Goal: Task Accomplishment & Management: Use online tool/utility

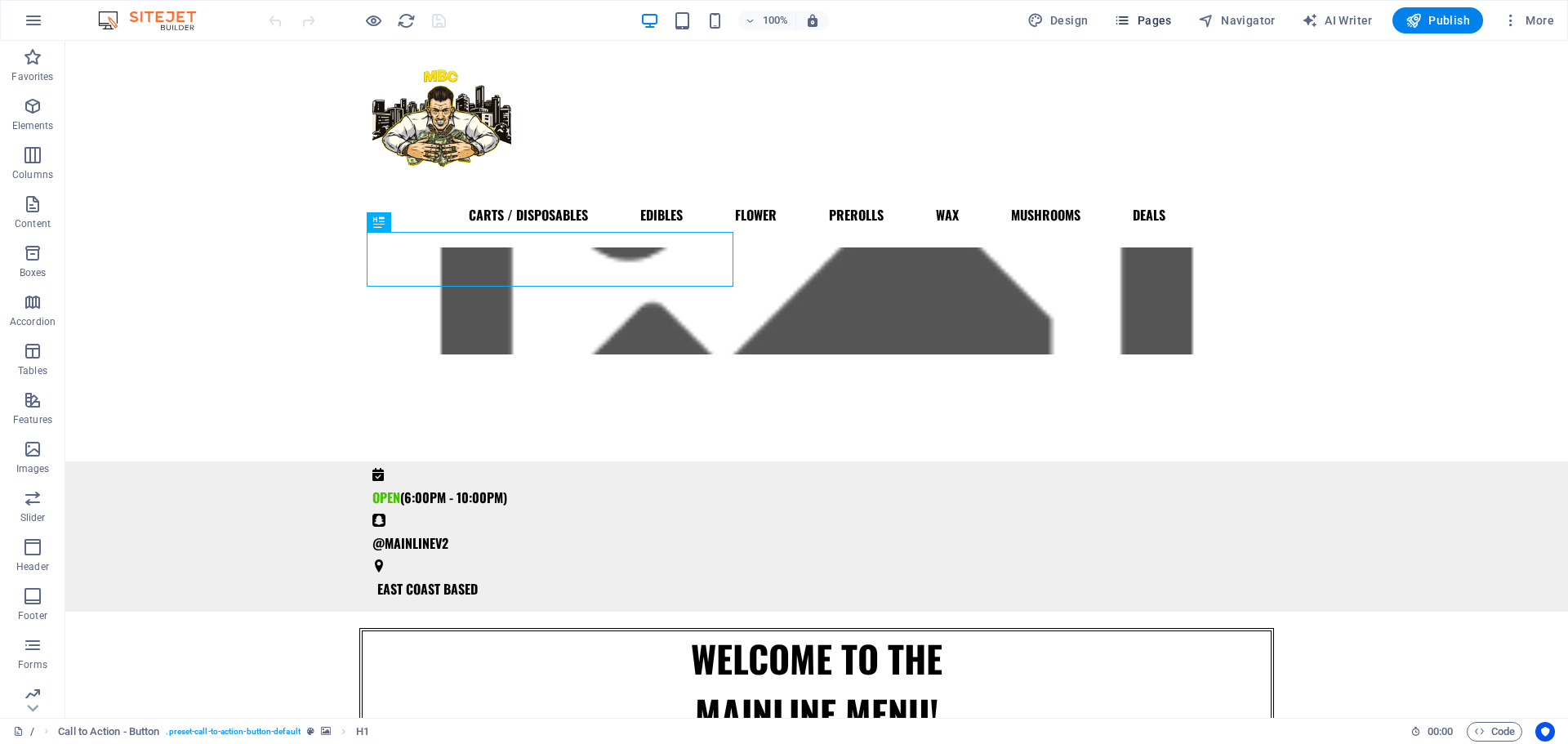
click at [1160, 17] on span "Pages" at bounding box center [1143, 20] width 57 height 17
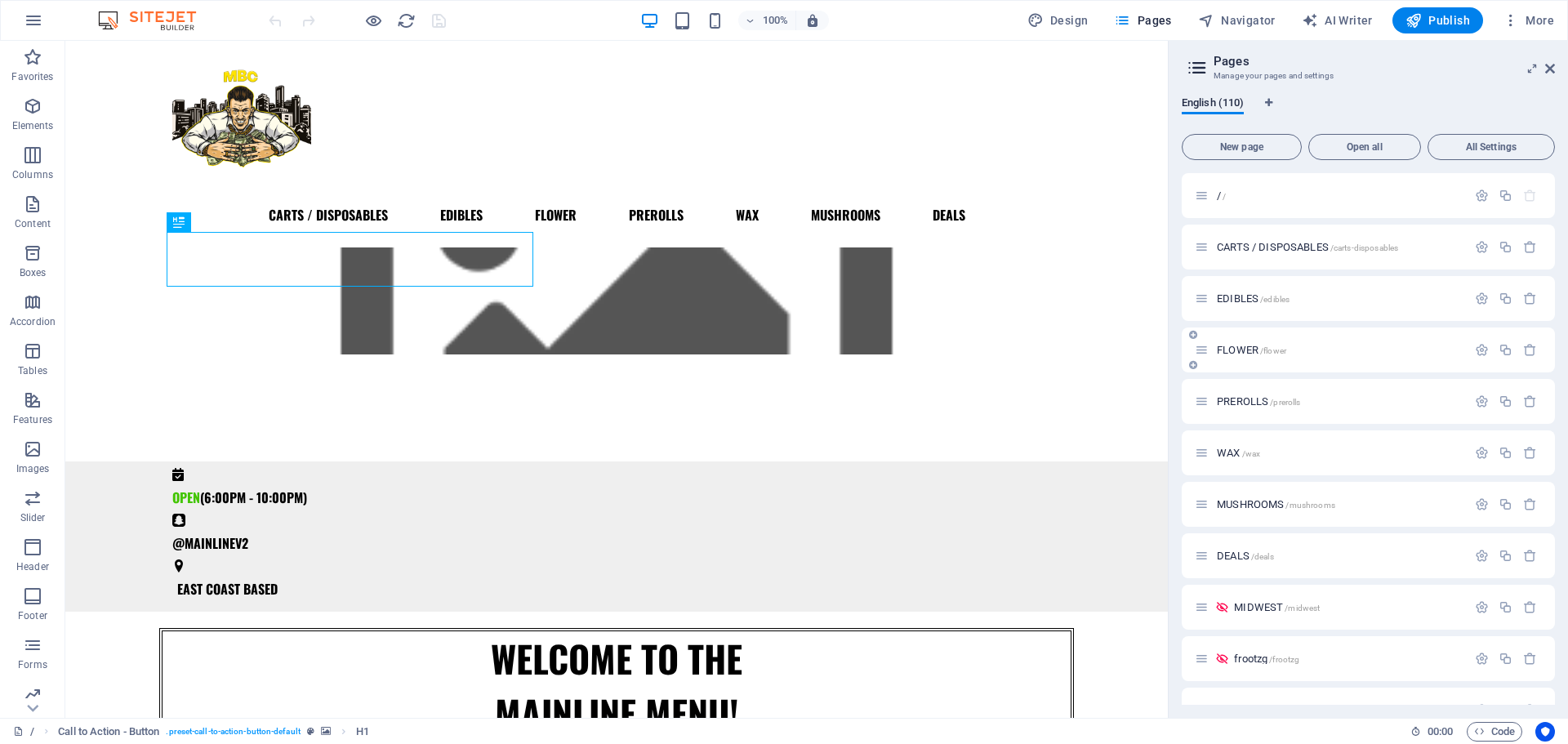
click at [1241, 347] on span "FLOWER /flower" at bounding box center [1252, 350] width 70 height 12
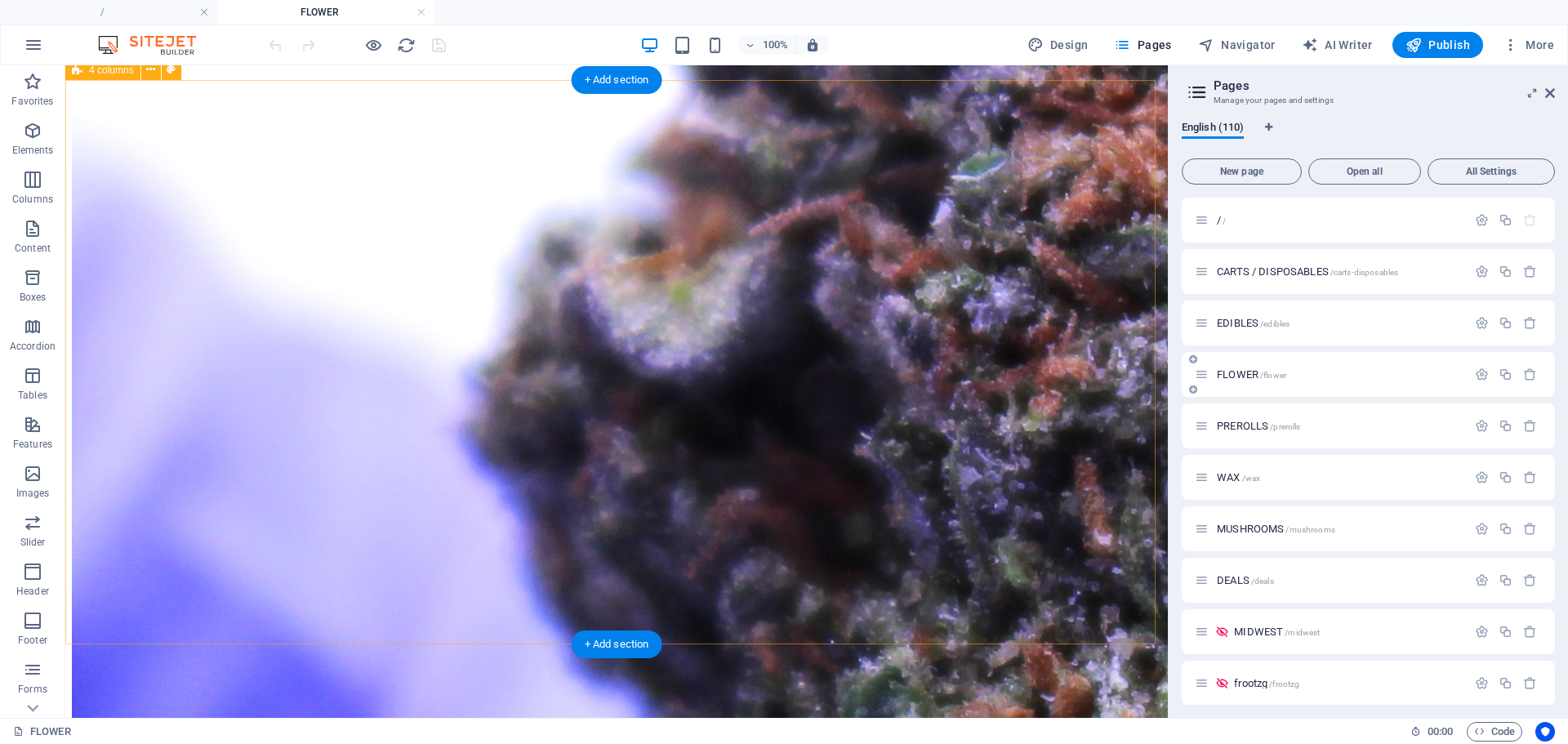
scroll to position [1422, 0]
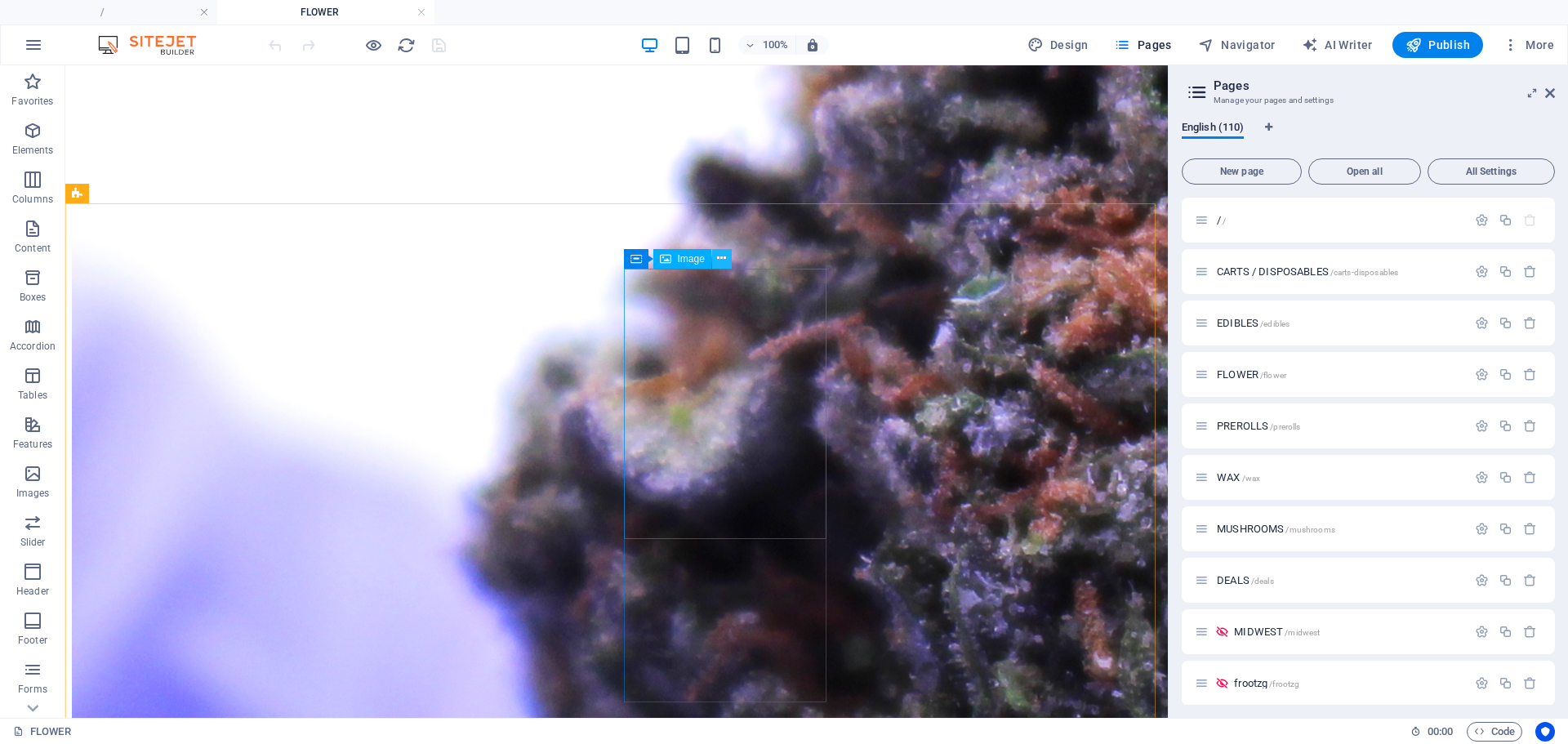
click at [724, 258] on icon at bounding box center [721, 258] width 9 height 17
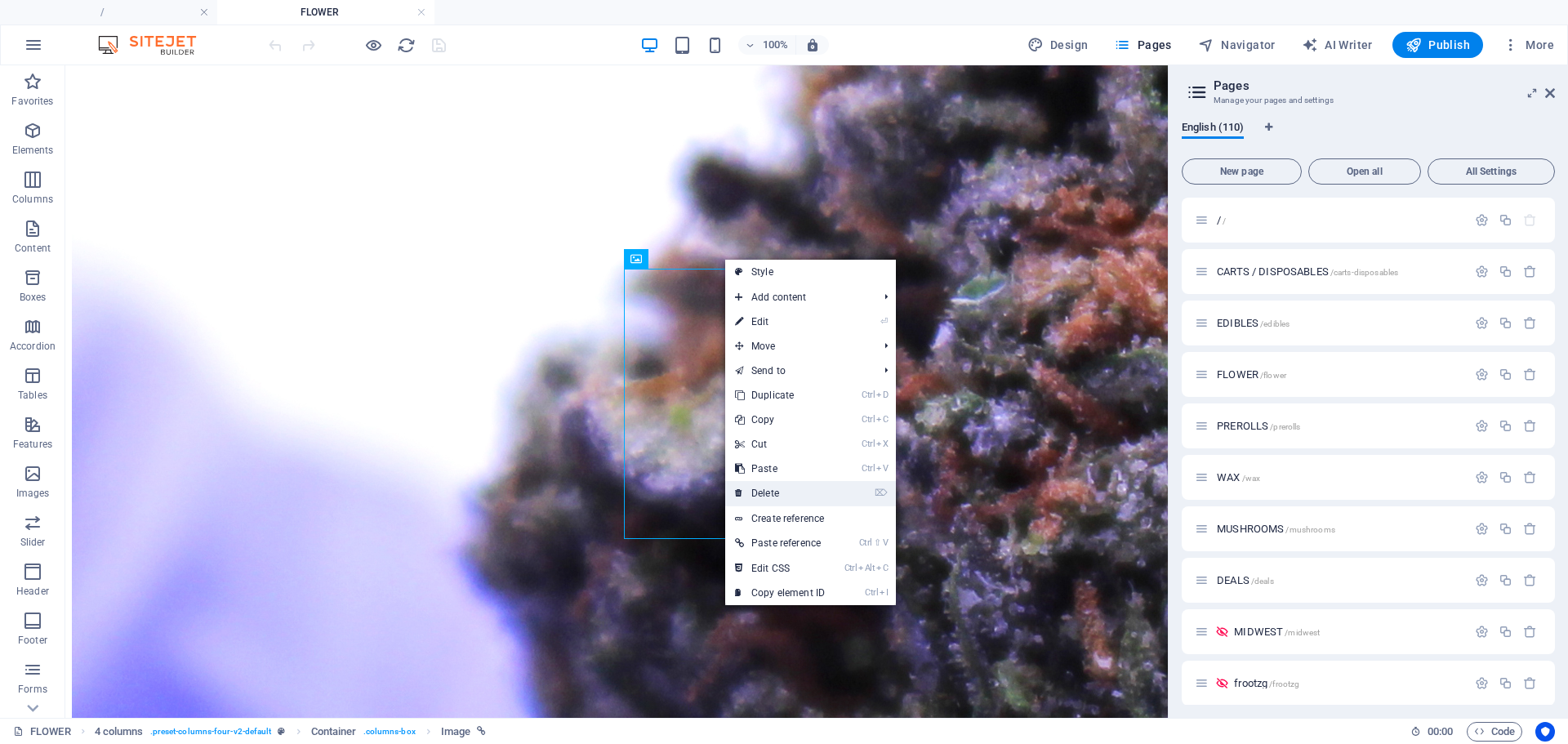
click at [768, 489] on link "⌦ Delete" at bounding box center [779, 493] width 109 height 25
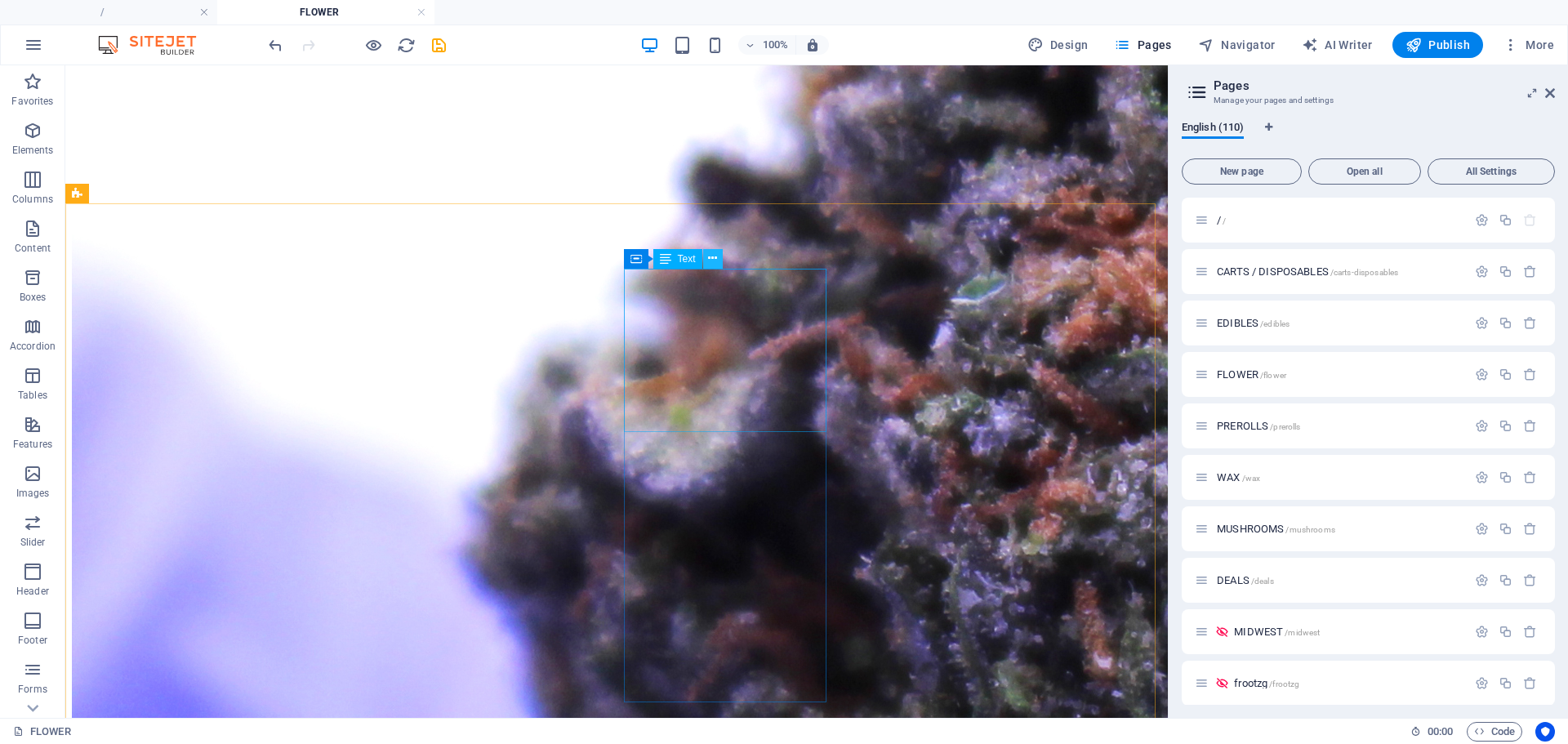
click at [710, 253] on icon at bounding box center [712, 258] width 9 height 17
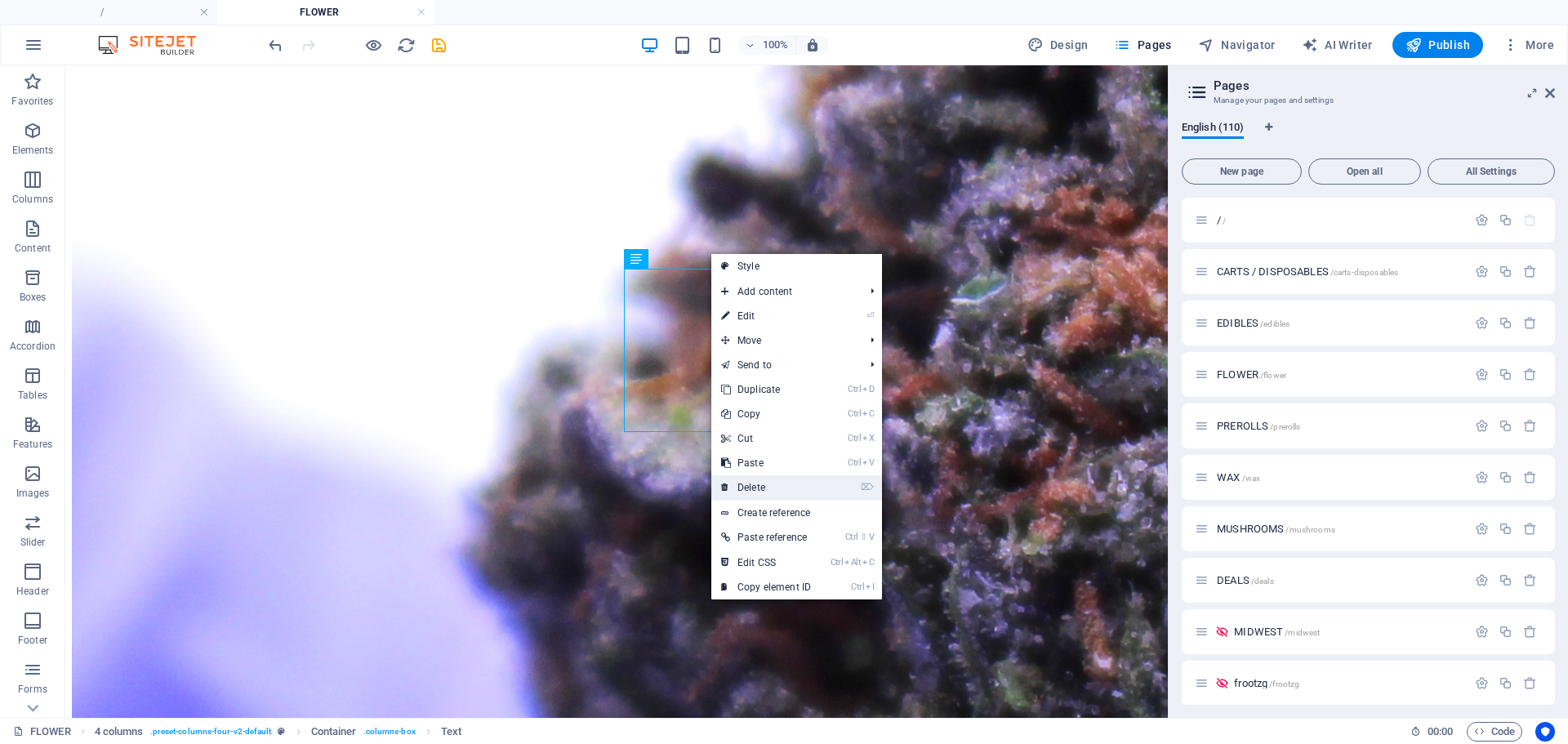
click at [758, 494] on link "⌦ Delete" at bounding box center [765, 487] width 109 height 25
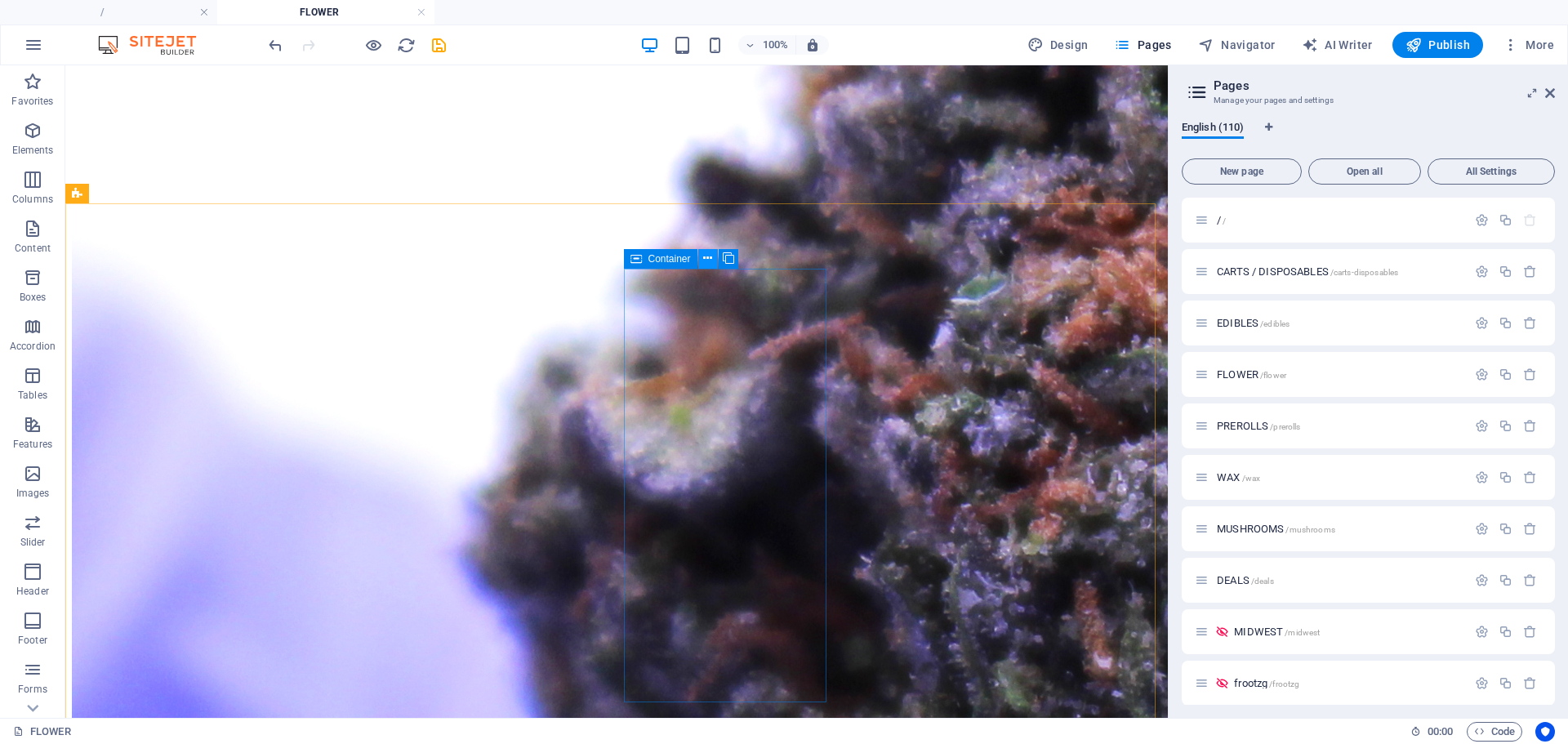
click at [703, 255] on icon at bounding box center [707, 258] width 9 height 17
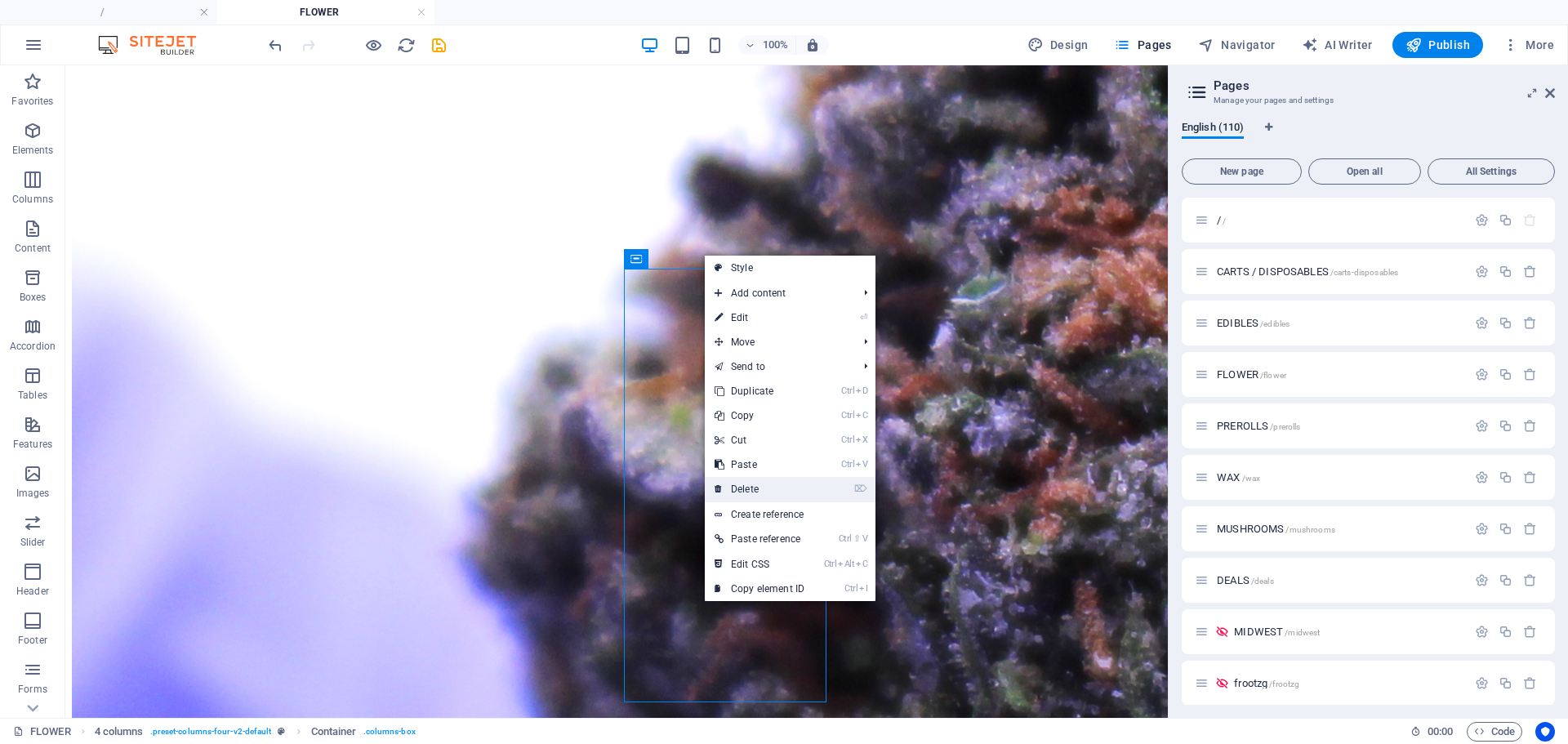
drag, startPoint x: 752, startPoint y: 485, endPoint x: 680, endPoint y: 422, distance: 95.7
click at [752, 485] on link "⌦ Delete" at bounding box center [759, 489] width 109 height 25
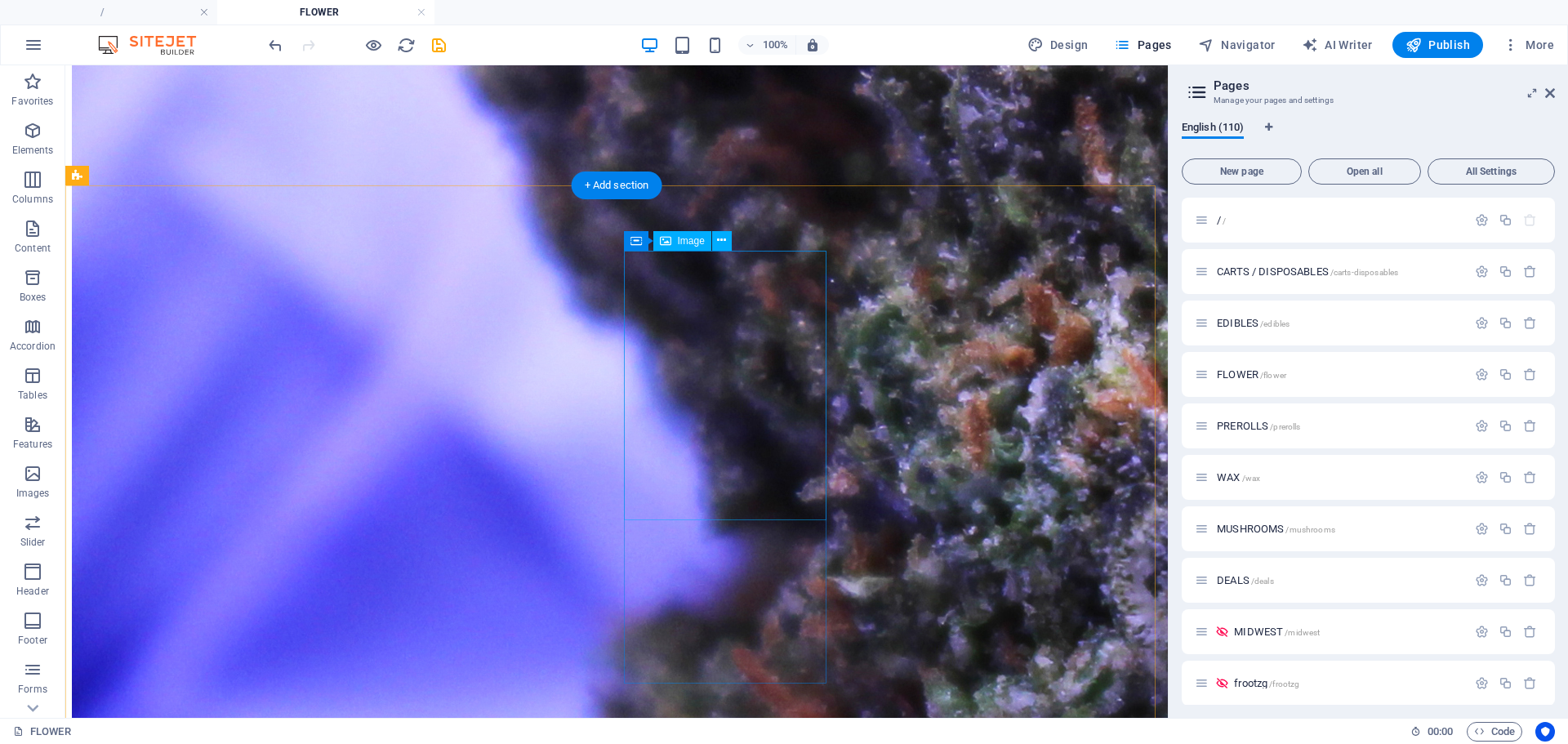
scroll to position [1907, 0]
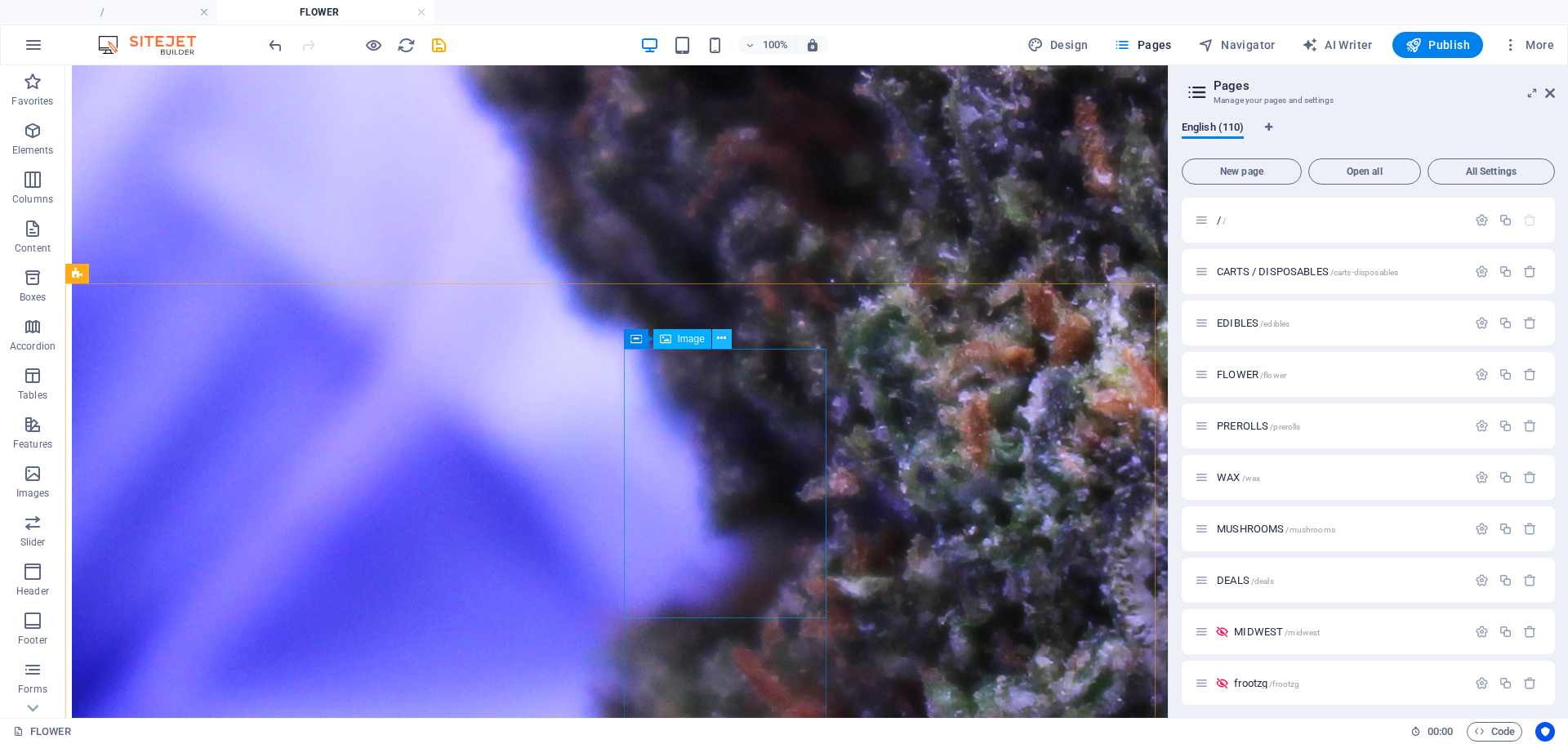
click at [720, 337] on icon at bounding box center [721, 338] width 9 height 17
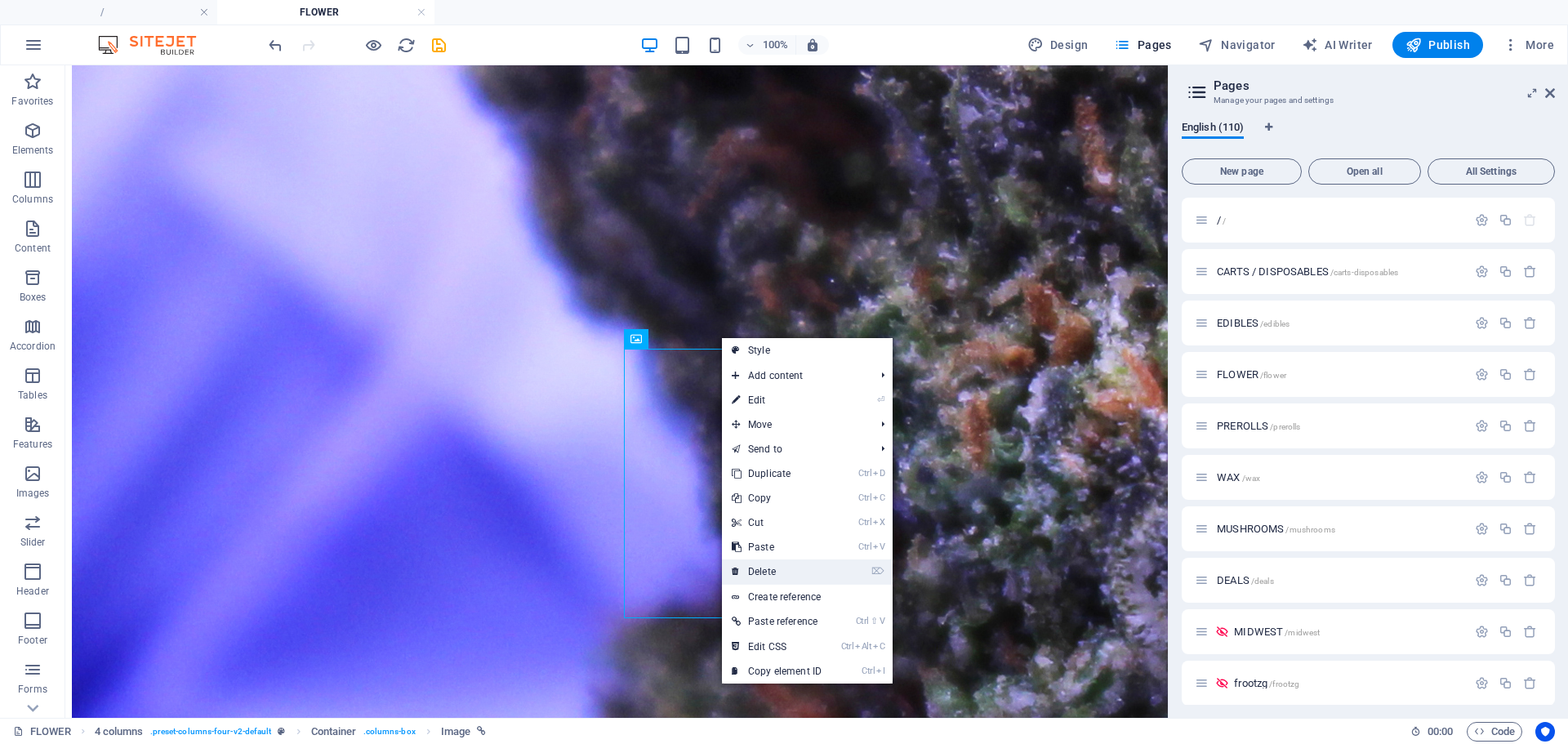
click at [772, 567] on link "⌦ Delete" at bounding box center [776, 572] width 109 height 25
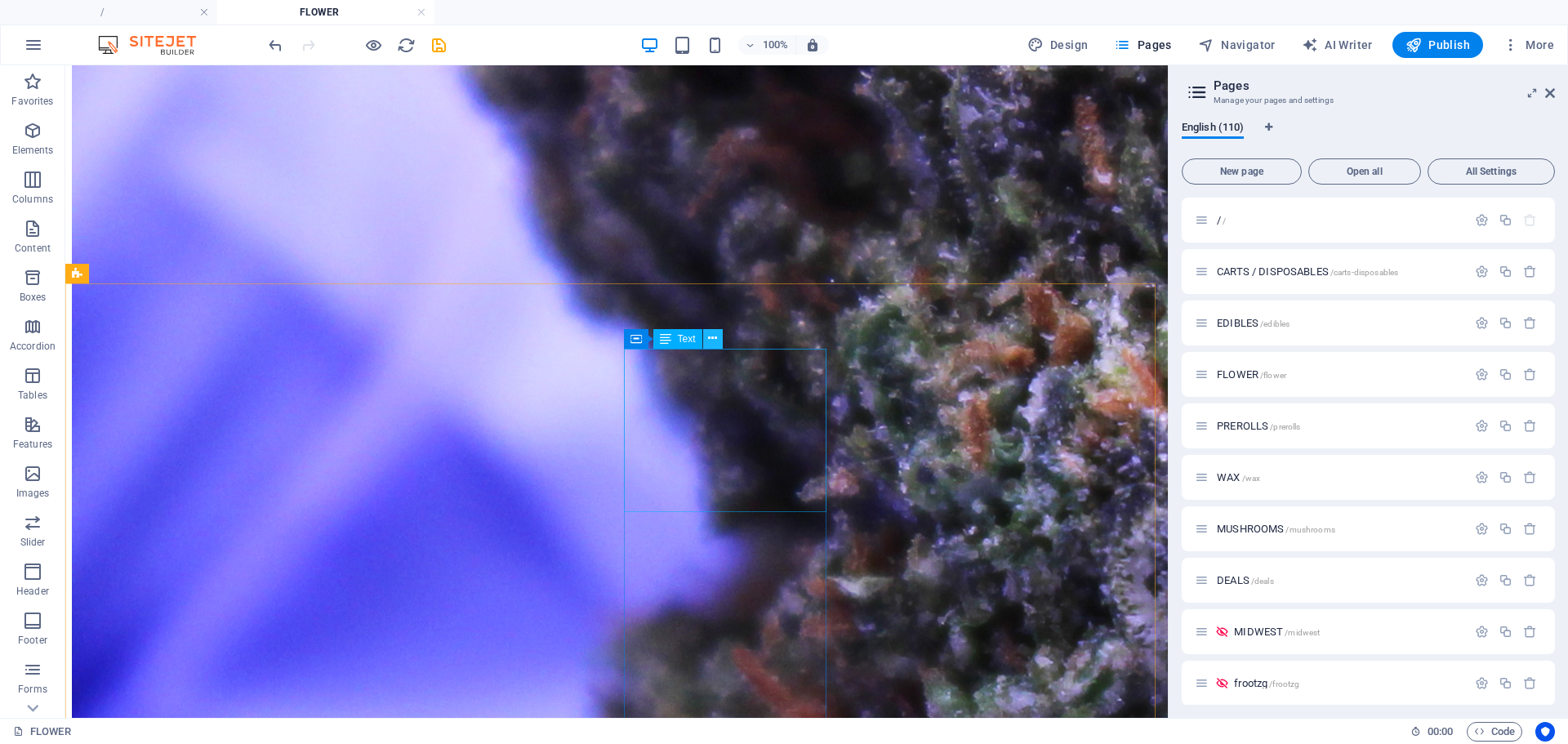
click at [710, 337] on icon at bounding box center [712, 338] width 9 height 17
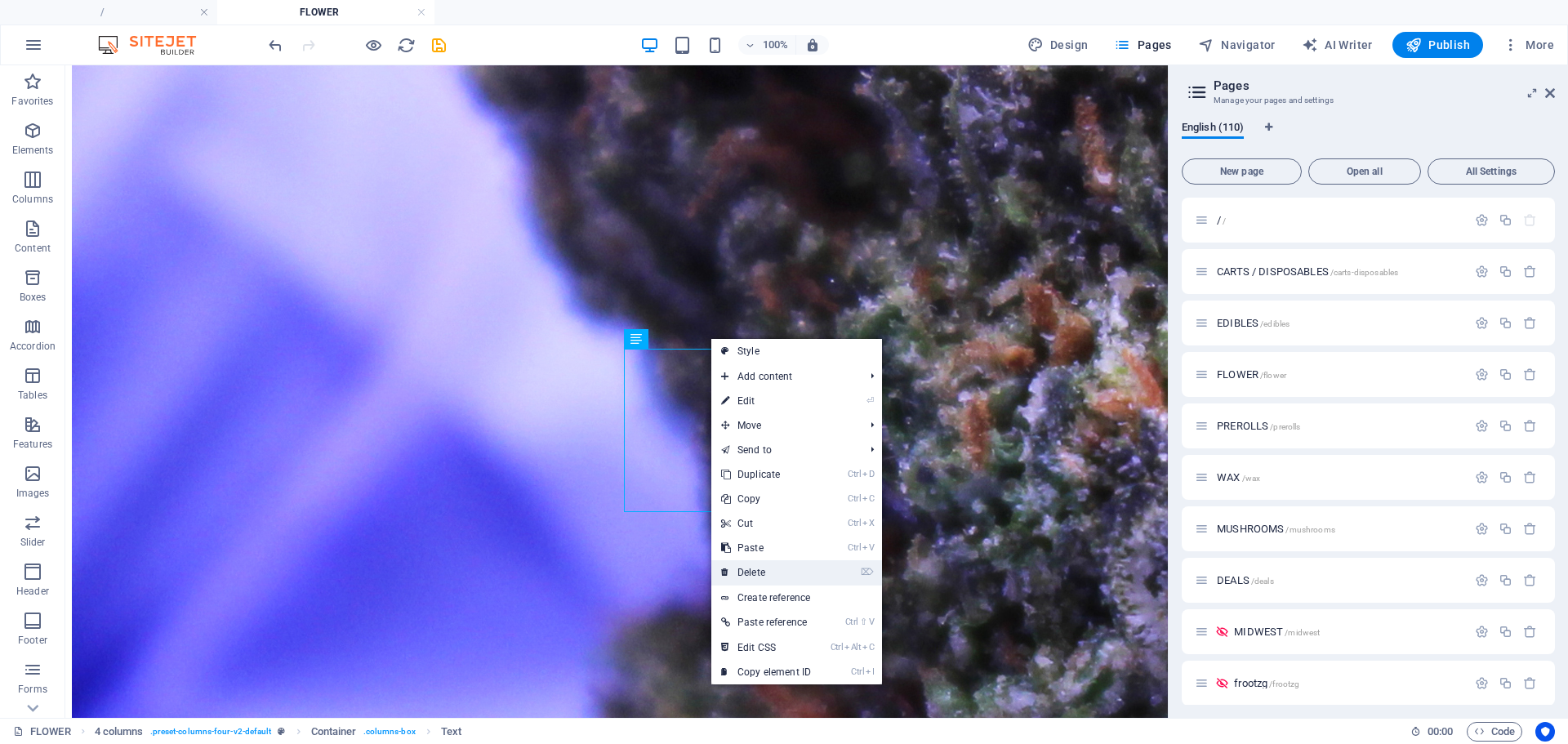
click at [768, 570] on link "⌦ Delete" at bounding box center [765, 572] width 109 height 25
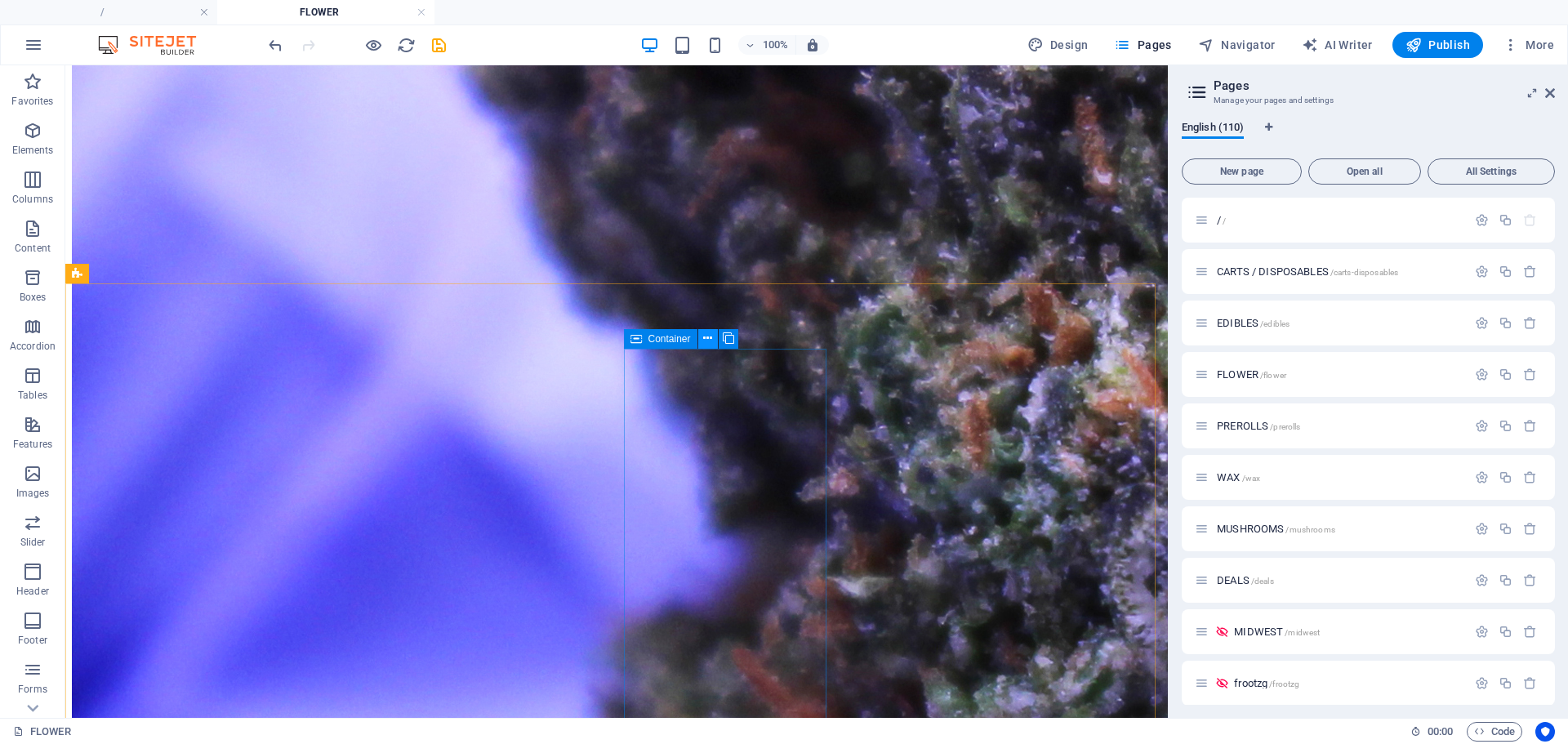
click at [708, 340] on icon at bounding box center [707, 338] width 9 height 17
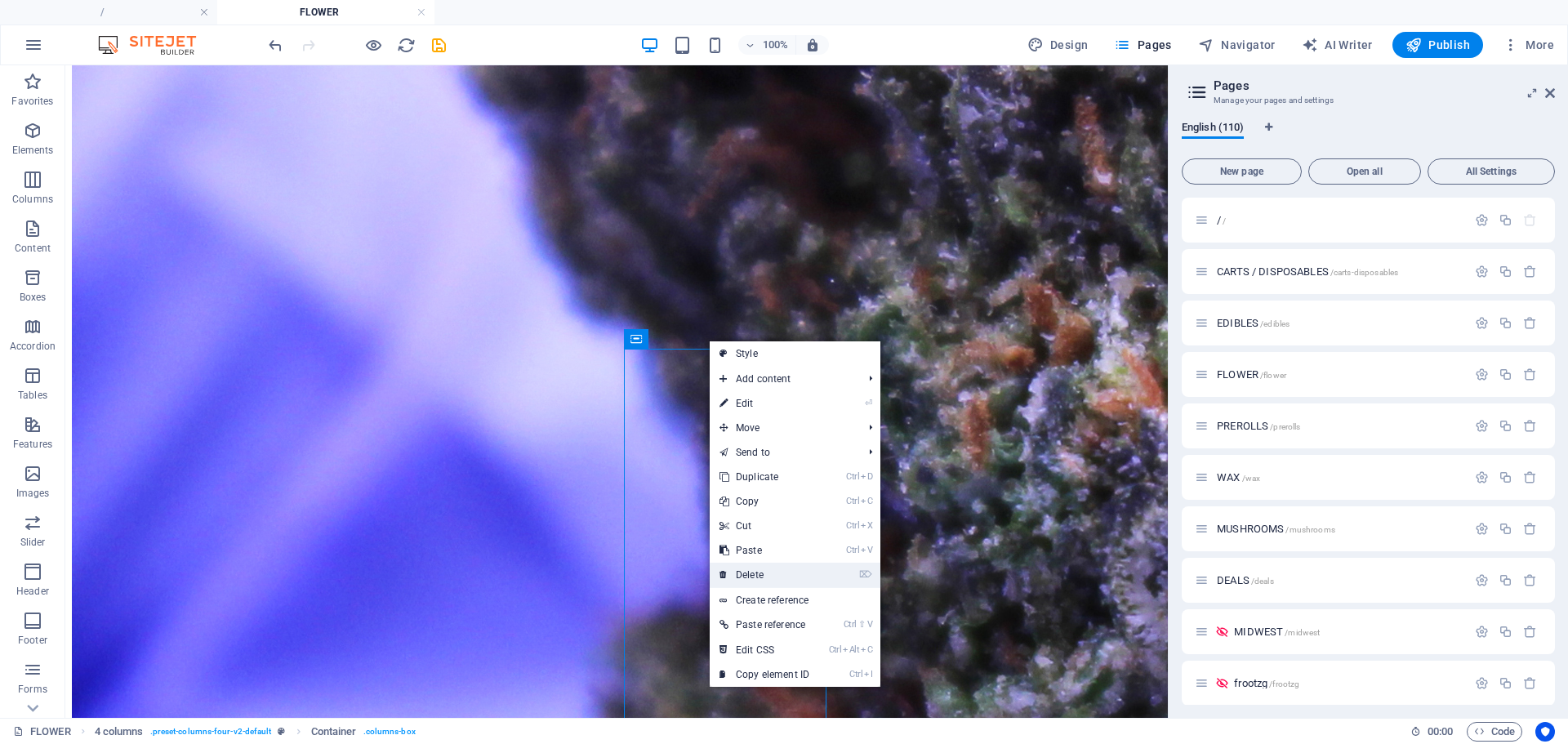
drag, startPoint x: 748, startPoint y: 576, endPoint x: 686, endPoint y: 444, distance: 145.8
click at [748, 576] on link "⌦ Delete" at bounding box center [764, 575] width 109 height 25
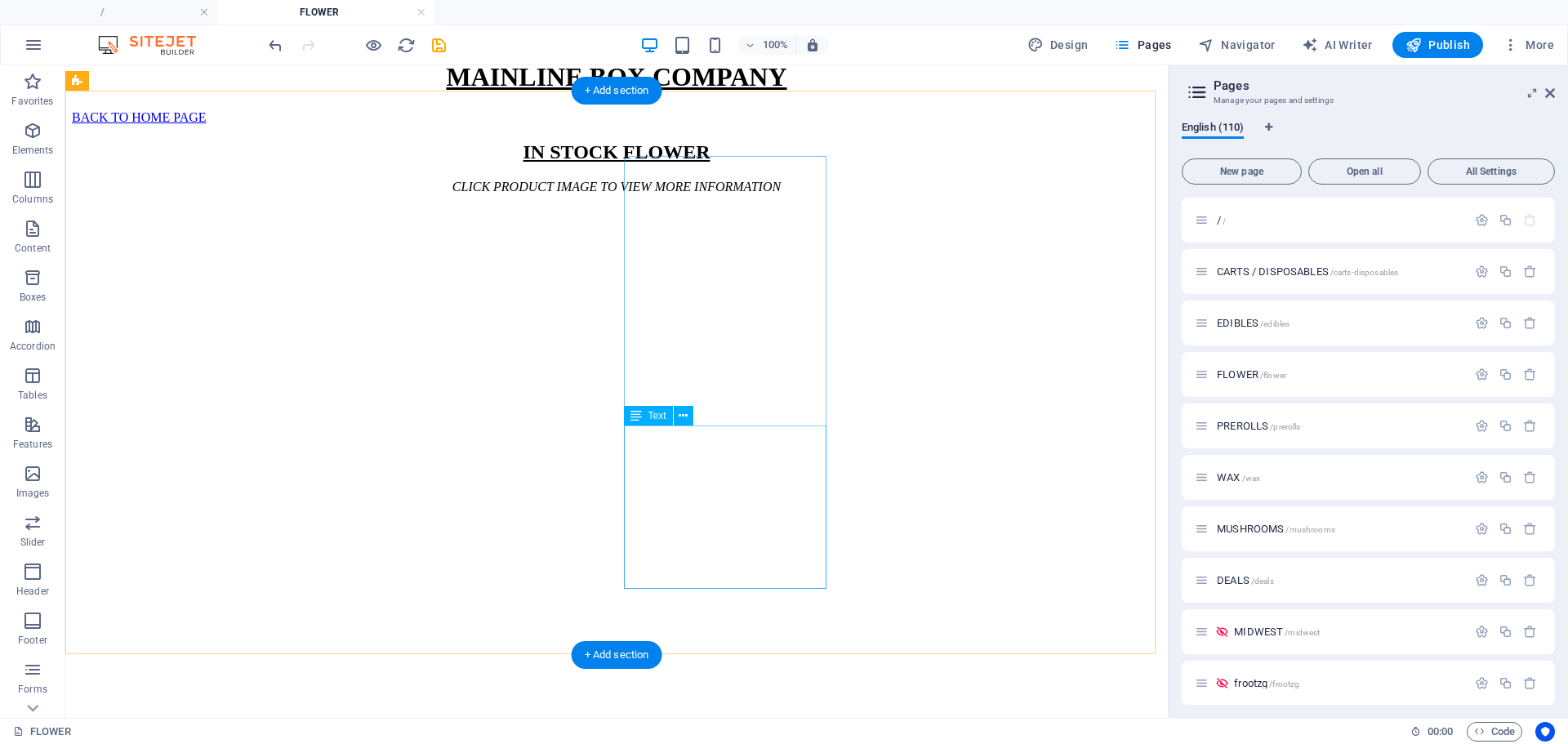
scroll to position [406, 0]
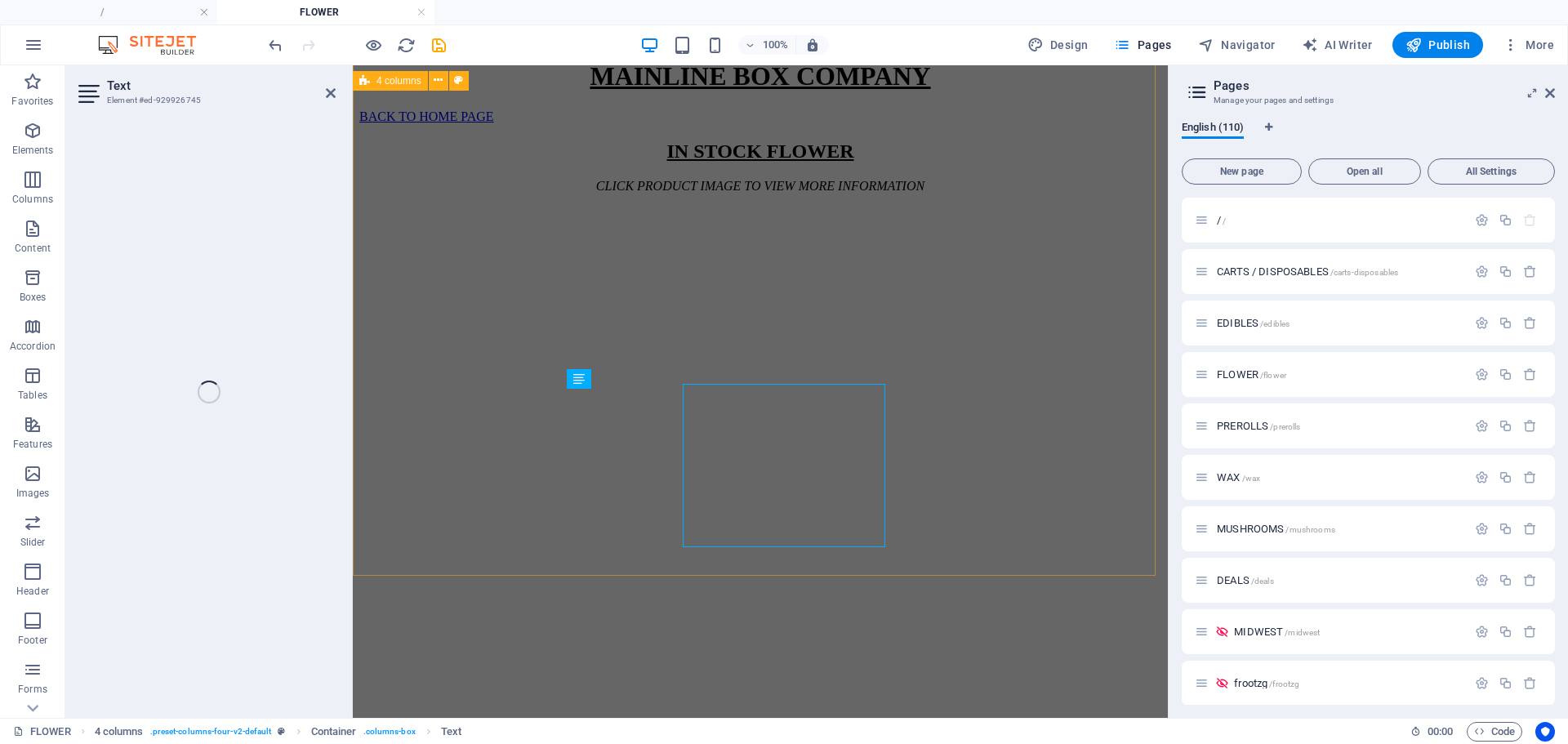
scroll to position [448, 0]
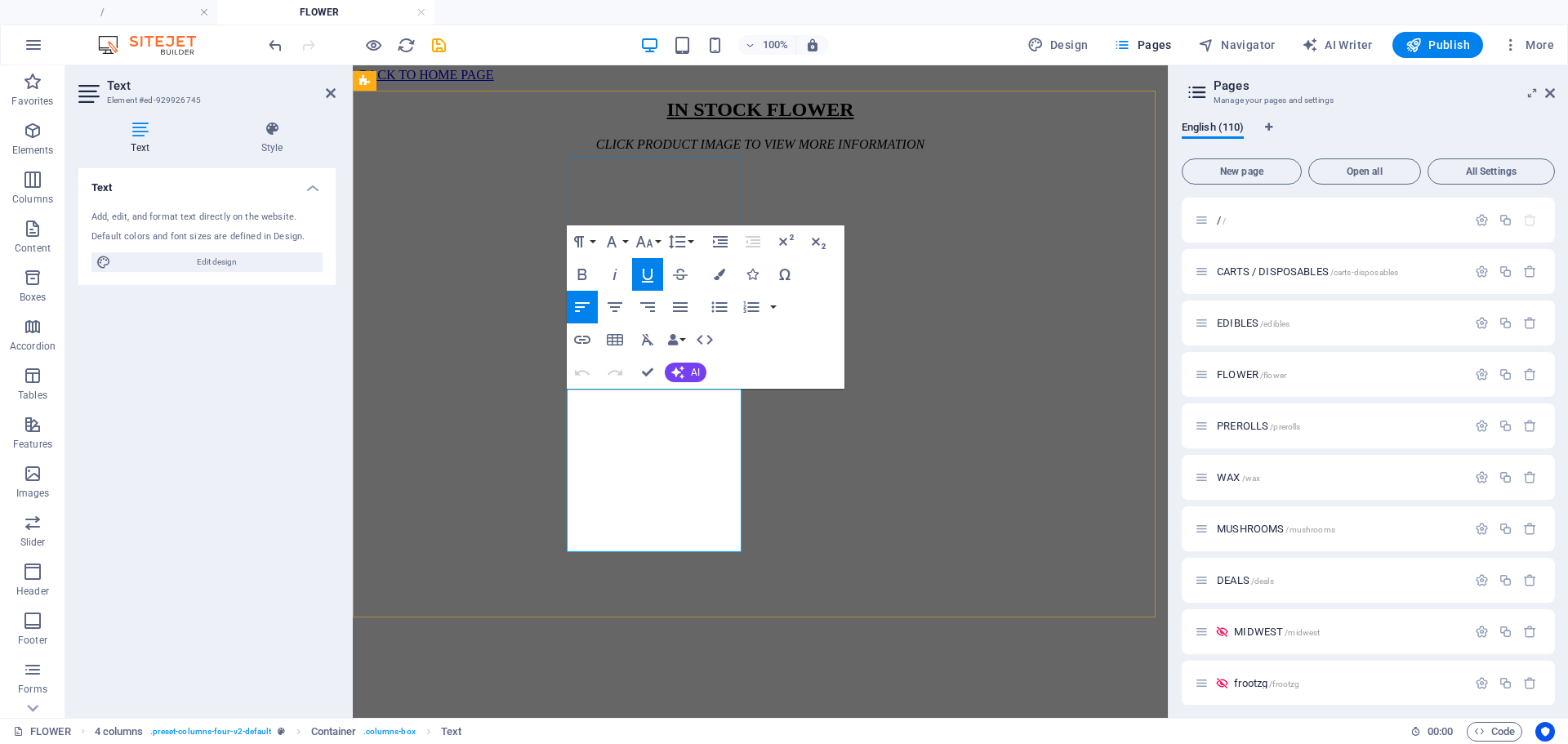
drag, startPoint x: 682, startPoint y: 412, endPoint x: 669, endPoint y: 413, distance: 13.0
drag, startPoint x: 654, startPoint y: 408, endPoint x: 568, endPoint y: 402, distance: 86.2
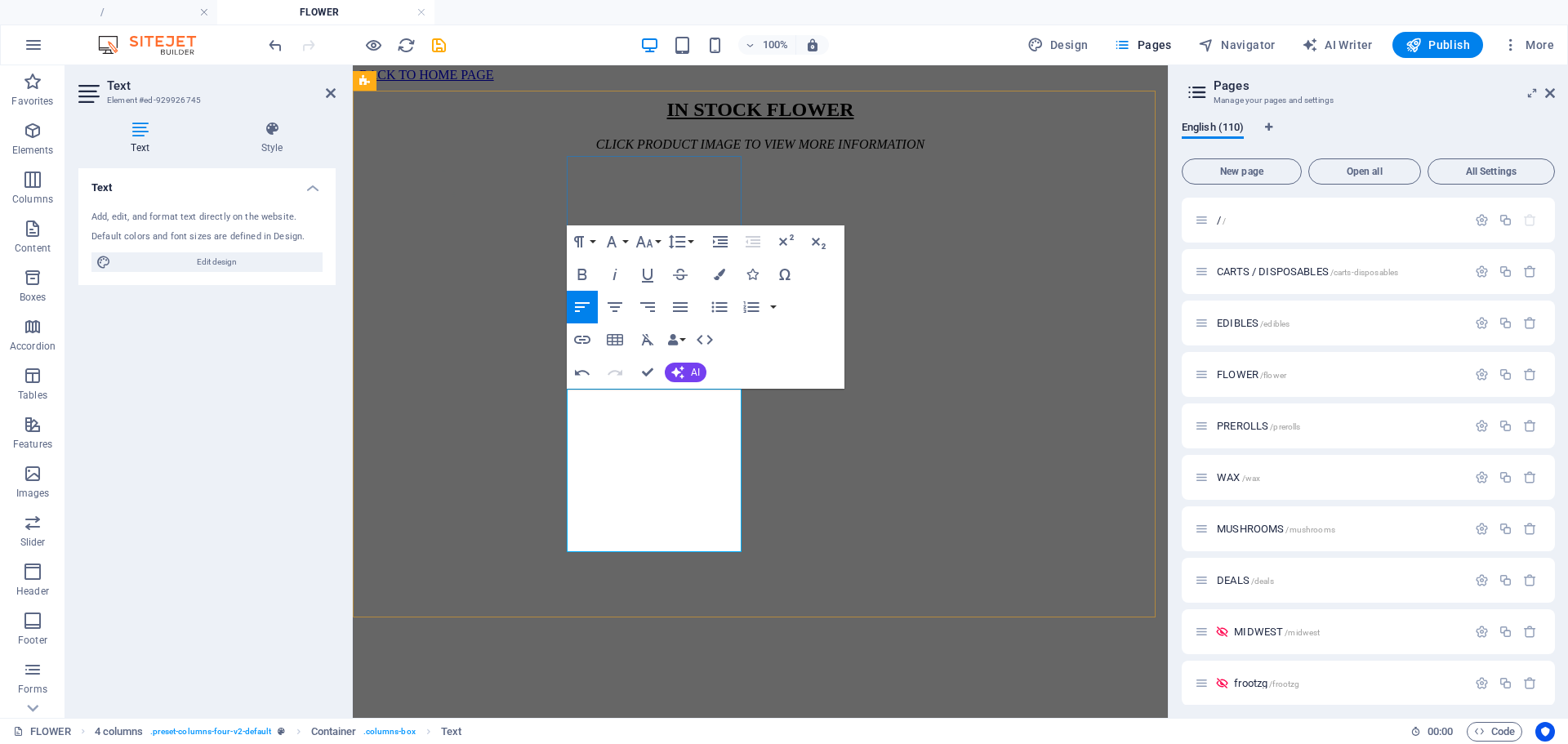
drag, startPoint x: 657, startPoint y: 410, endPoint x: 561, endPoint y: 405, distance: 96.1
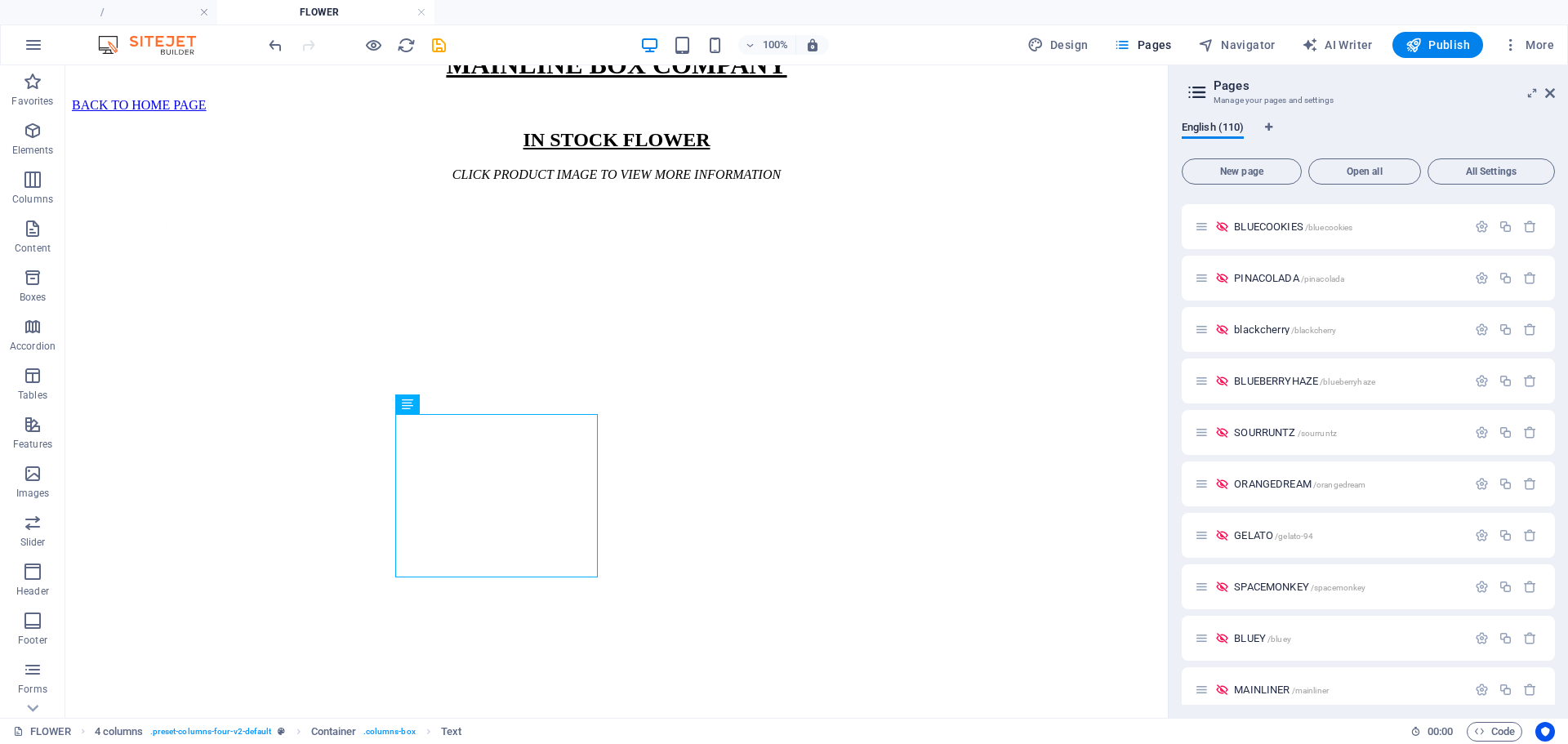
scroll to position [4111, 0]
click at [1481, 280] on icon "button" at bounding box center [1483, 279] width 14 height 14
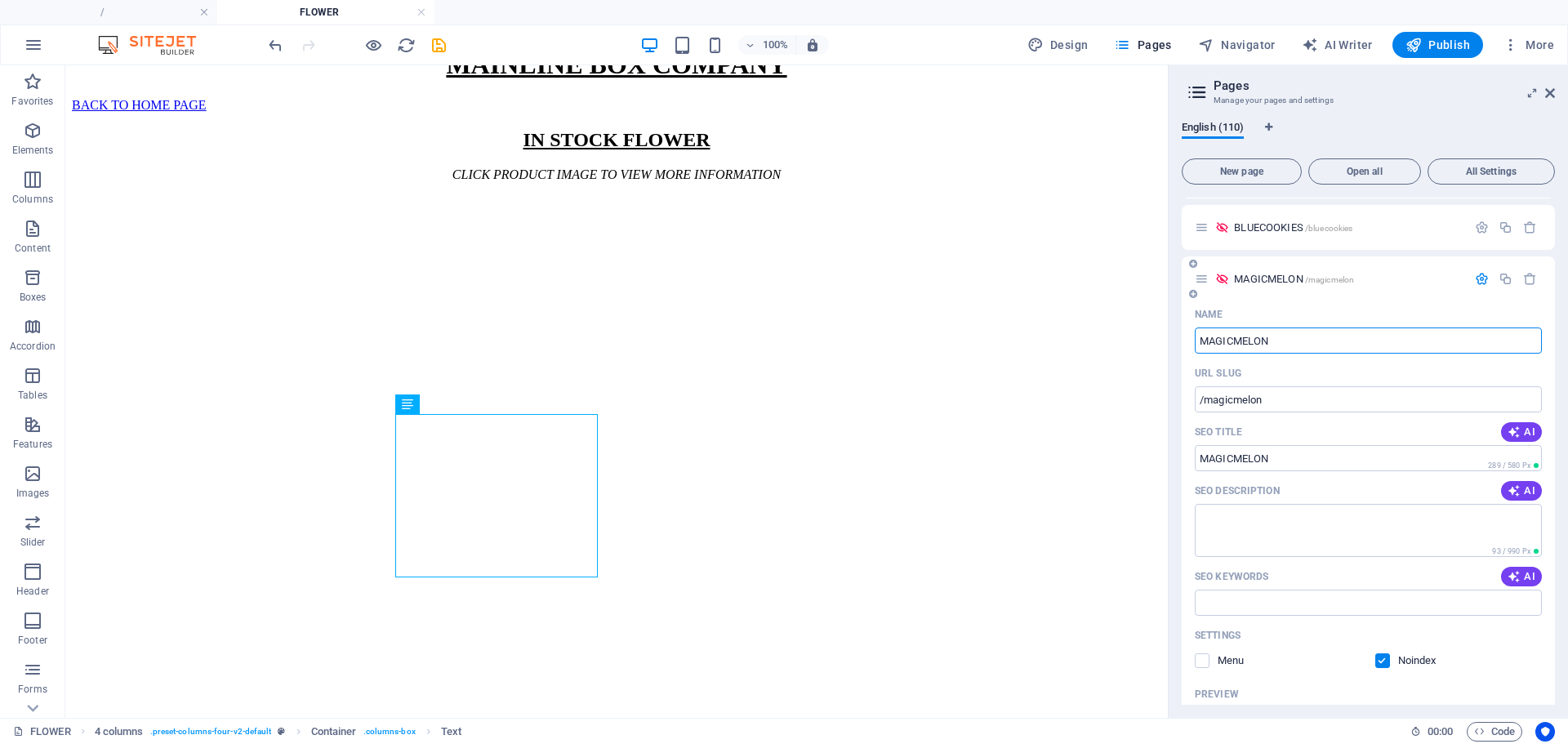
type input "MAGICMELON"
type input "/magicmelon"
type input "MAGICMELON"
click at [1481, 279] on icon "button" at bounding box center [1483, 279] width 14 height 14
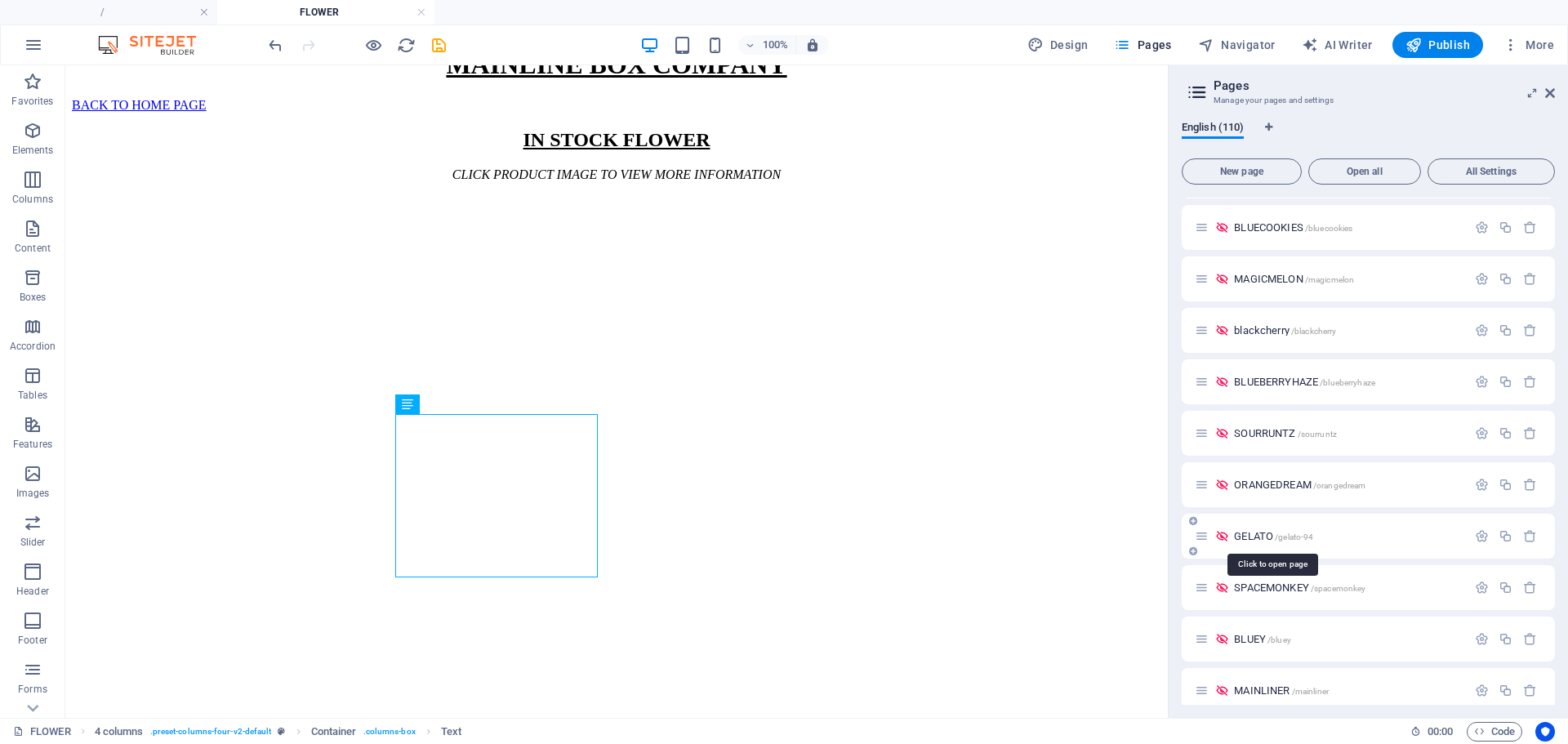
click at [1260, 532] on span "GELATO /gelato-94" at bounding box center [1273, 537] width 80 height 12
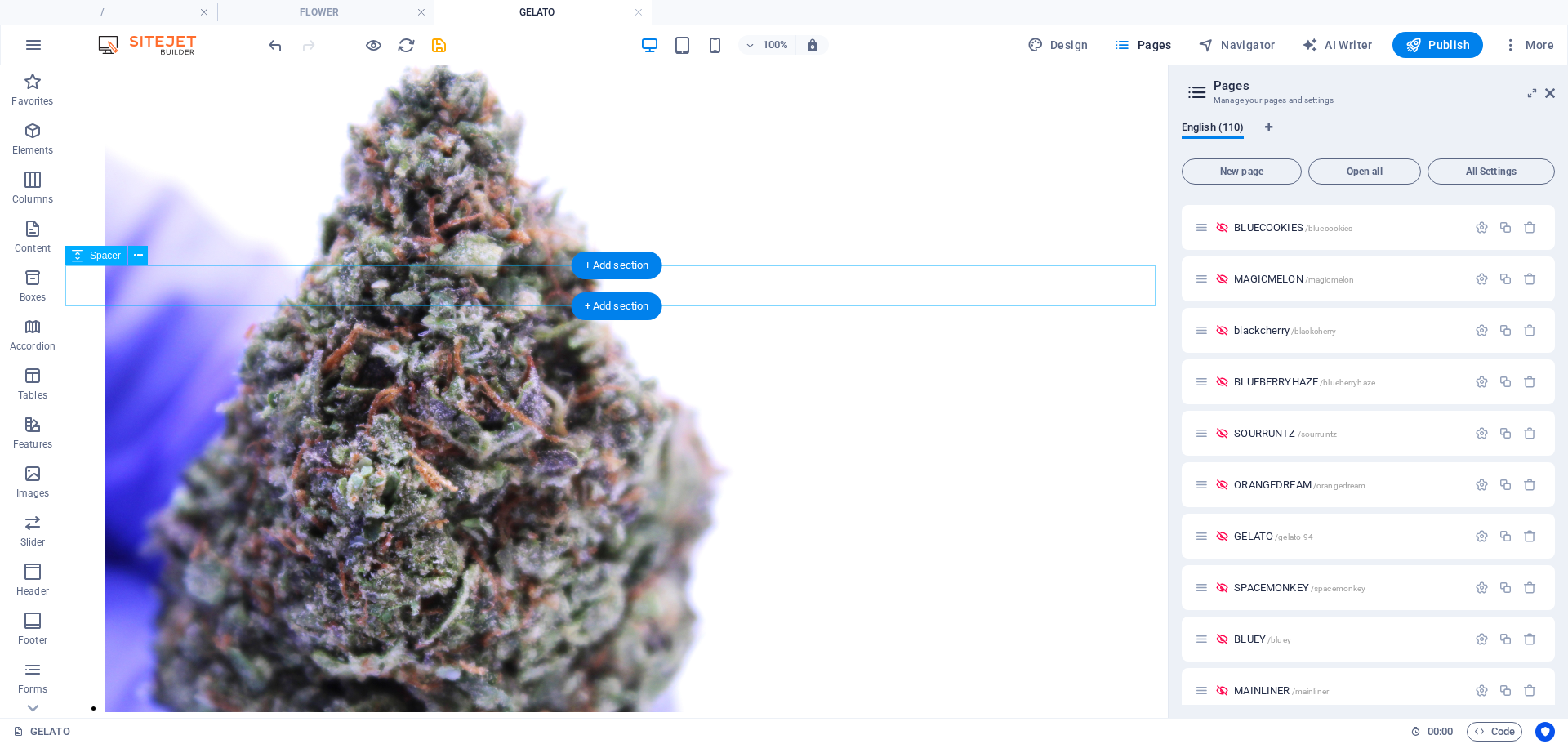
scroll to position [1117, 0]
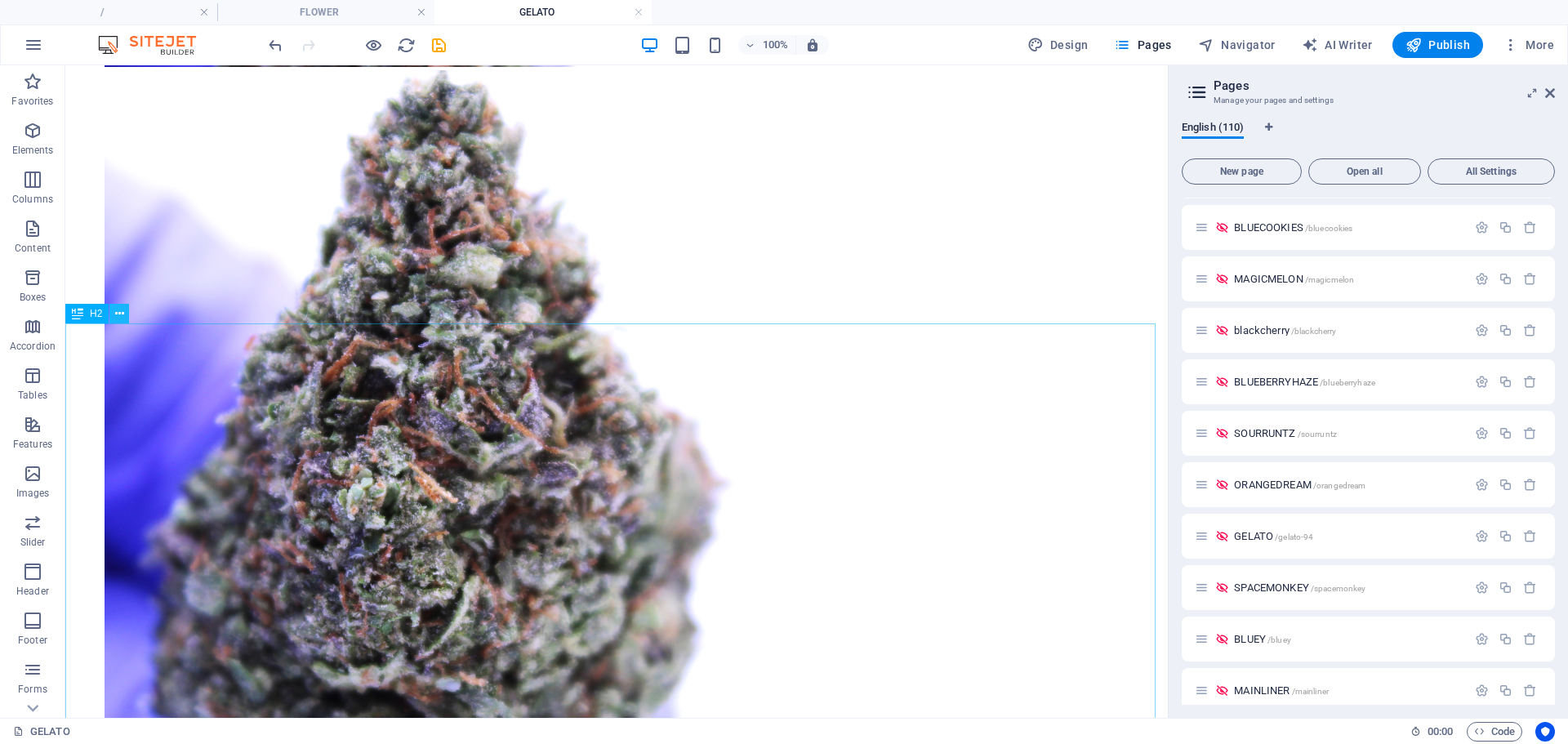
click at [123, 317] on icon at bounding box center [119, 314] width 9 height 17
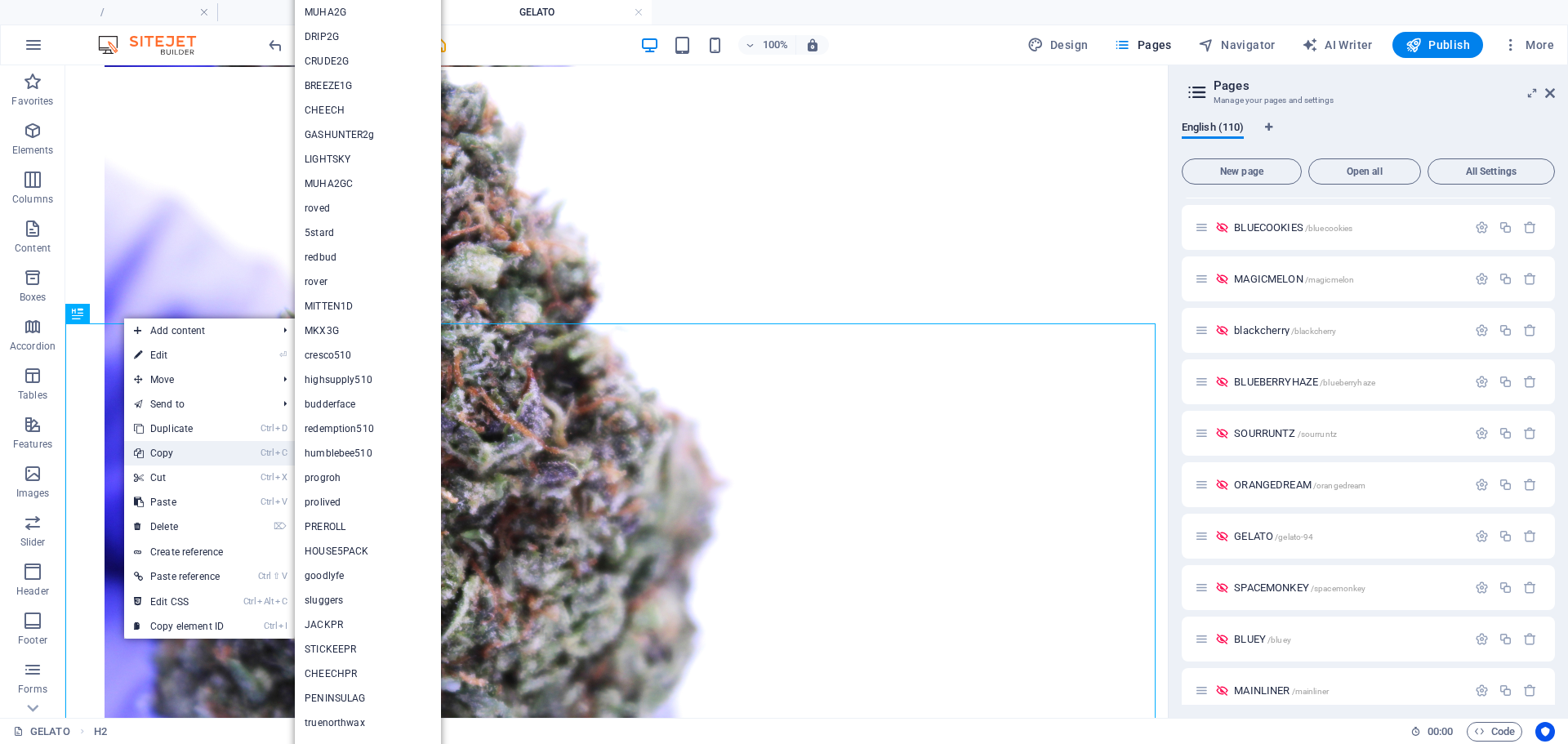
click at [188, 456] on link "Ctrl C Copy" at bounding box center [178, 453] width 109 height 25
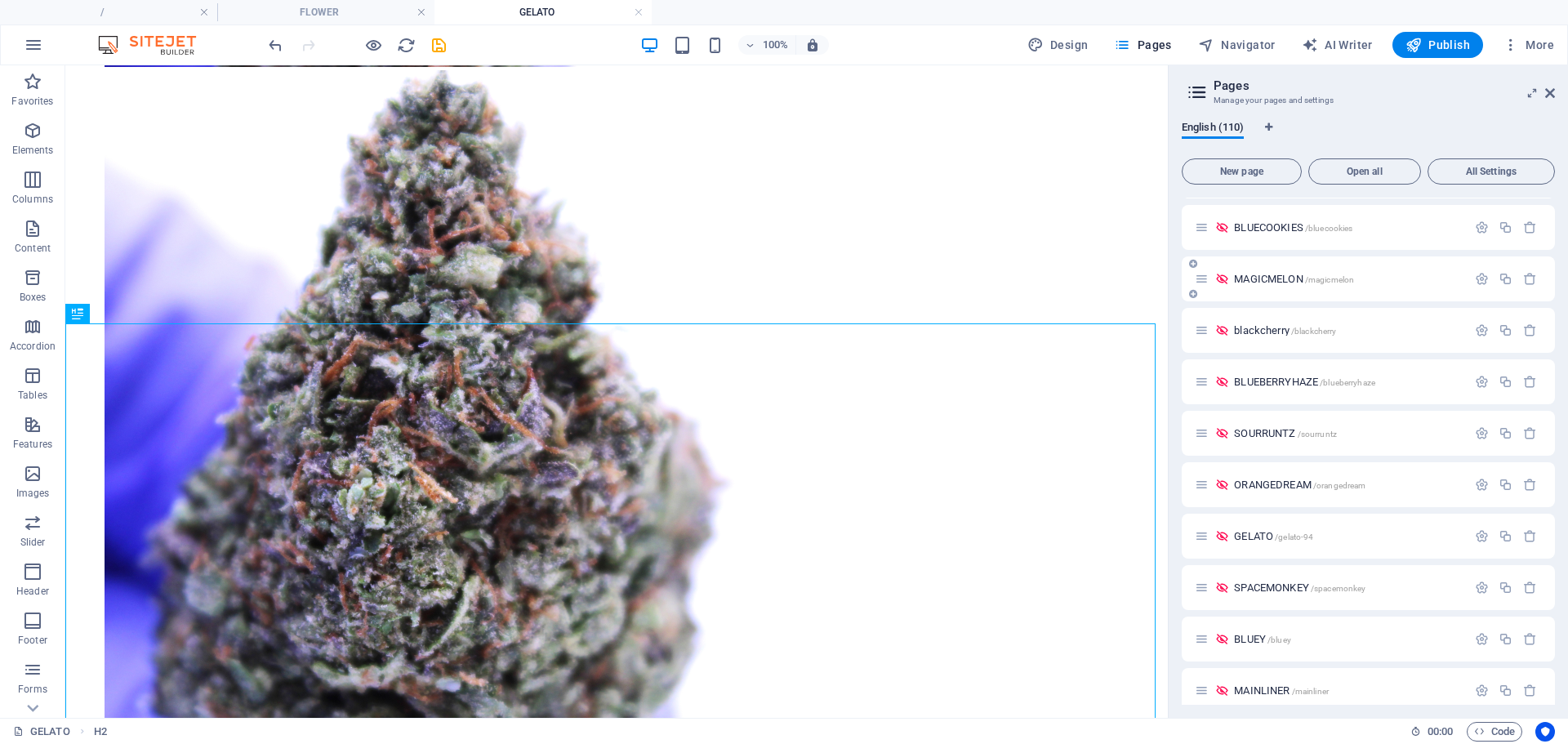
click at [1268, 278] on span "MAGICMELON /magicmelon" at bounding box center [1294, 279] width 120 height 12
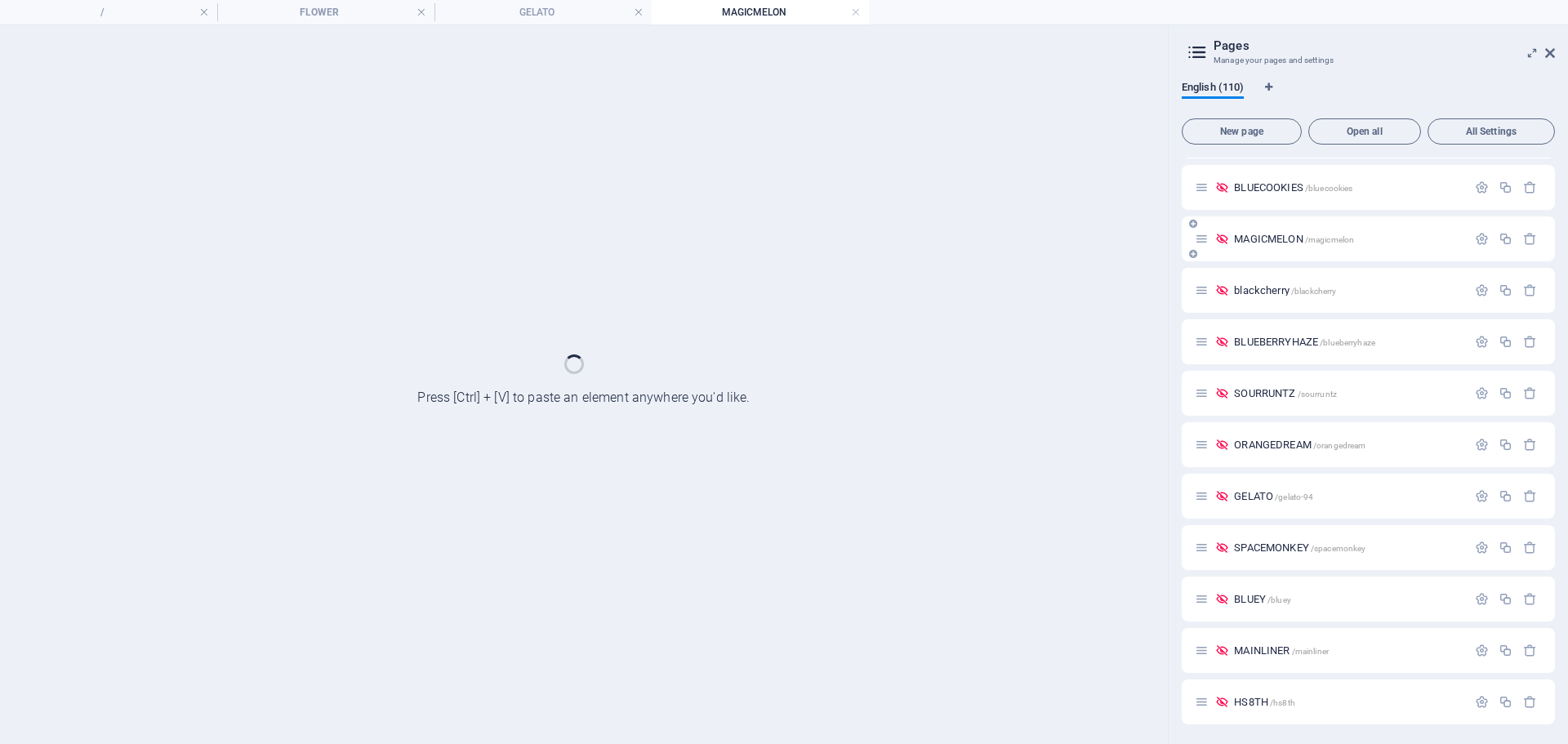
scroll to position [0, 0]
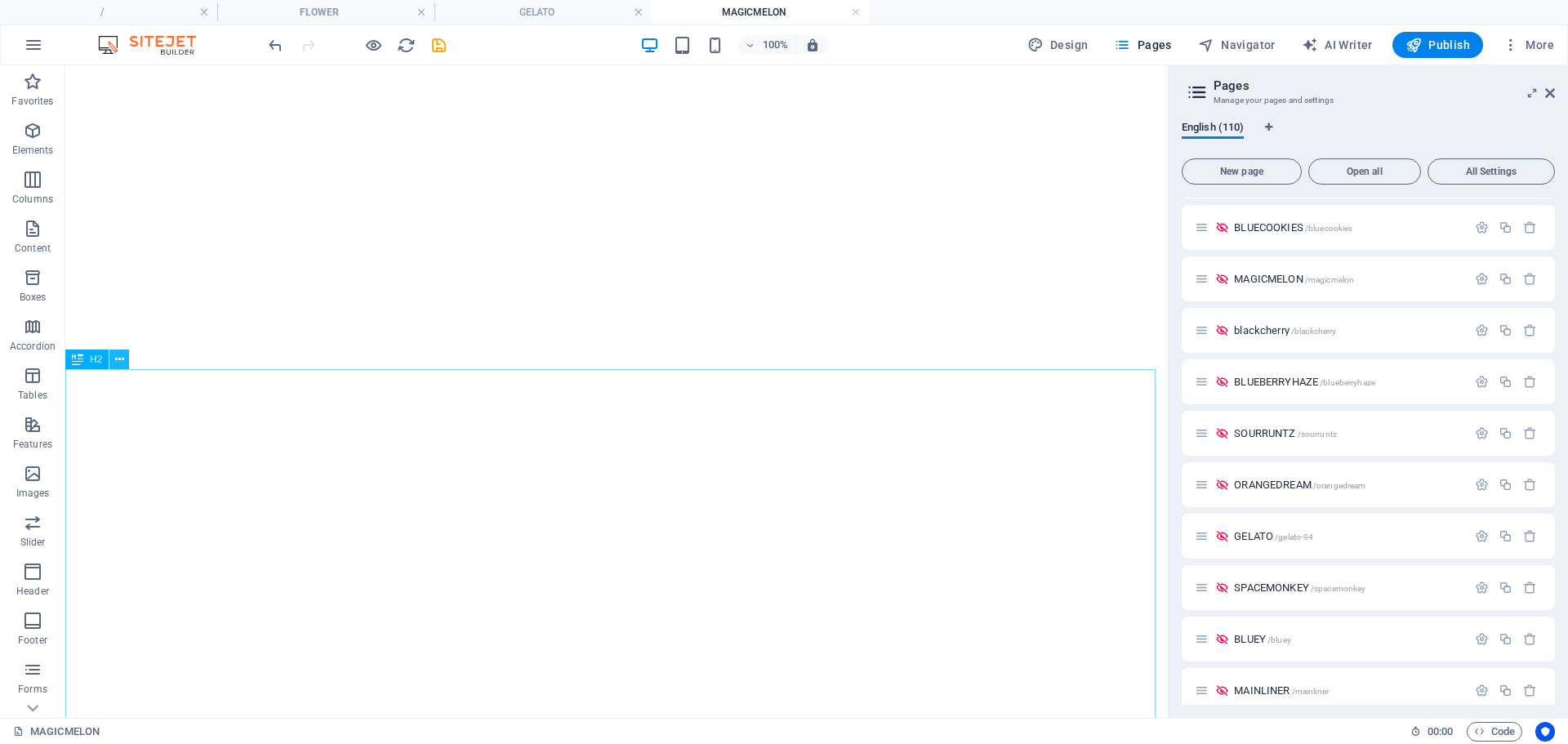
click at [118, 361] on icon at bounding box center [119, 360] width 9 height 17
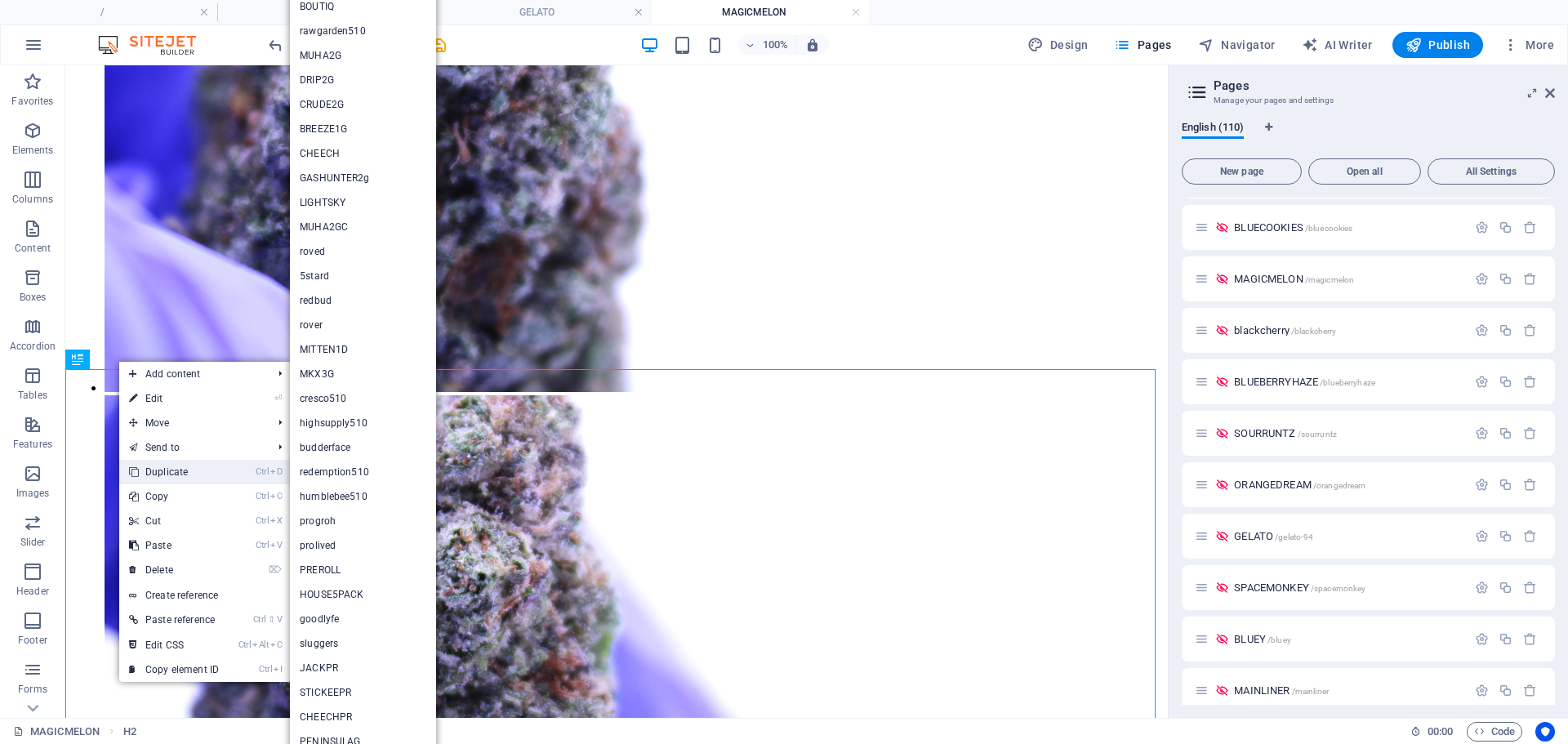
click at [154, 472] on link "Ctrl D Duplicate" at bounding box center [173, 472] width 109 height 25
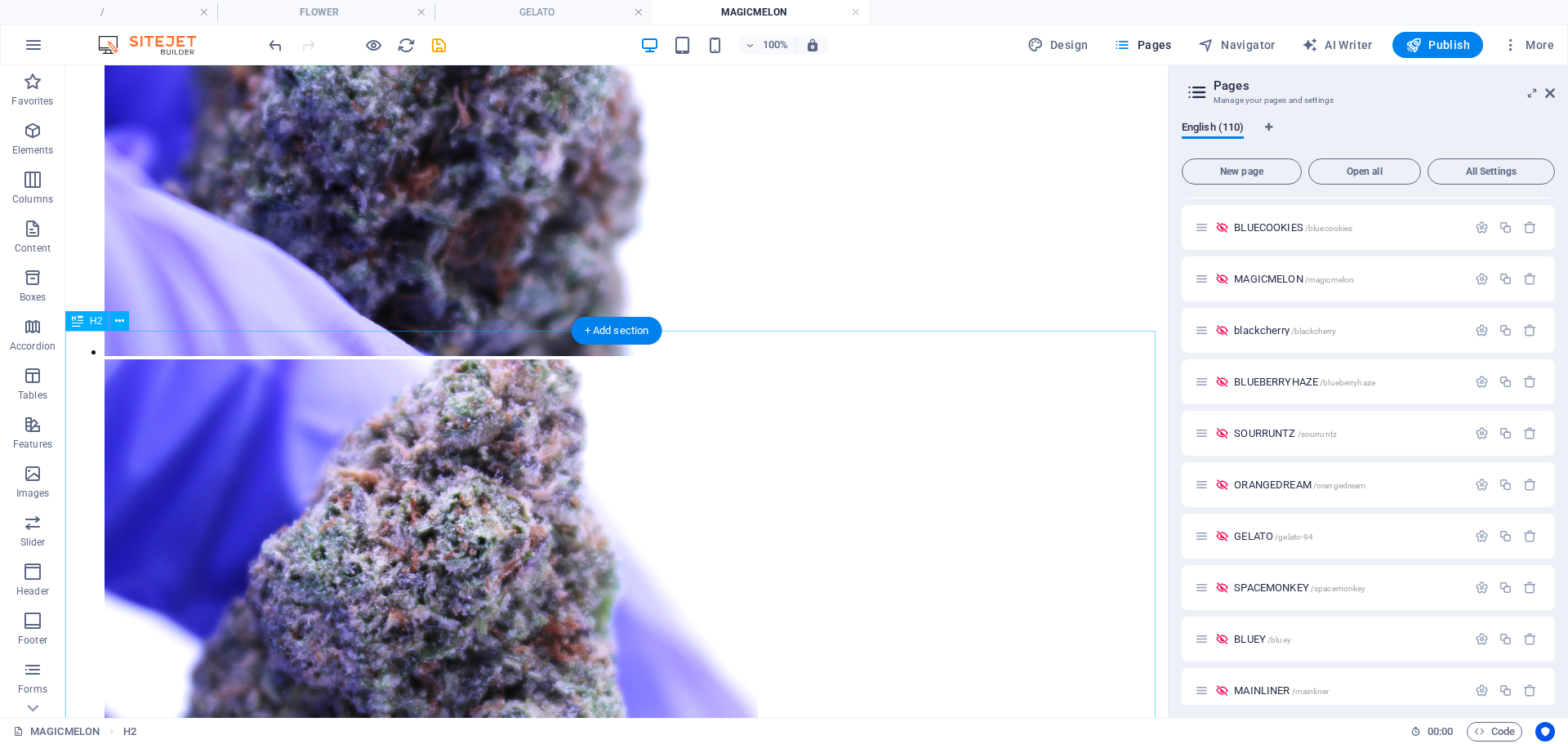
scroll to position [825, 0]
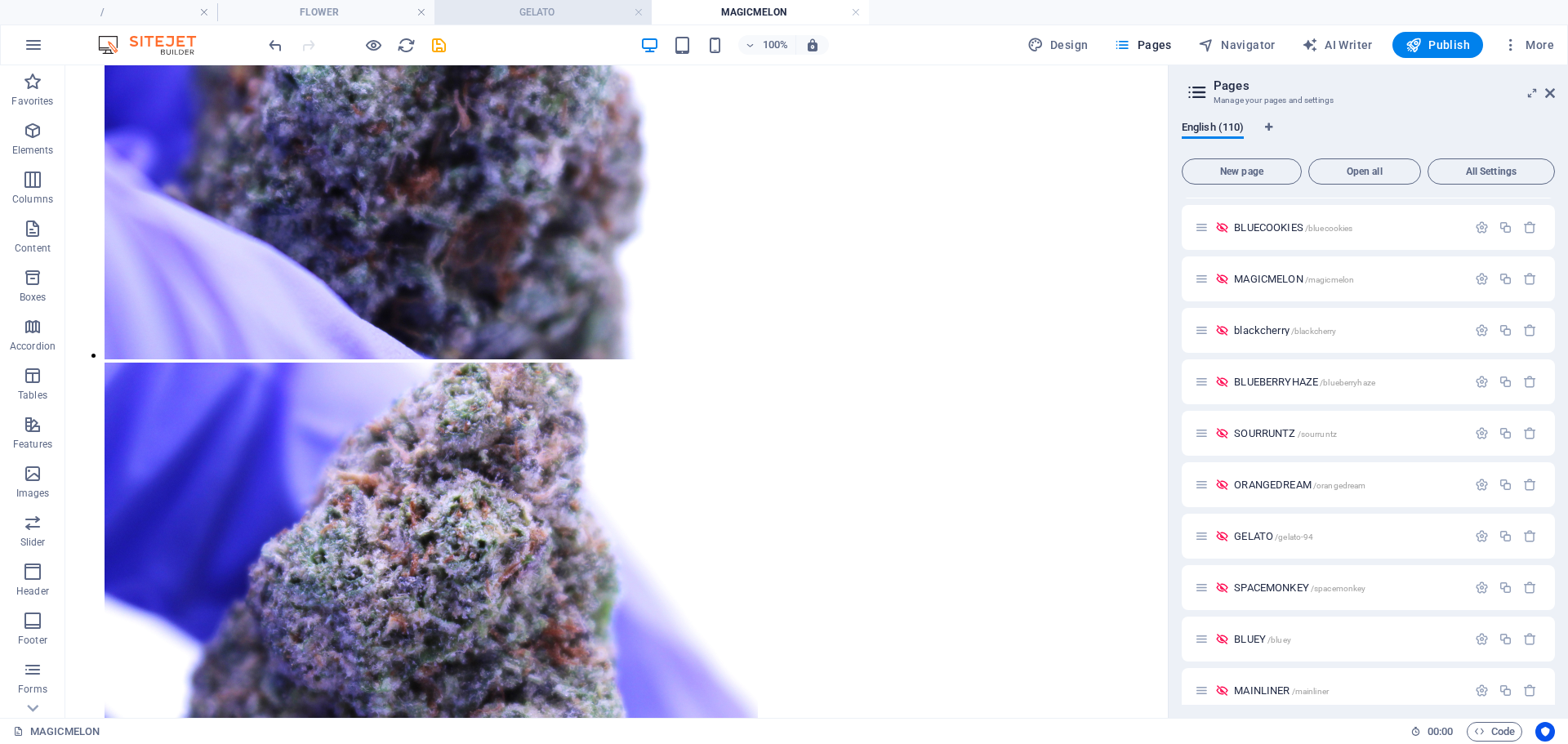
click at [566, 11] on h4 "GELATO" at bounding box center [542, 12] width 217 height 18
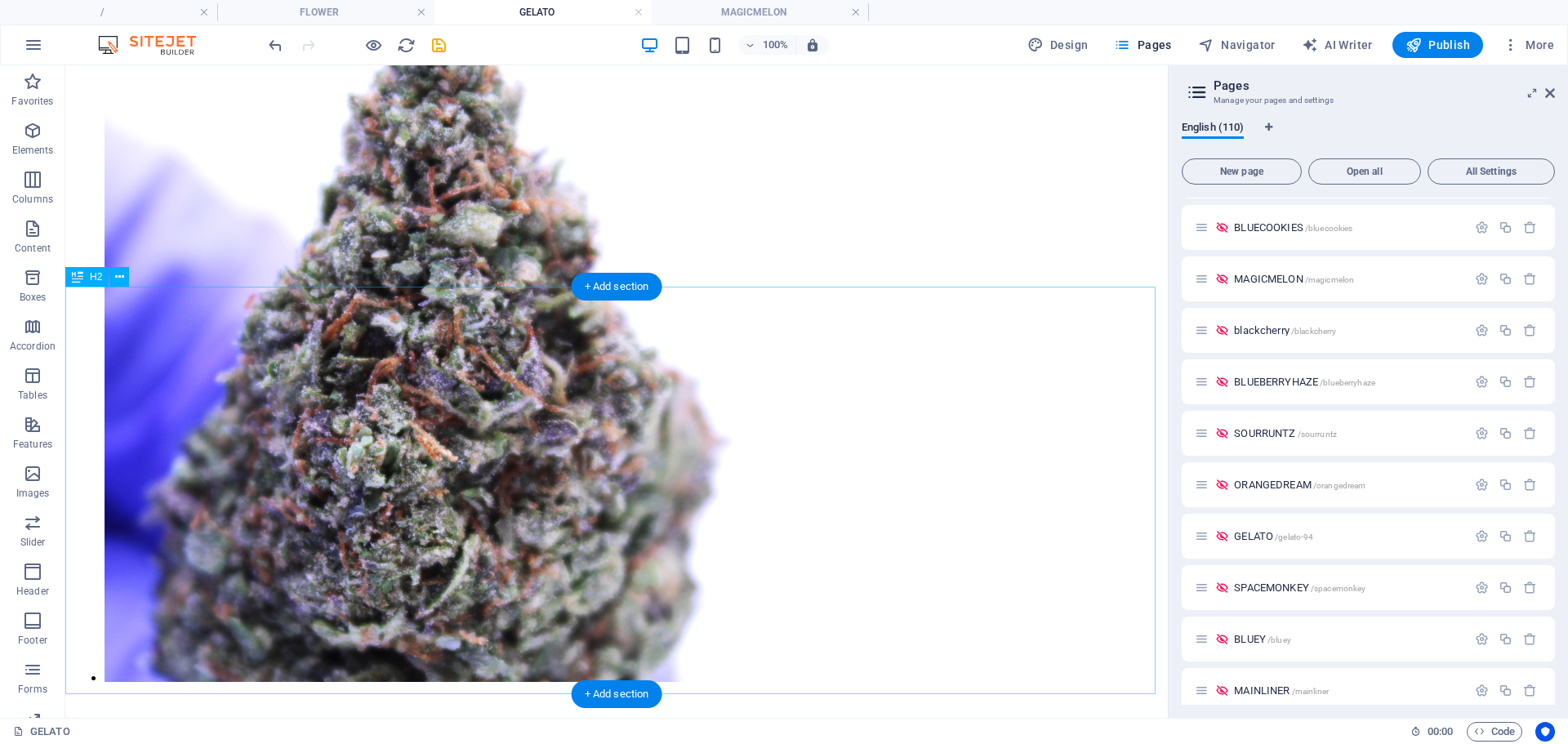
scroll to position [1172, 0]
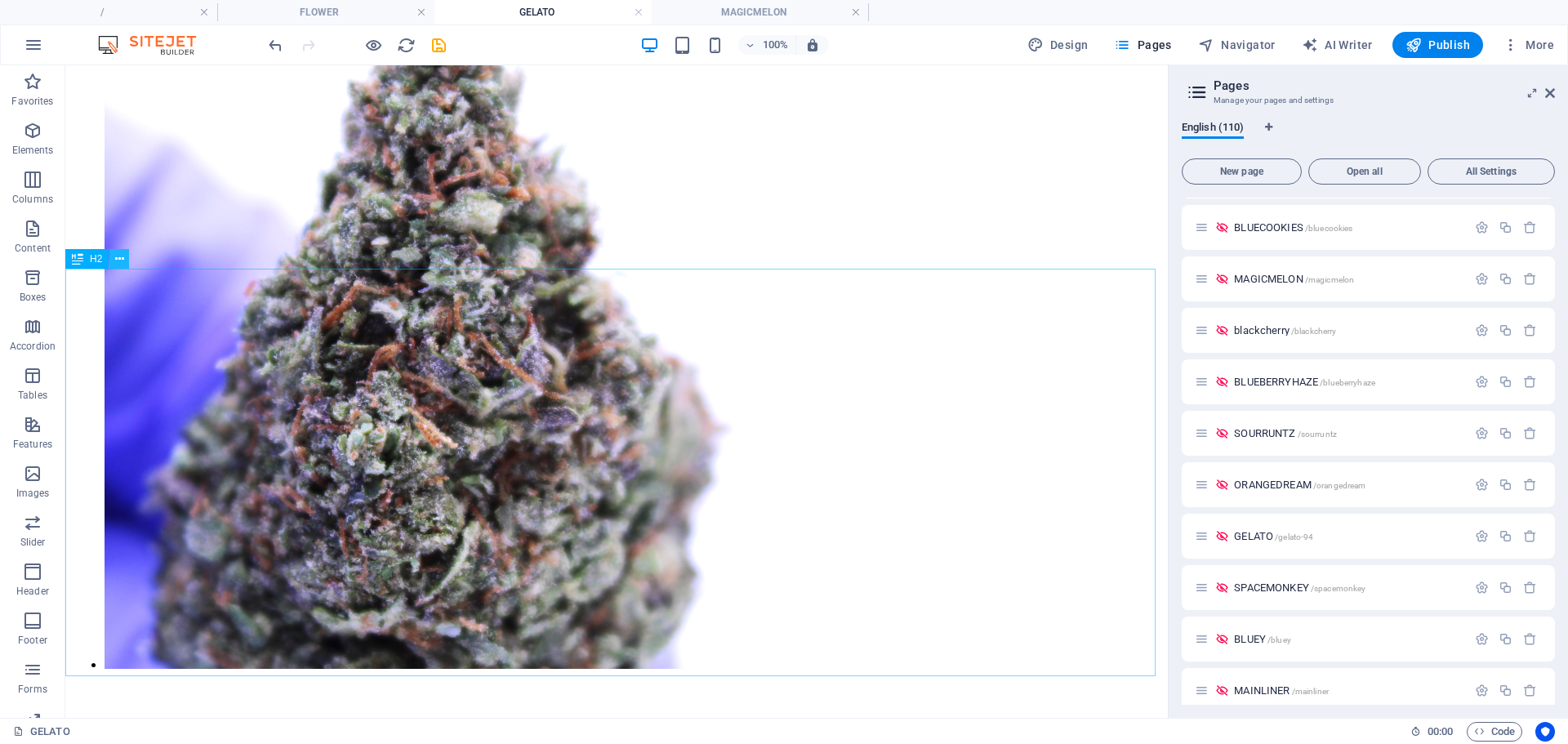
click at [121, 264] on icon at bounding box center [119, 258] width 9 height 17
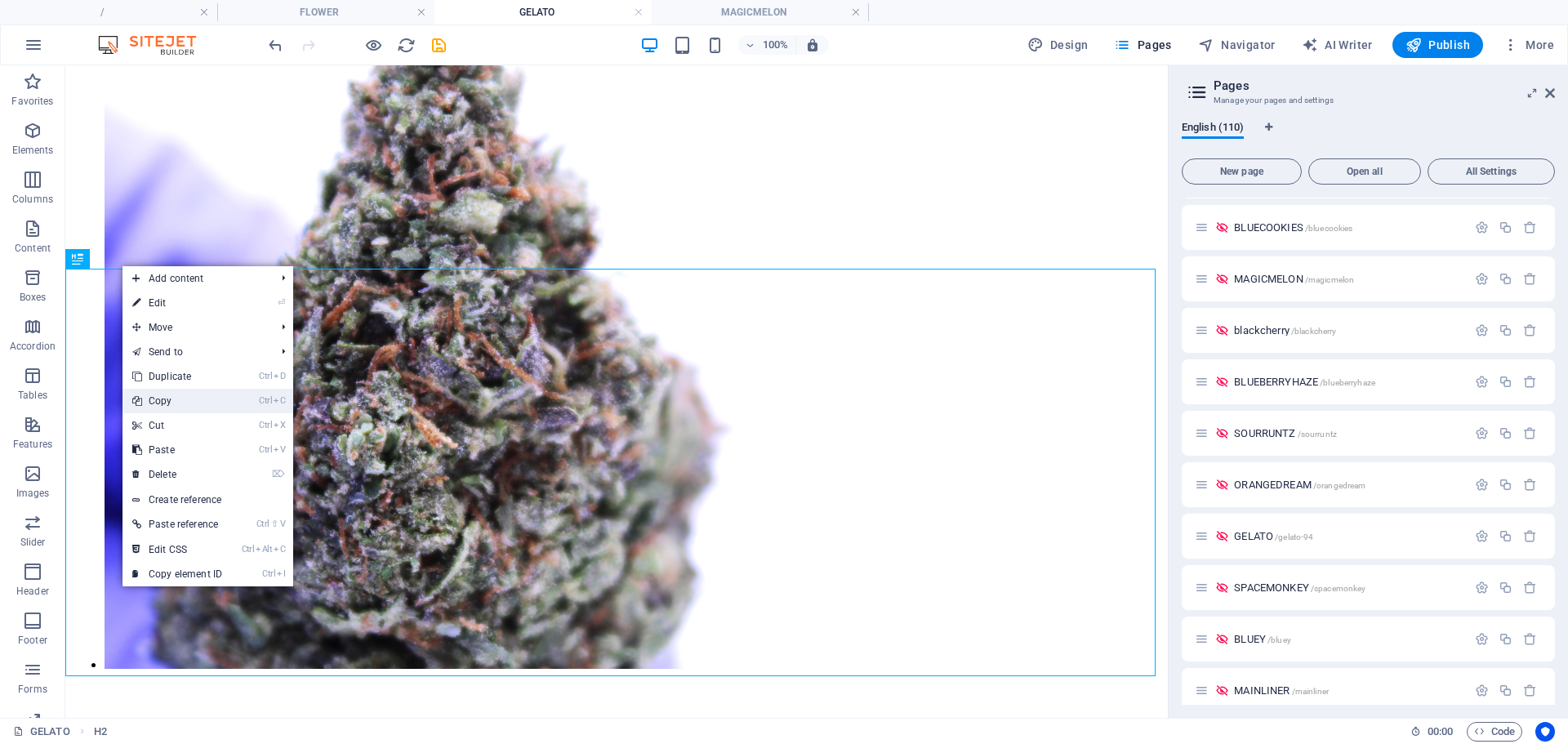
click at [178, 403] on link "Ctrl C Copy" at bounding box center [177, 401] width 109 height 25
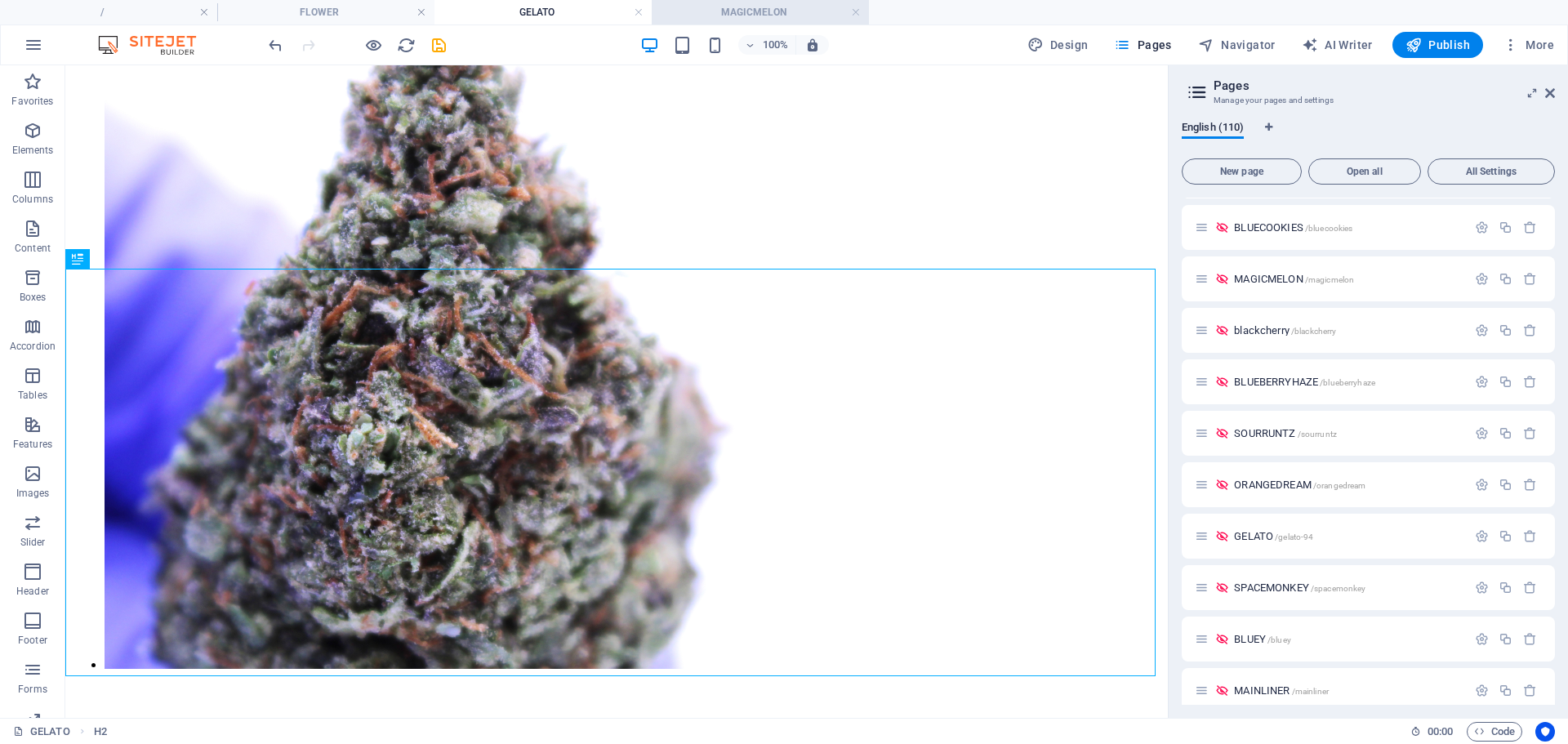
click at [684, 14] on h4 "MAGICMELON" at bounding box center [760, 12] width 217 height 18
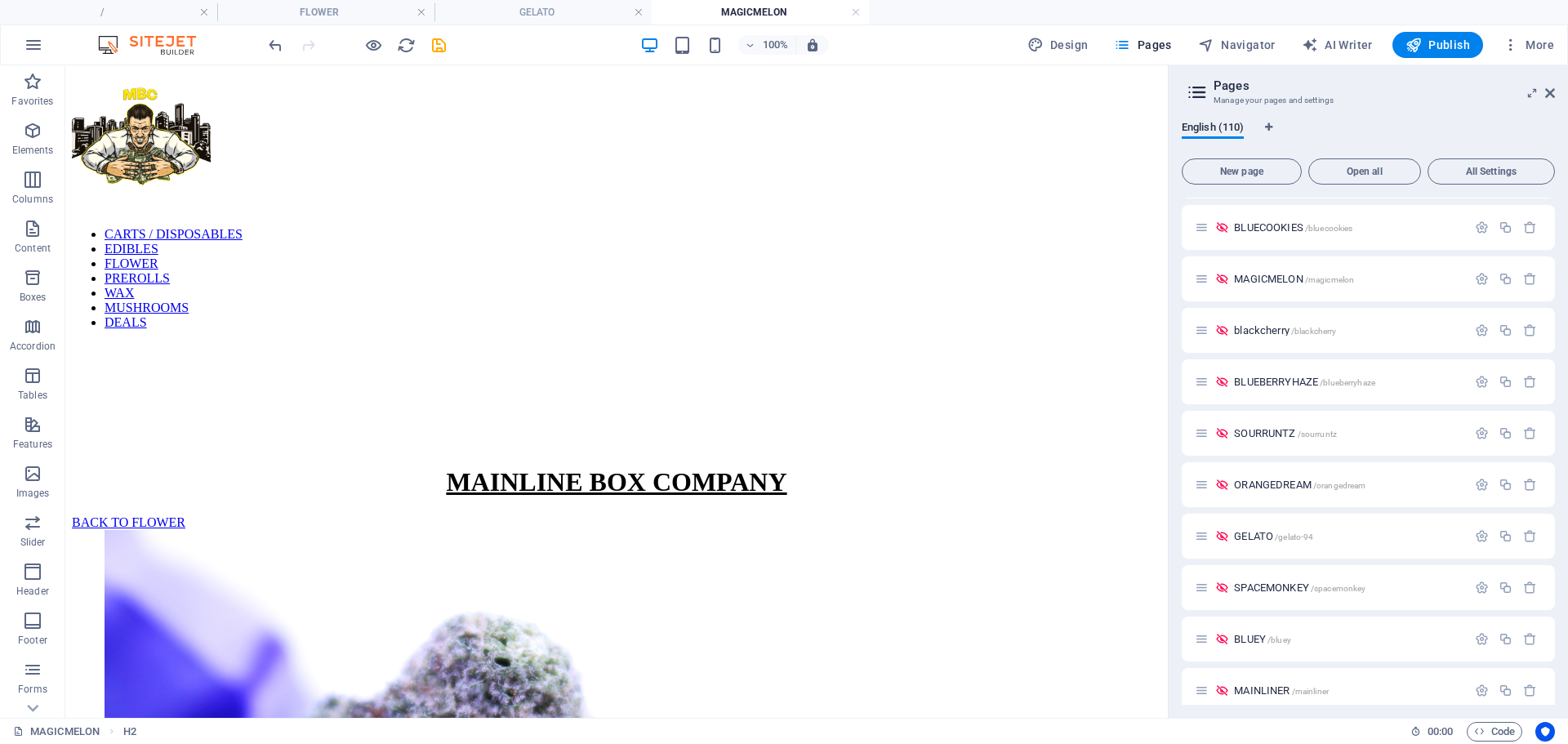
scroll to position [825, 0]
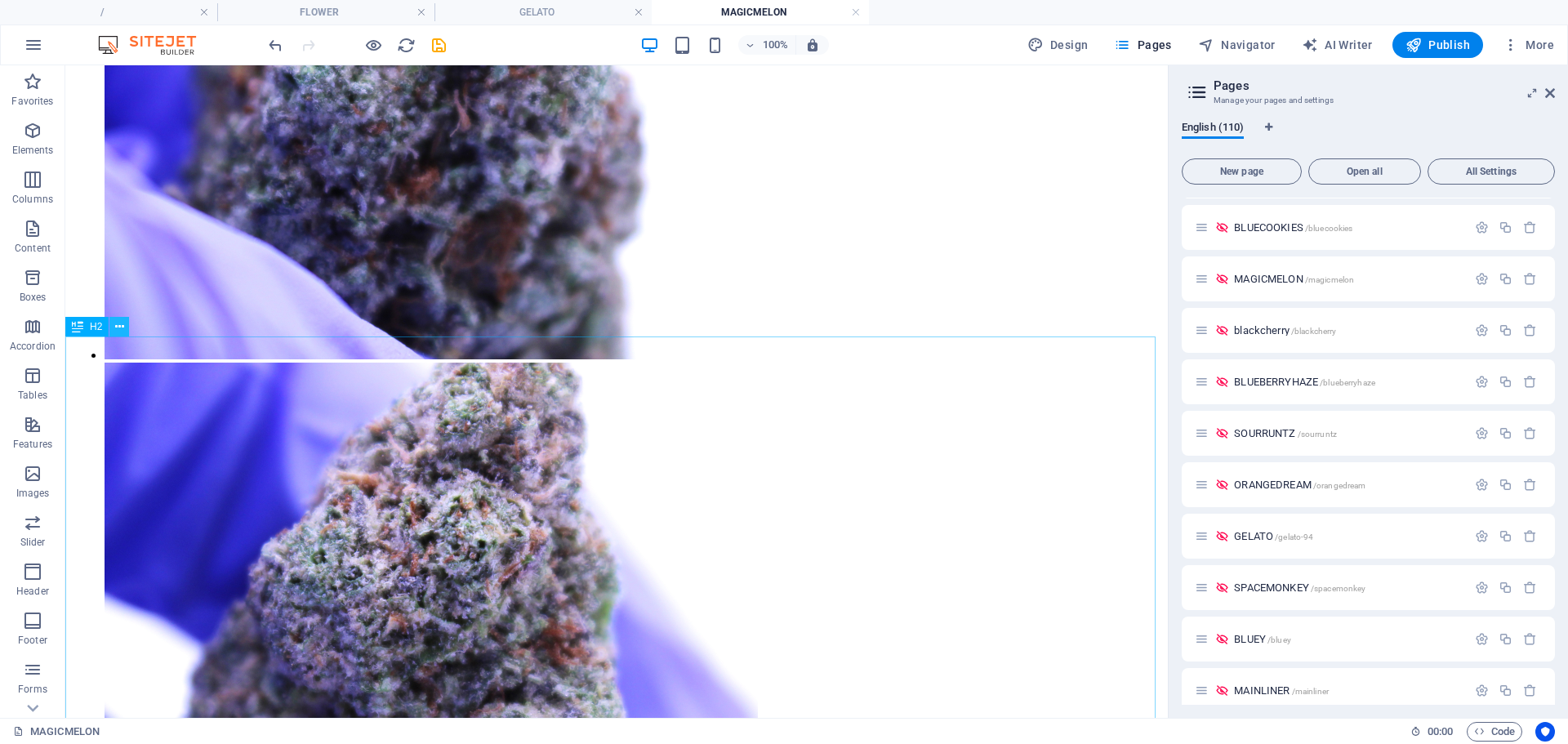
click at [119, 334] on icon at bounding box center [119, 326] width 9 height 17
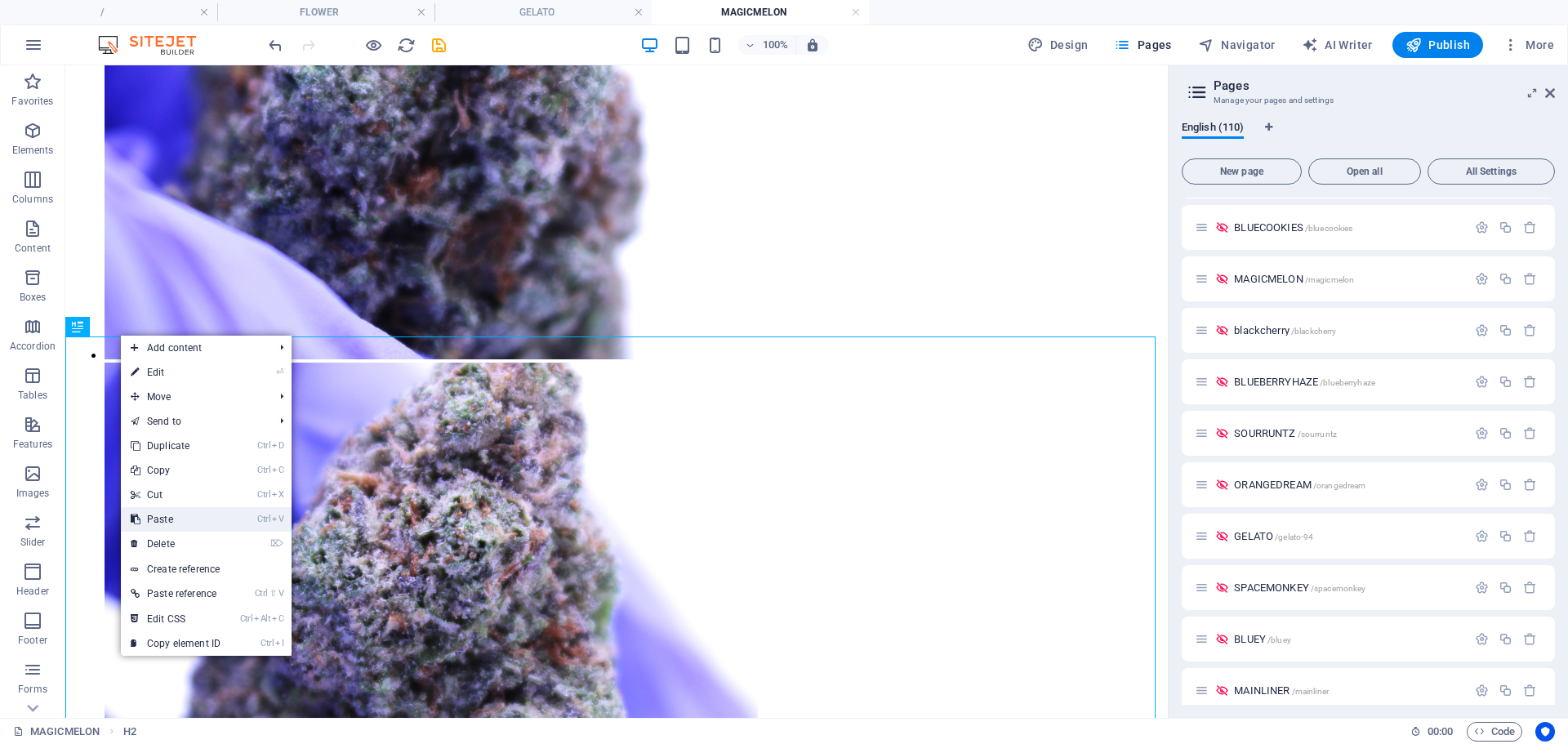
click at [159, 519] on link "Ctrl V Paste" at bounding box center [175, 519] width 109 height 25
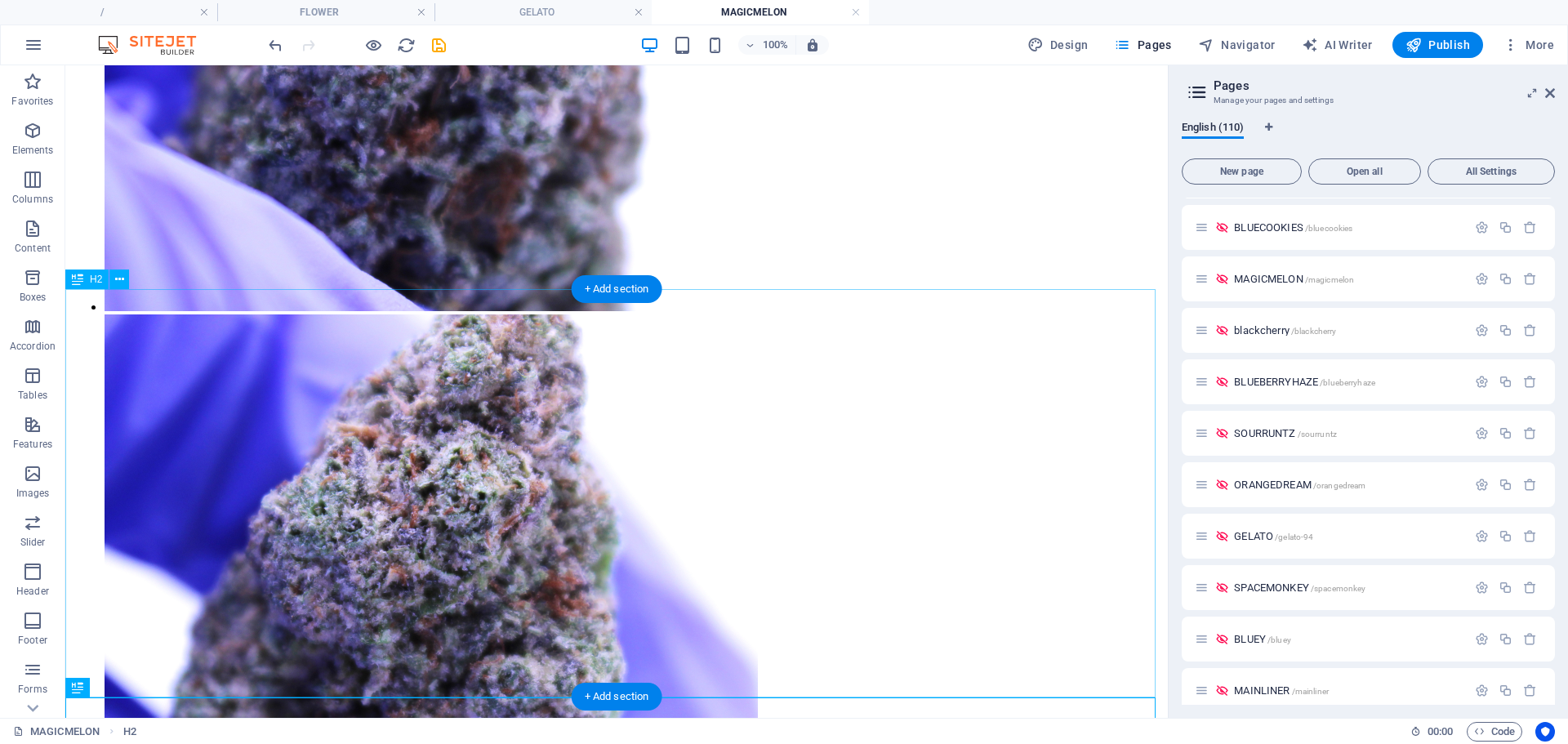
scroll to position [872, 0]
click at [121, 280] on icon at bounding box center [119, 279] width 9 height 17
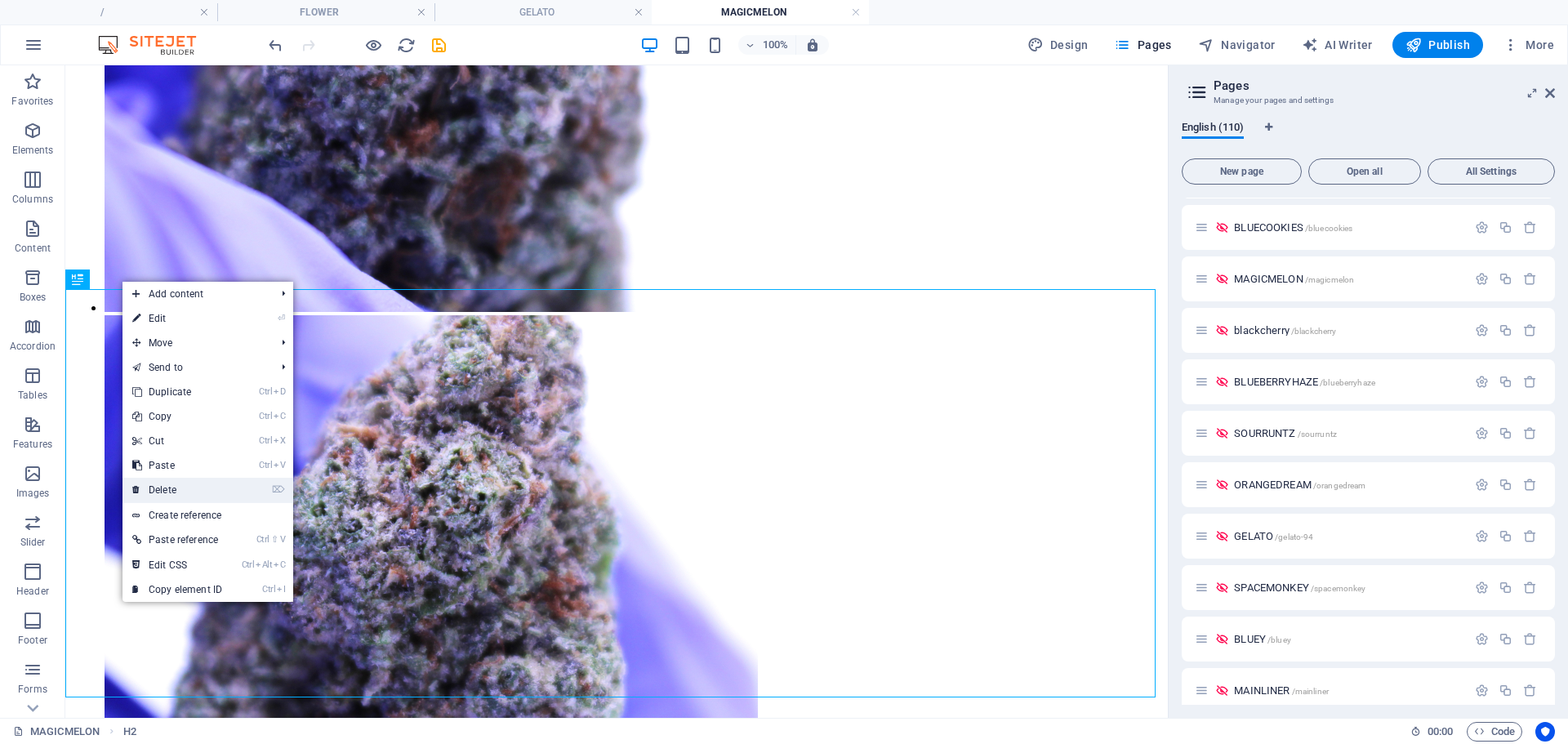
click at [181, 489] on link "⌦ Delete" at bounding box center [177, 489] width 109 height 25
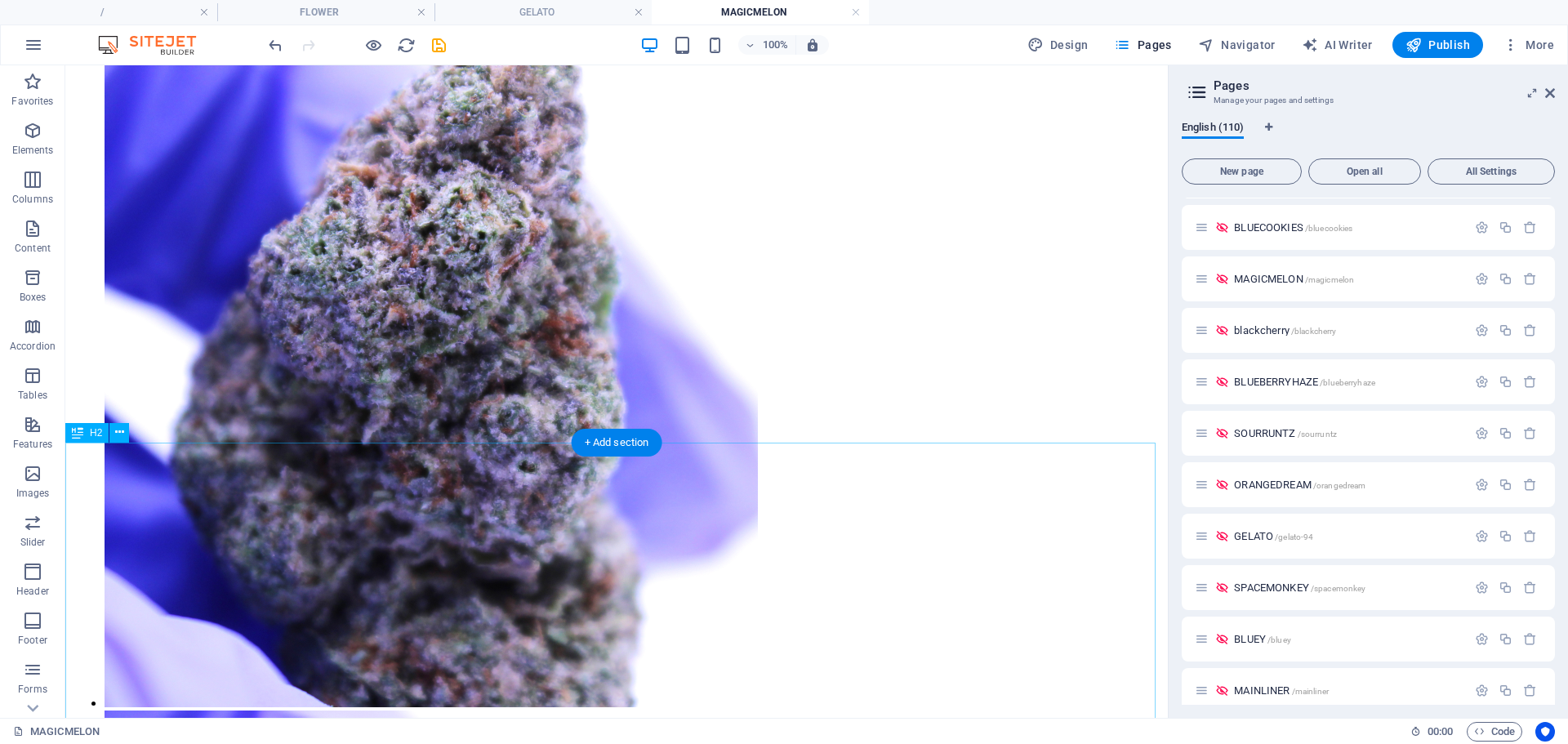
scroll to position [1135, 0]
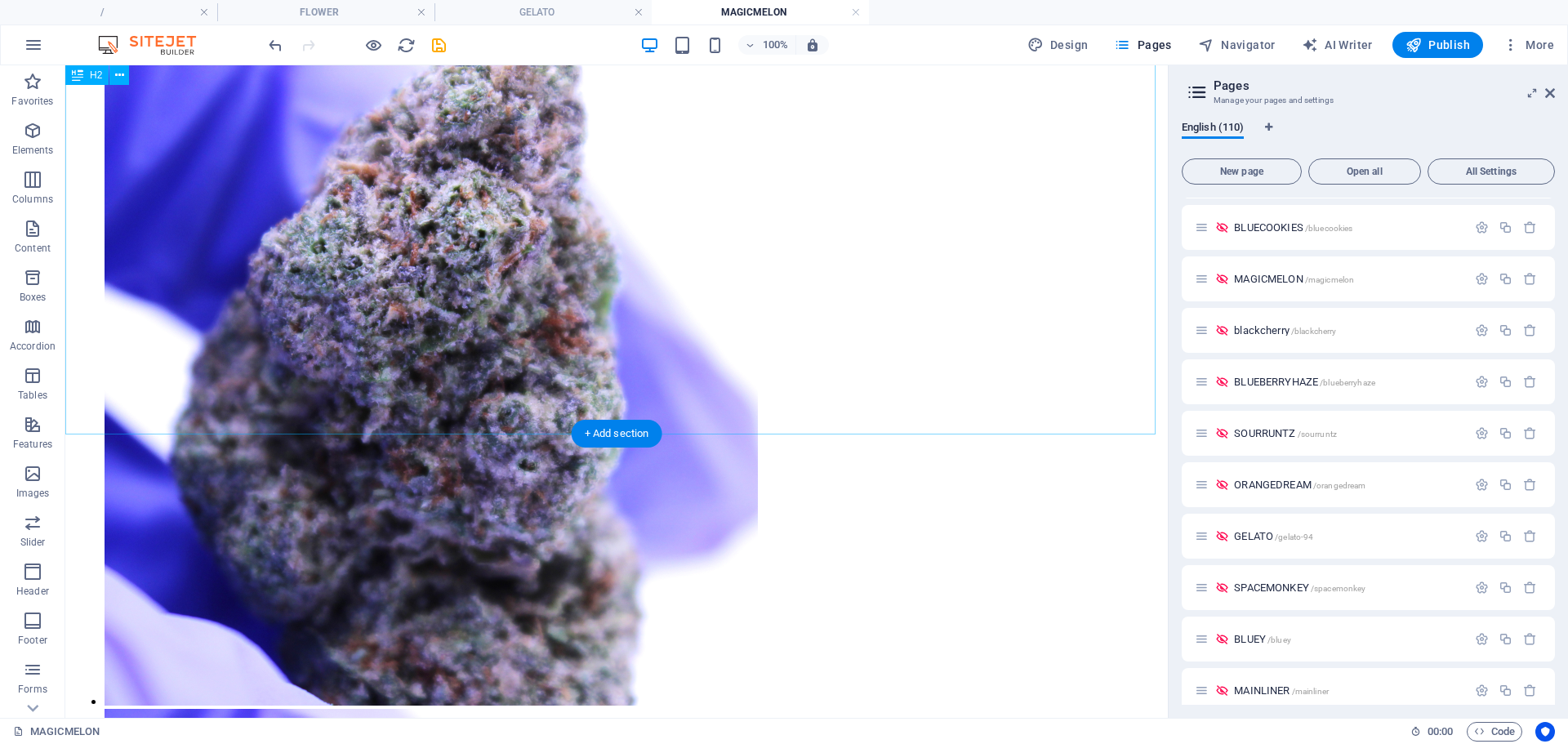
click at [121, 422] on icon at bounding box center [119, 424] width 9 height 17
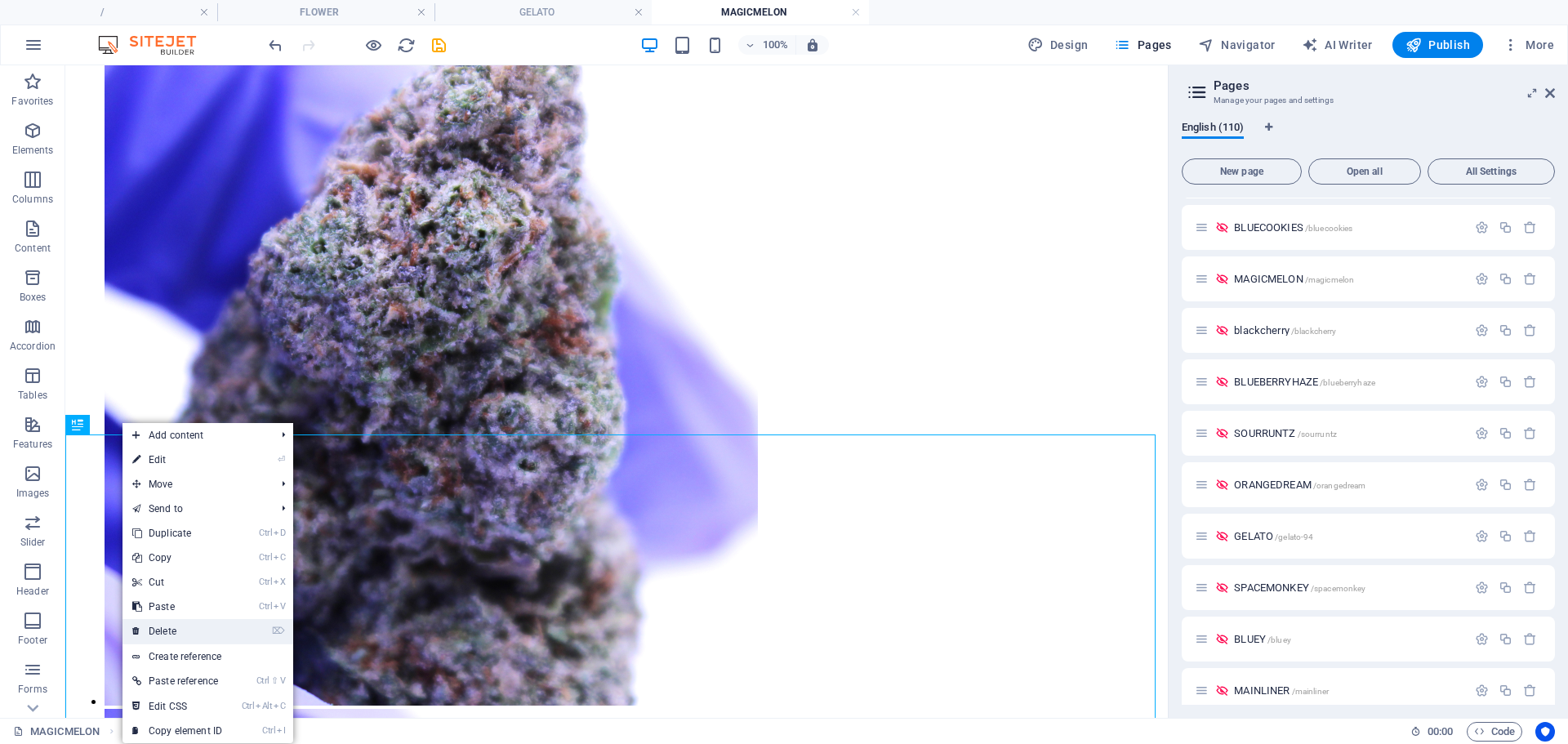
click at [155, 636] on link "⌦ Delete" at bounding box center [177, 631] width 109 height 25
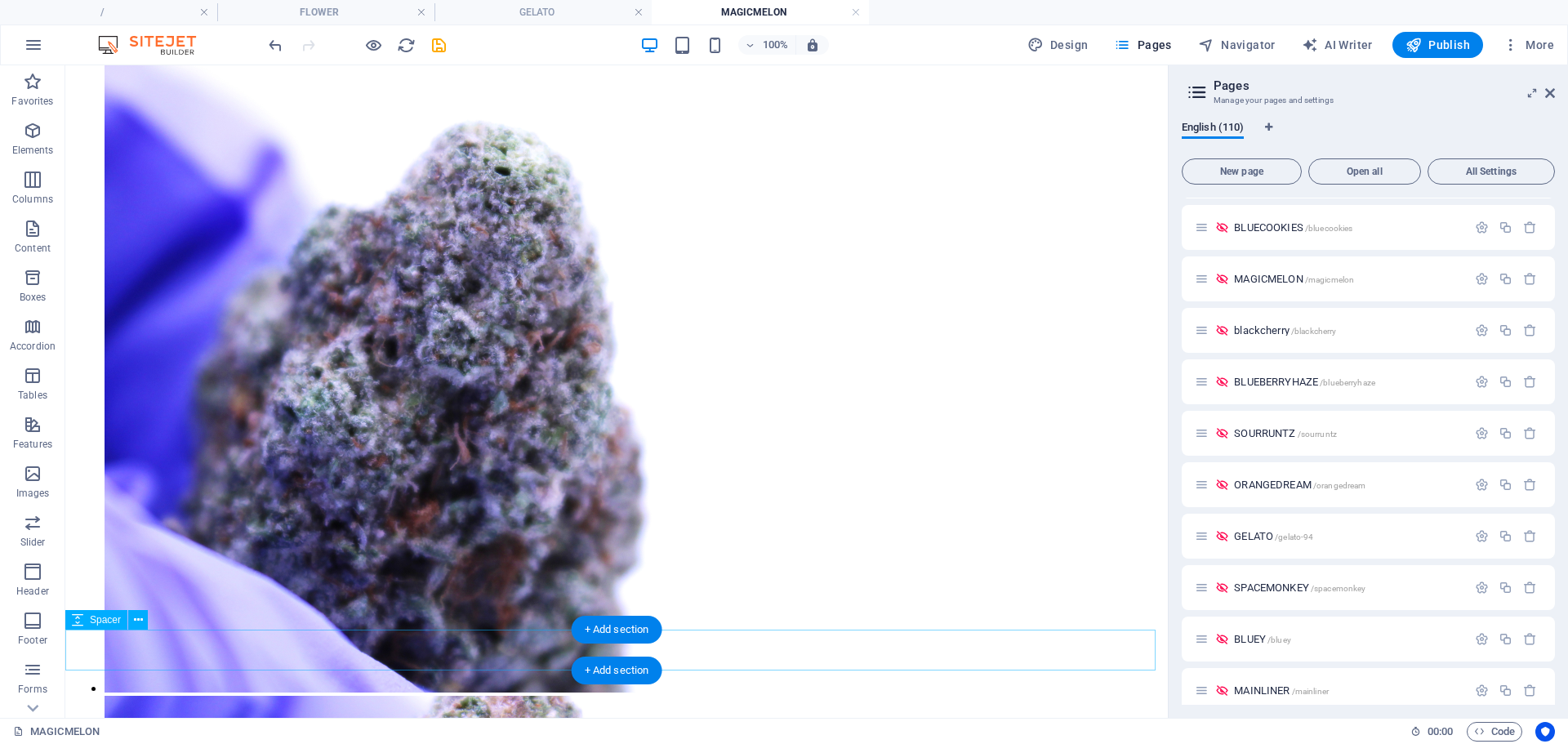
scroll to position [488, 0]
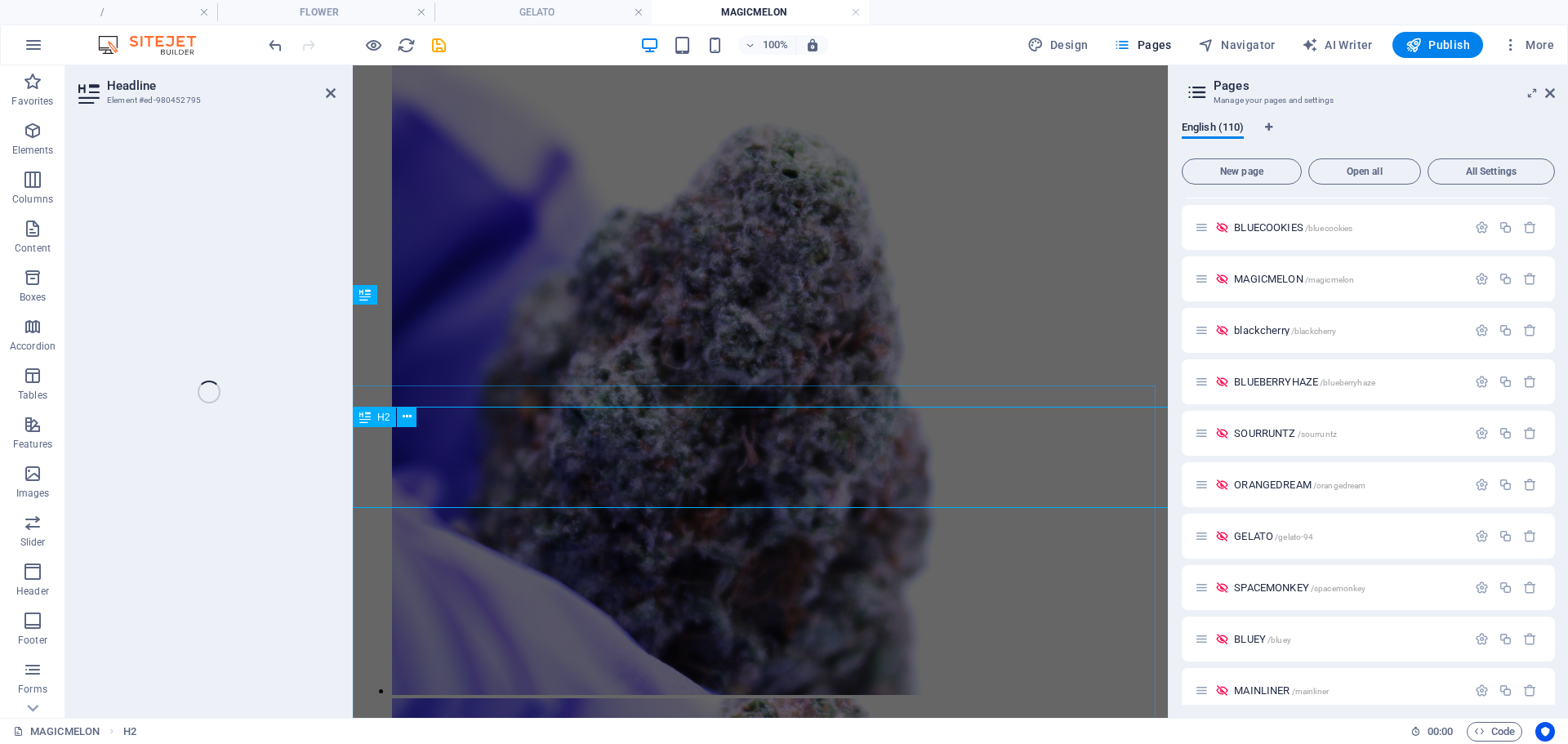
scroll to position [531, 0]
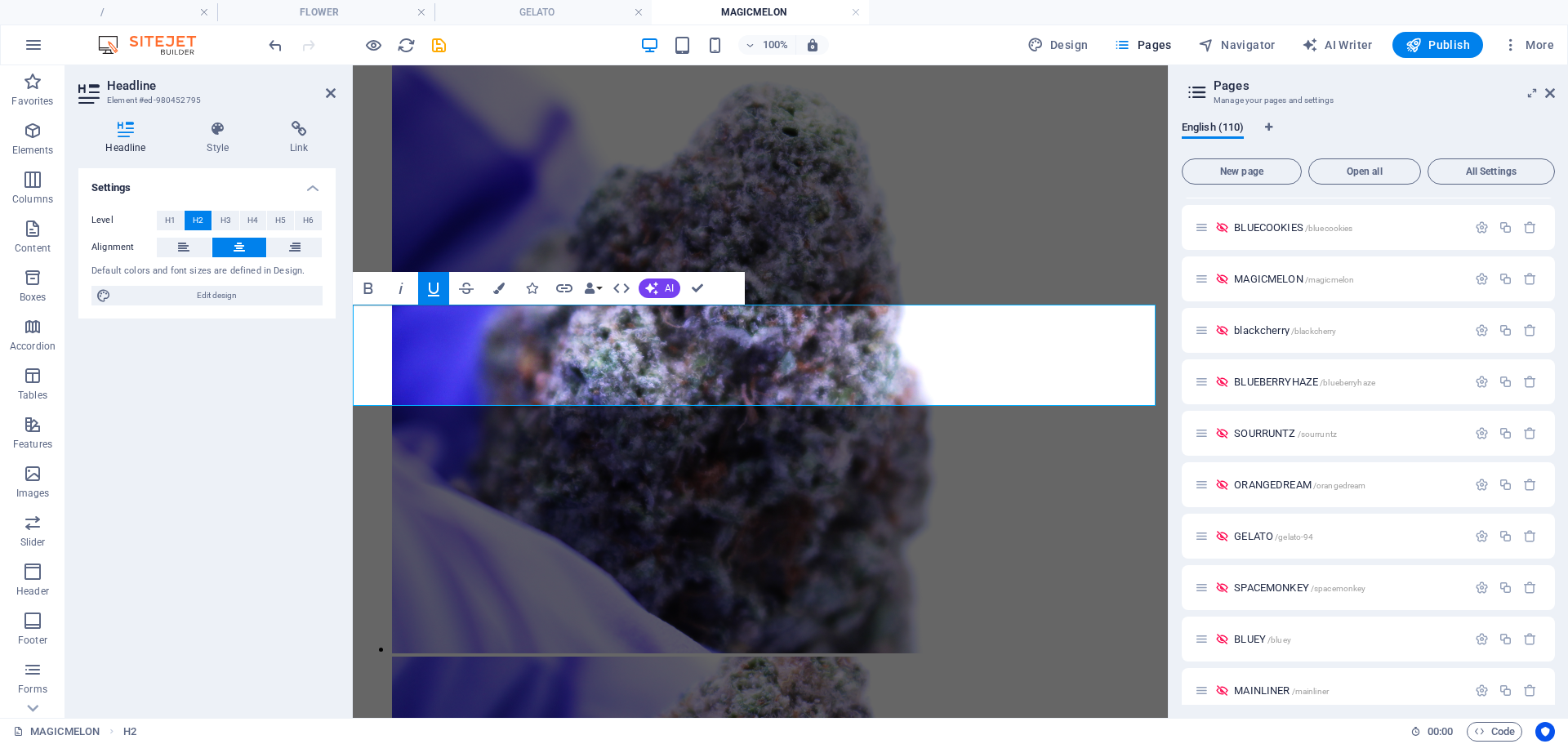
drag, startPoint x: 860, startPoint y: 319, endPoint x: 847, endPoint y: 319, distance: 13.0
drag, startPoint x: 819, startPoint y: 323, endPoint x: 618, endPoint y: 329, distance: 201.1
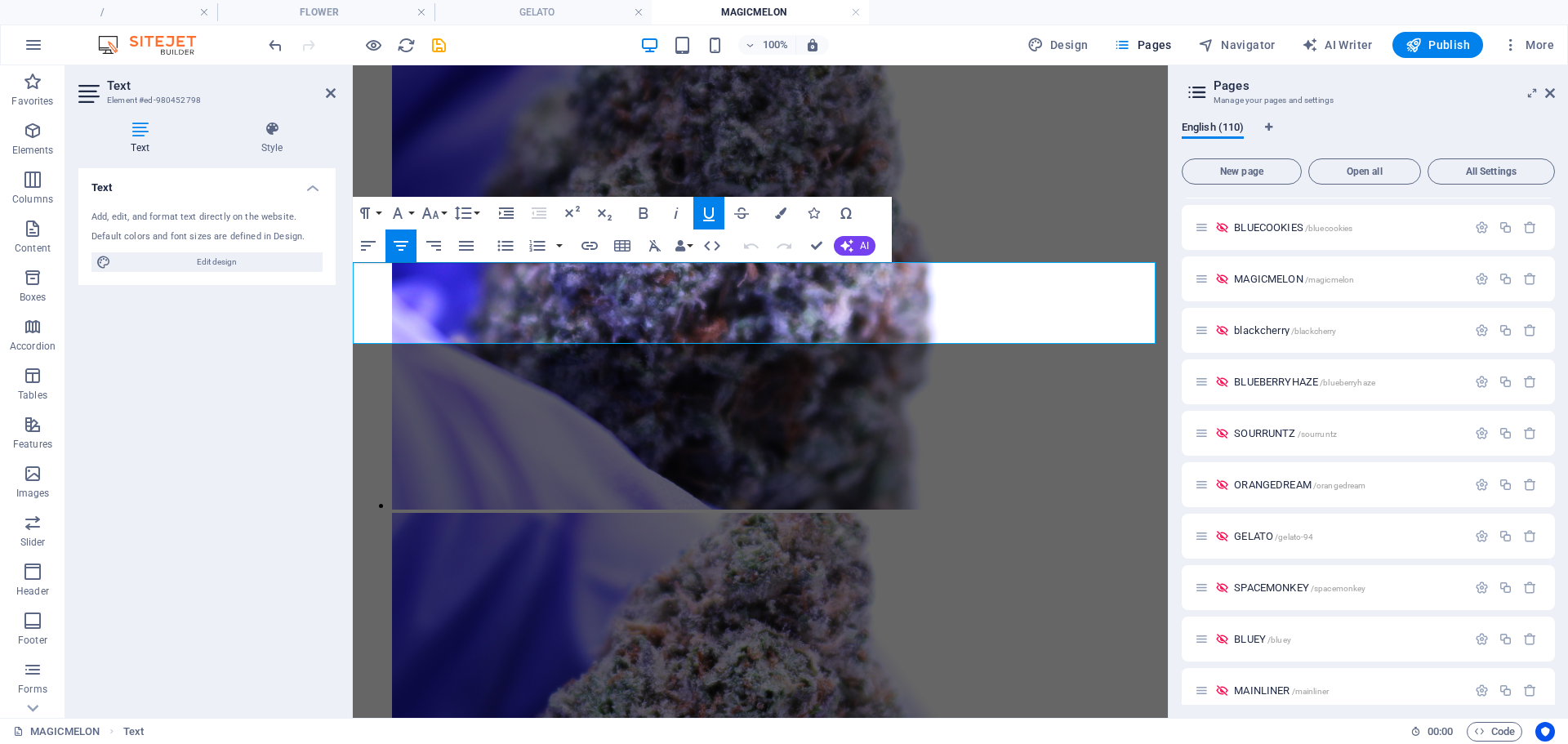
drag, startPoint x: 686, startPoint y: 324, endPoint x: 626, endPoint y: 322, distance: 60.0
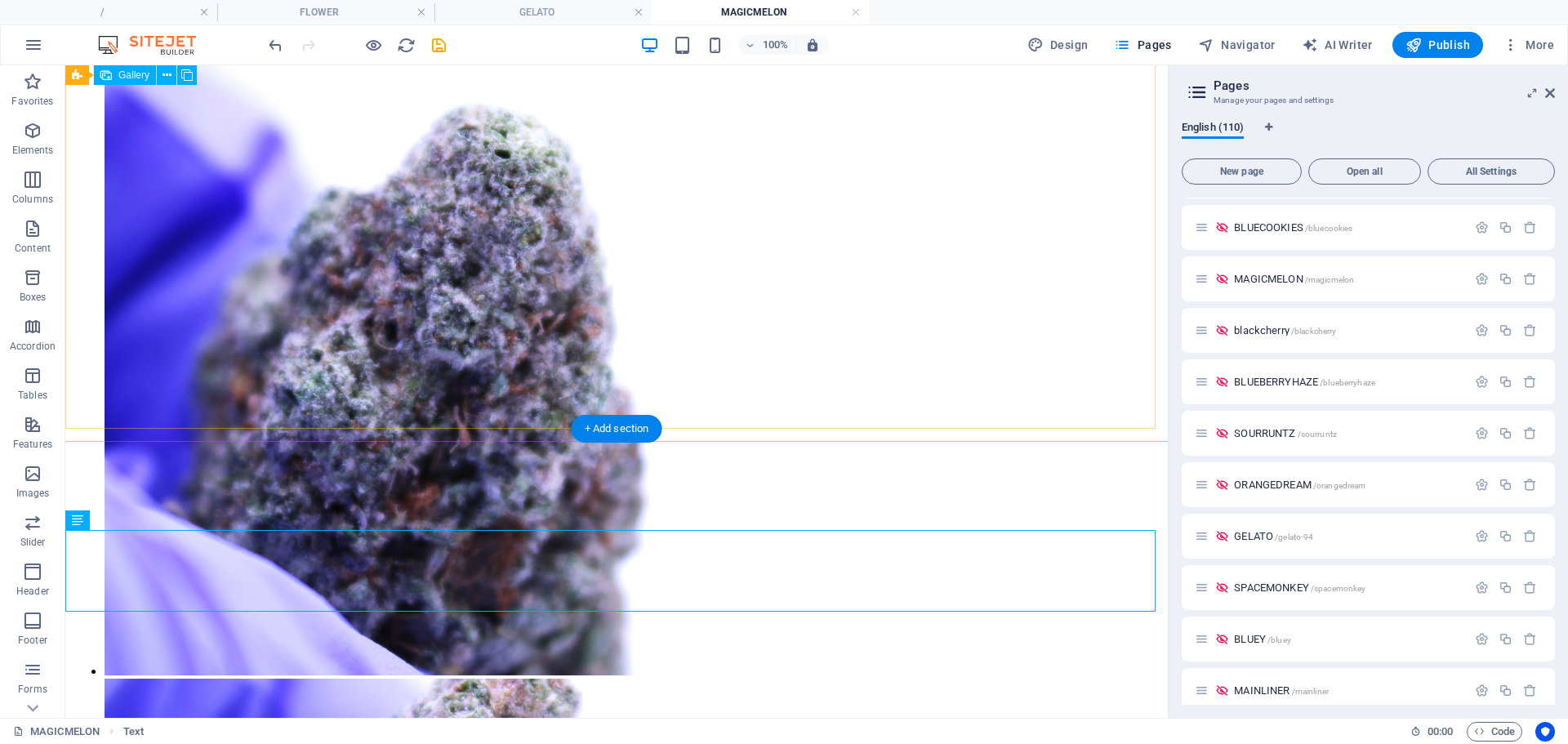
scroll to position [507, 0]
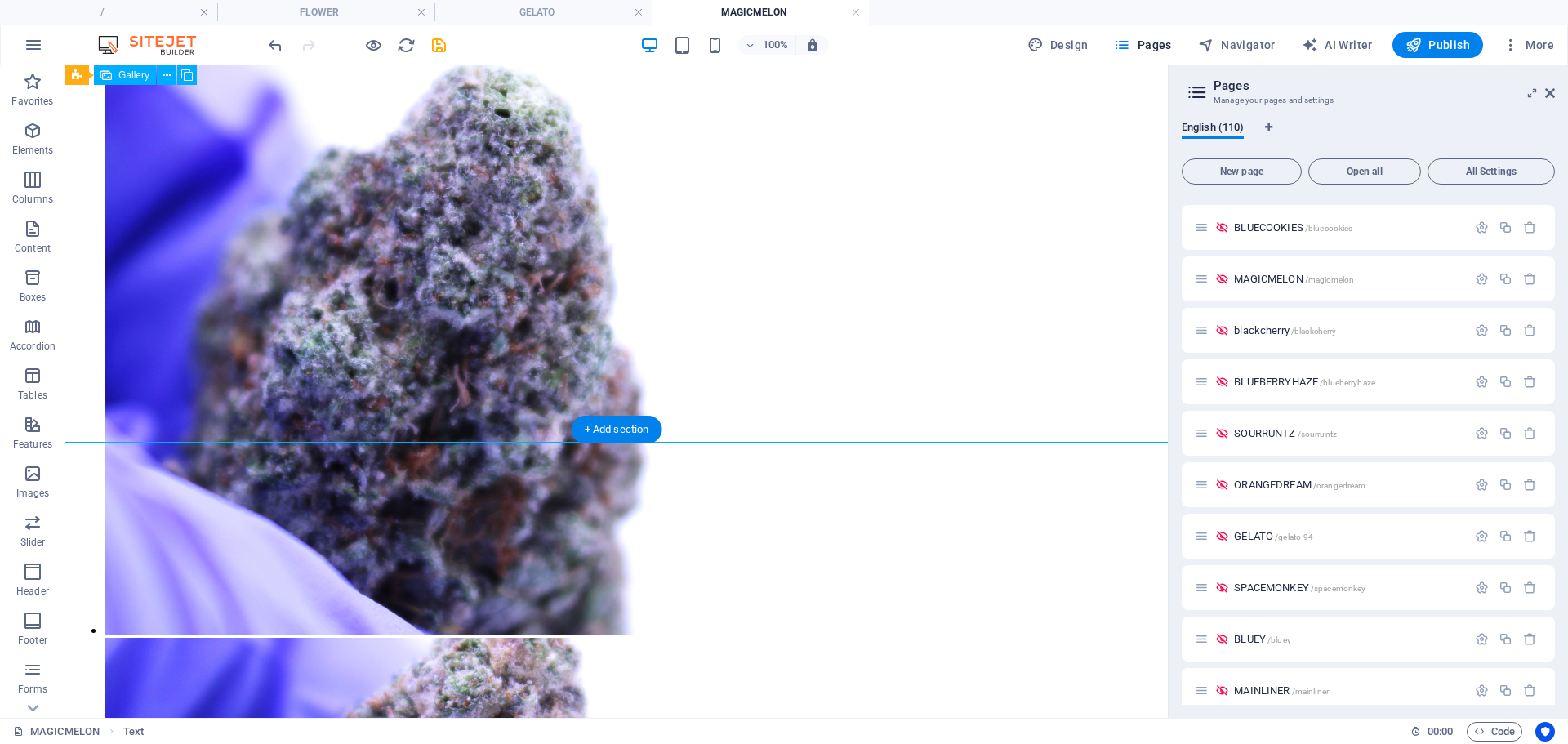
select select "4"
select select "px"
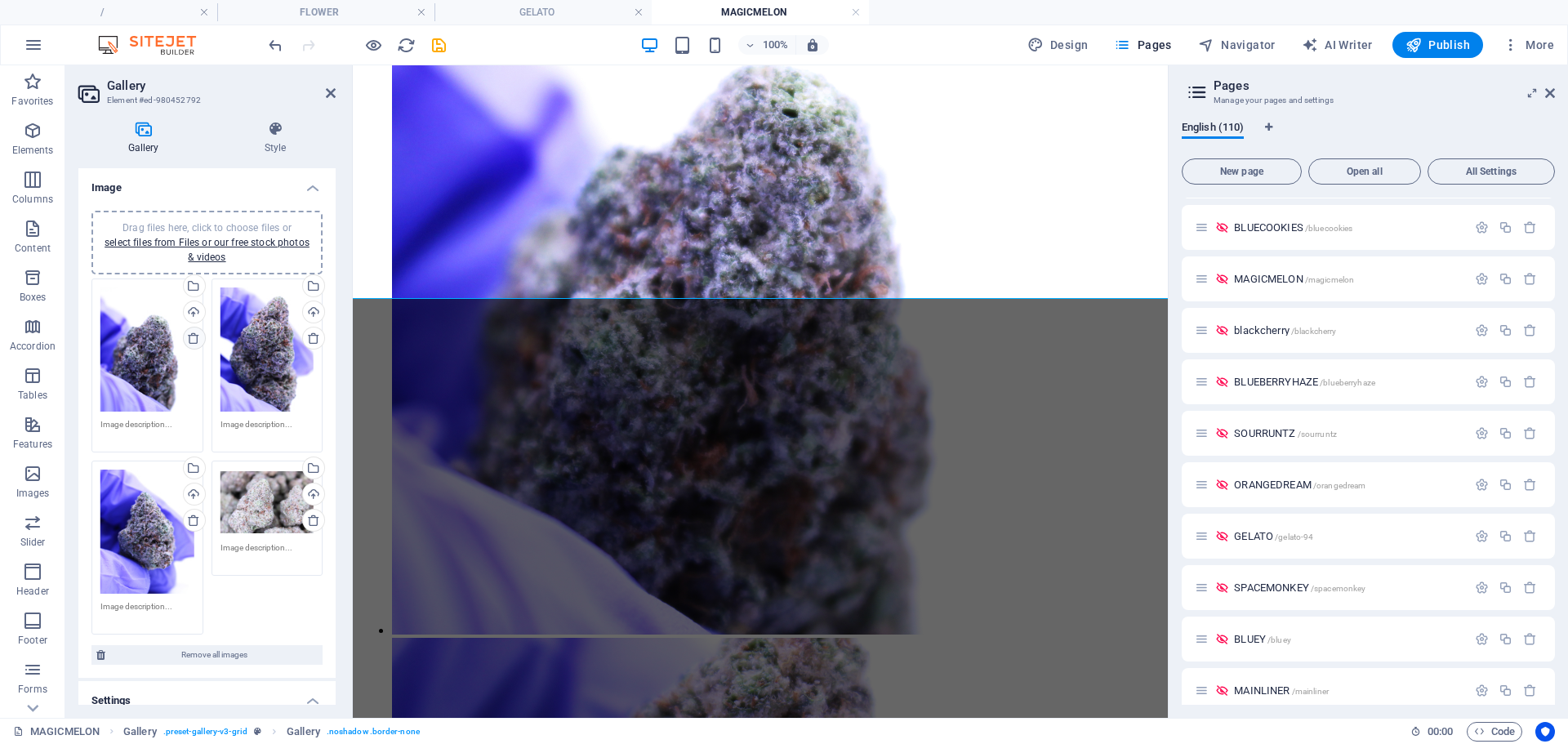
click at [196, 335] on icon at bounding box center [193, 338] width 13 height 13
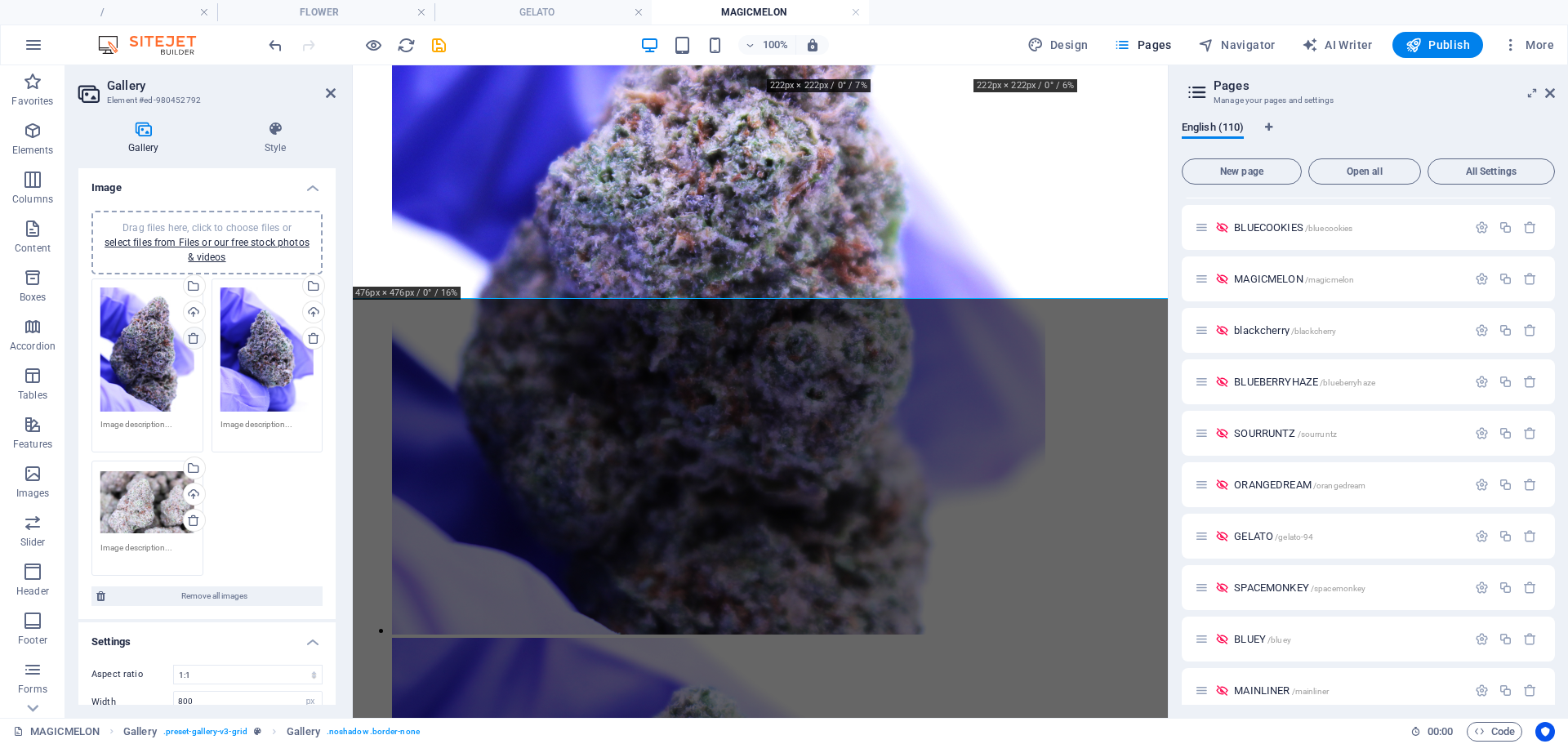
click at [196, 335] on icon at bounding box center [193, 338] width 13 height 13
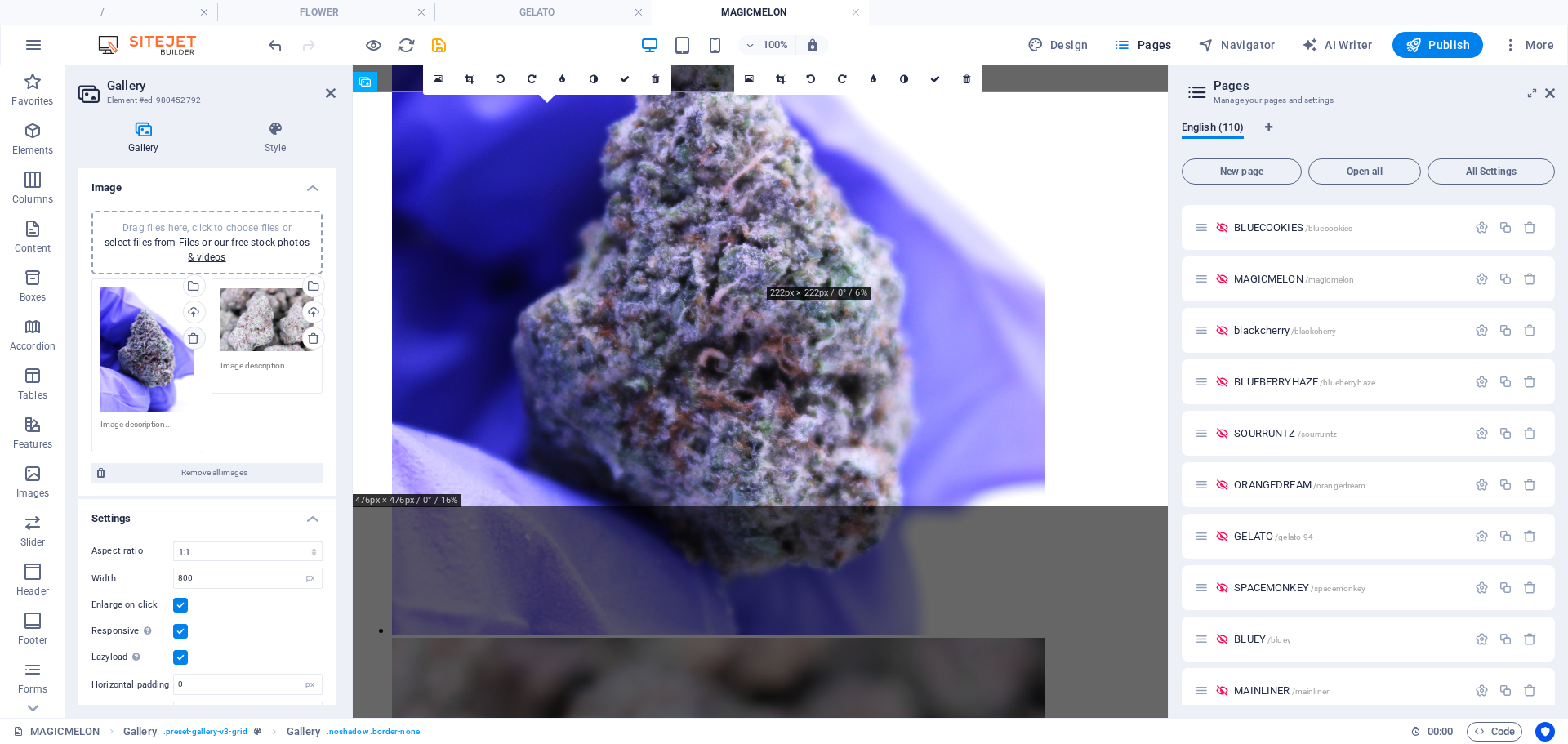
scroll to position [342, 0]
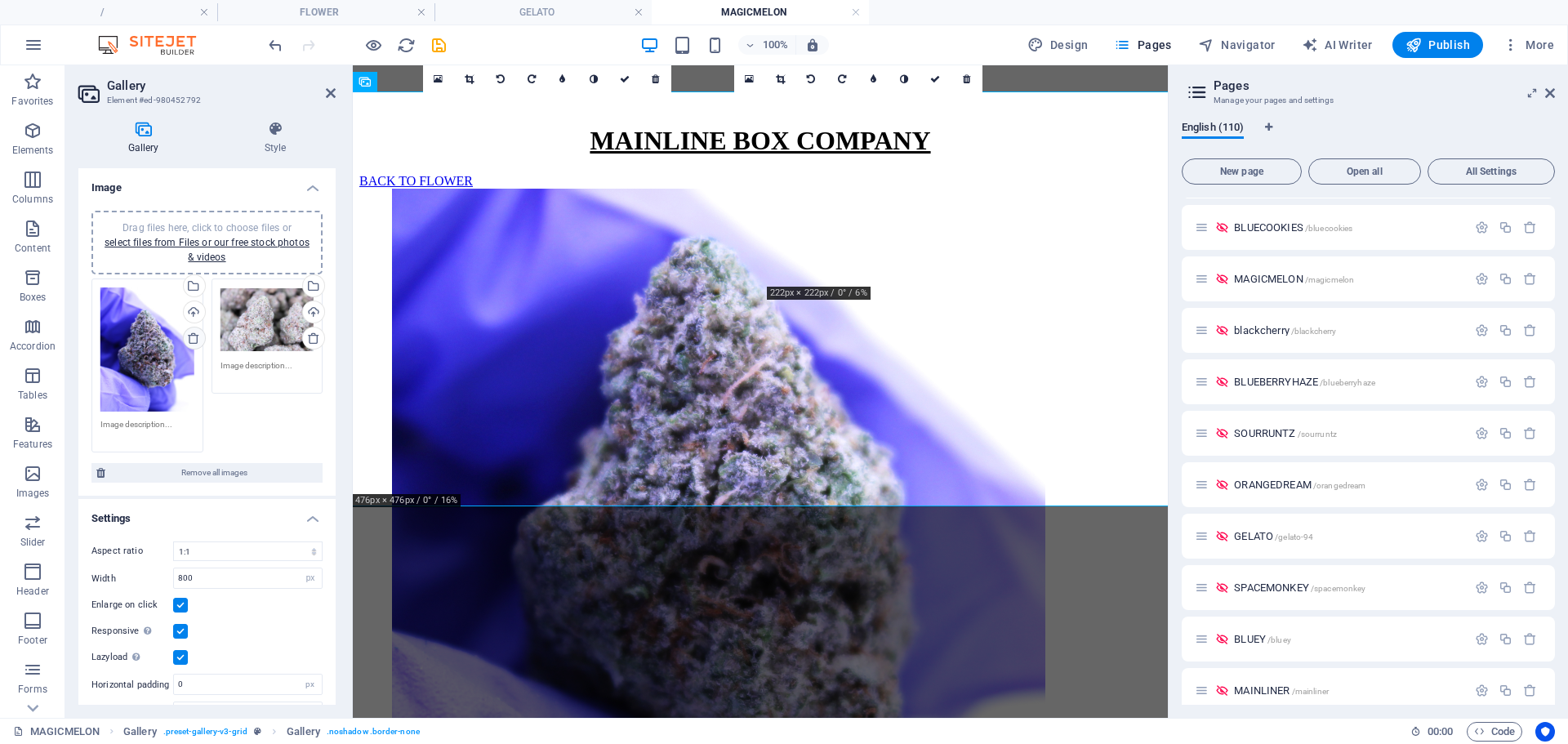
click at [196, 335] on icon at bounding box center [193, 338] width 13 height 13
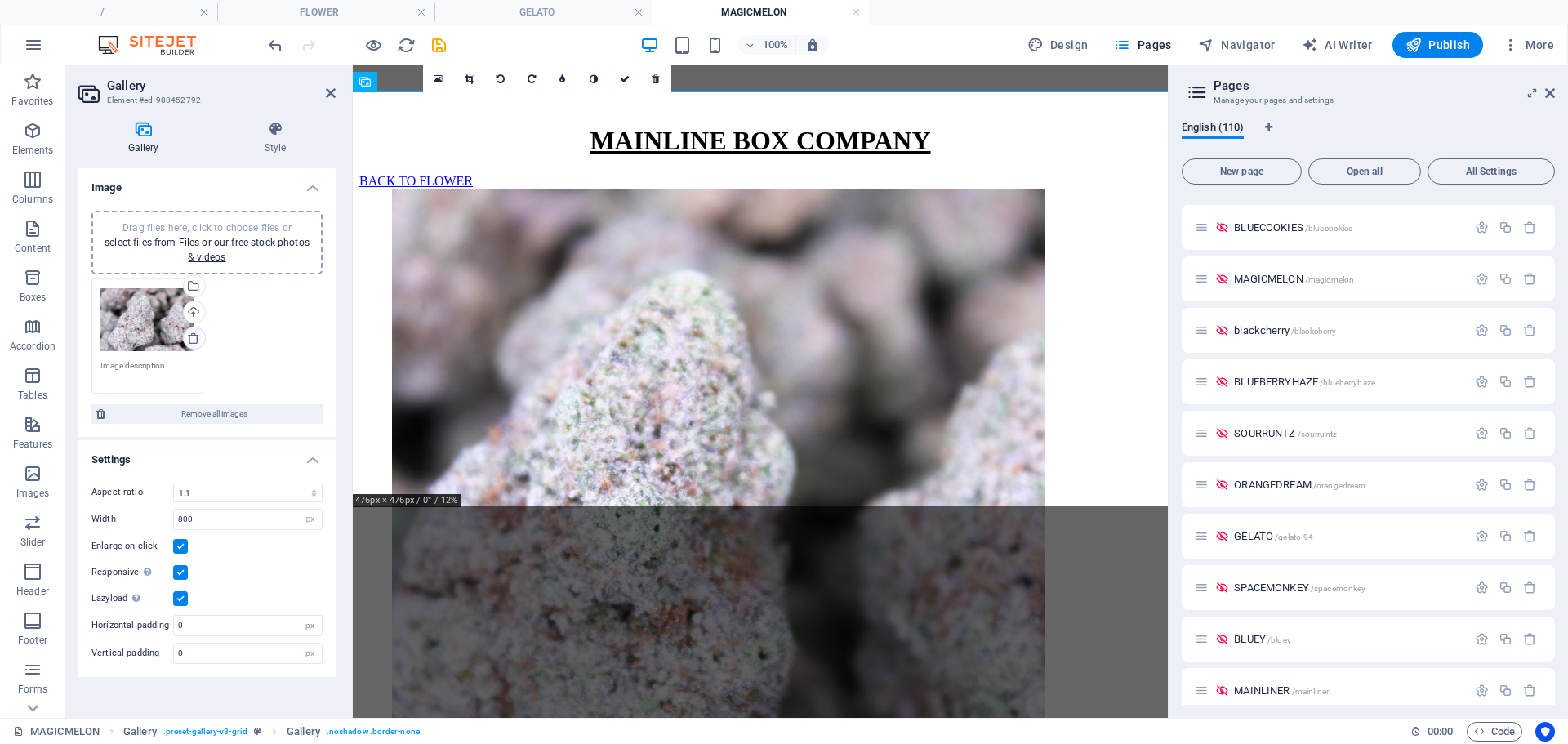
click at [196, 335] on icon at bounding box center [193, 338] width 13 height 13
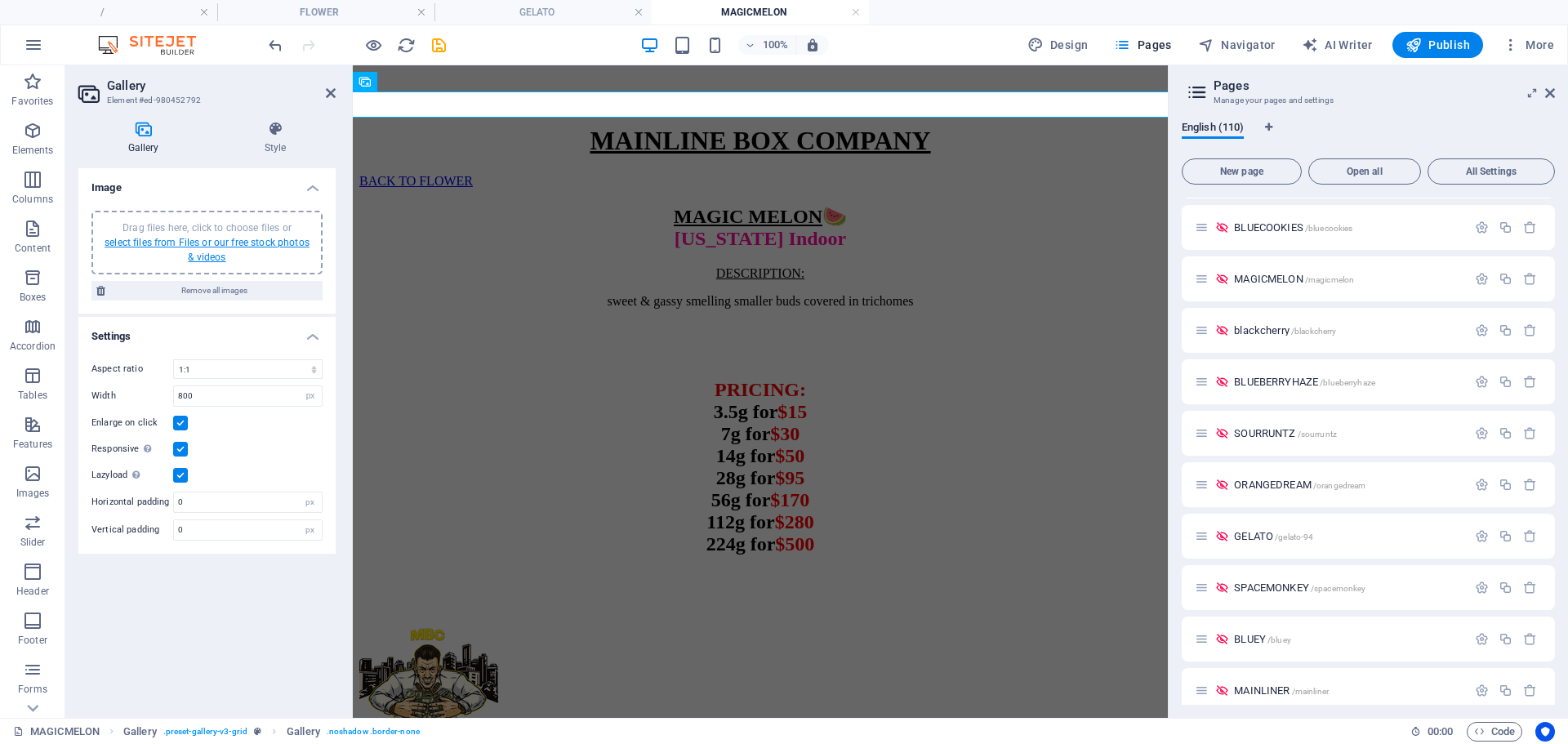
click at [207, 257] on link "select files from Files or our free stock photos & videos" at bounding box center [206, 250] width 205 height 27
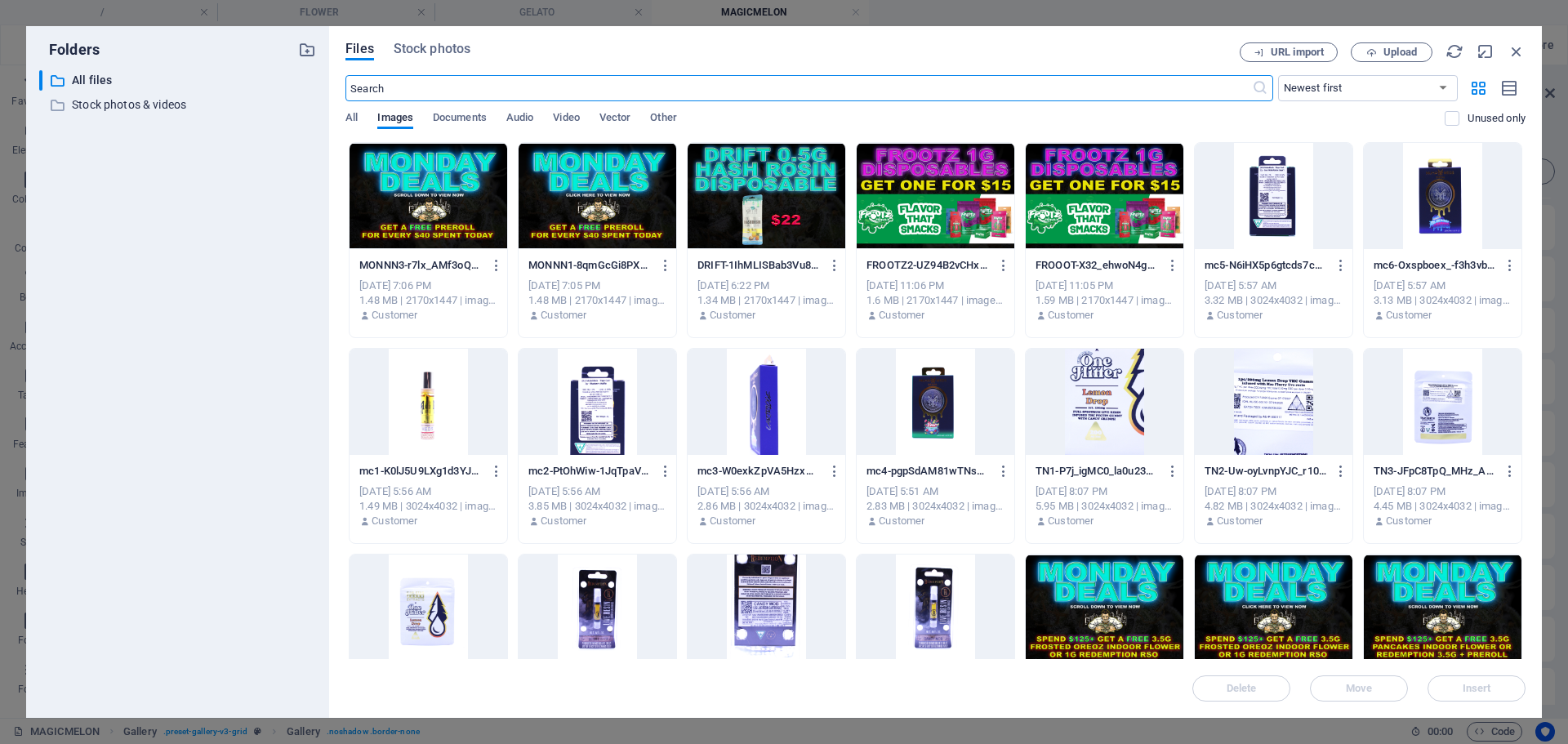
scroll to position [310, 0]
click at [1389, 56] on span "Upload" at bounding box center [1401, 52] width 33 height 10
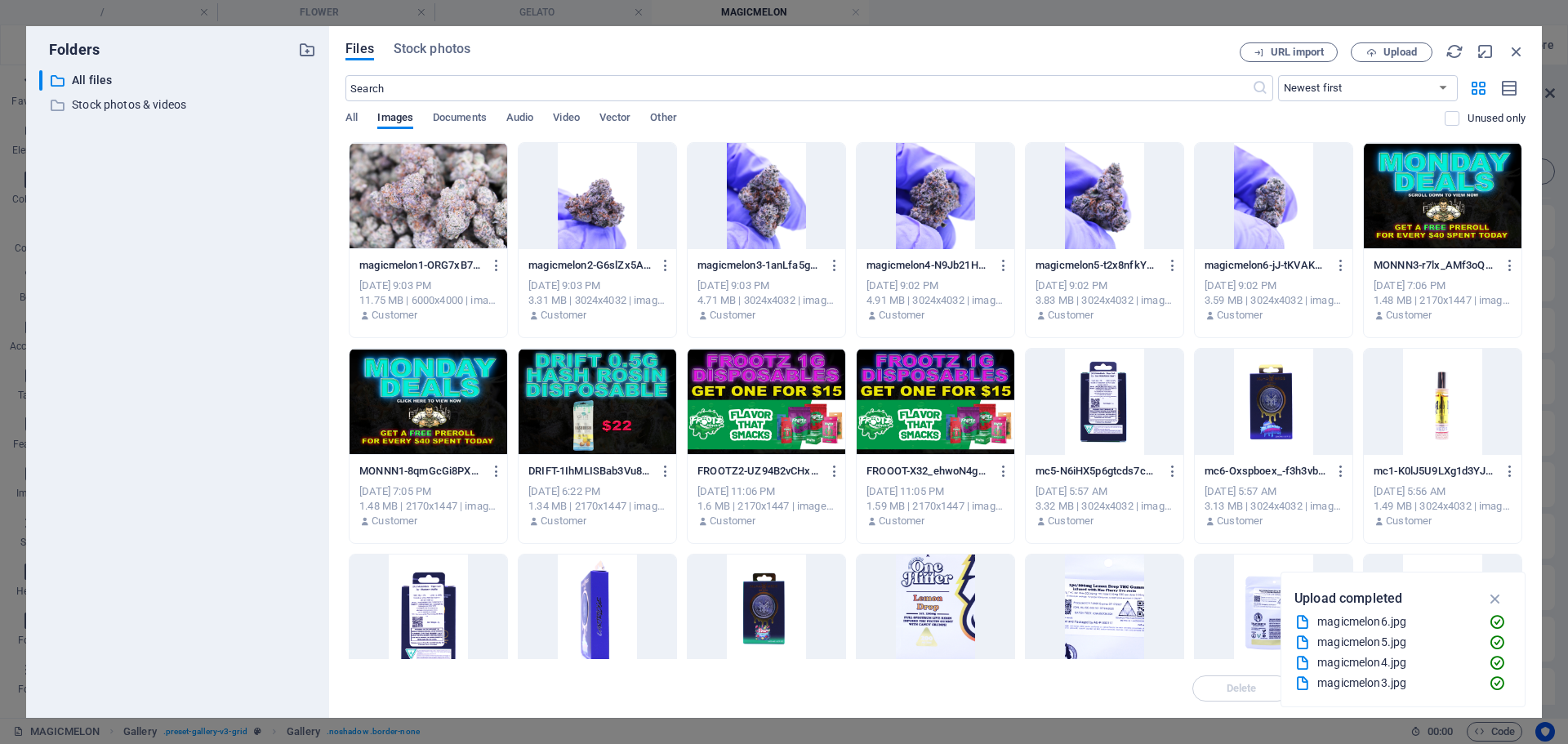
click at [1258, 220] on div at bounding box center [1273, 197] width 157 height 106
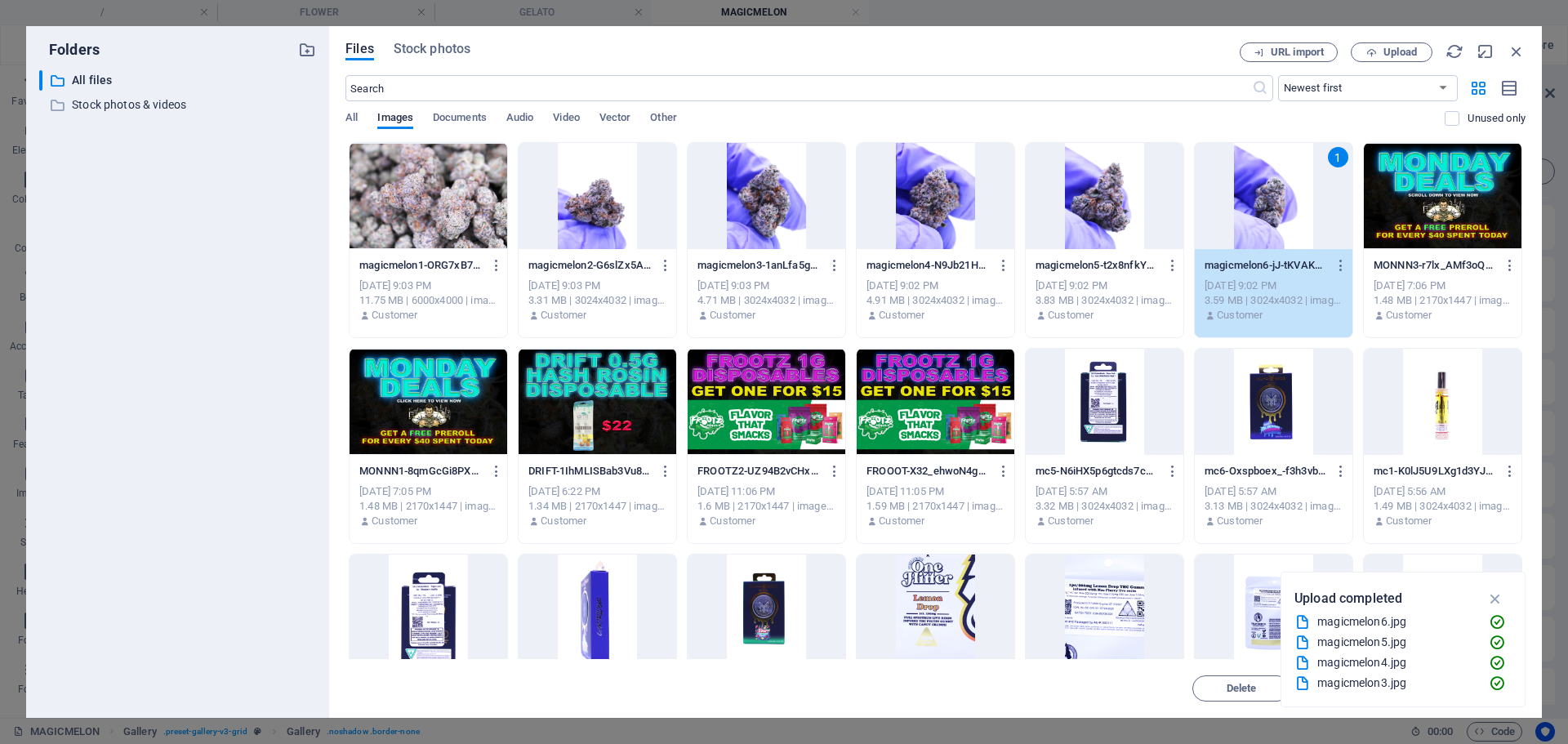
click at [443, 211] on div at bounding box center [428, 197] width 157 height 106
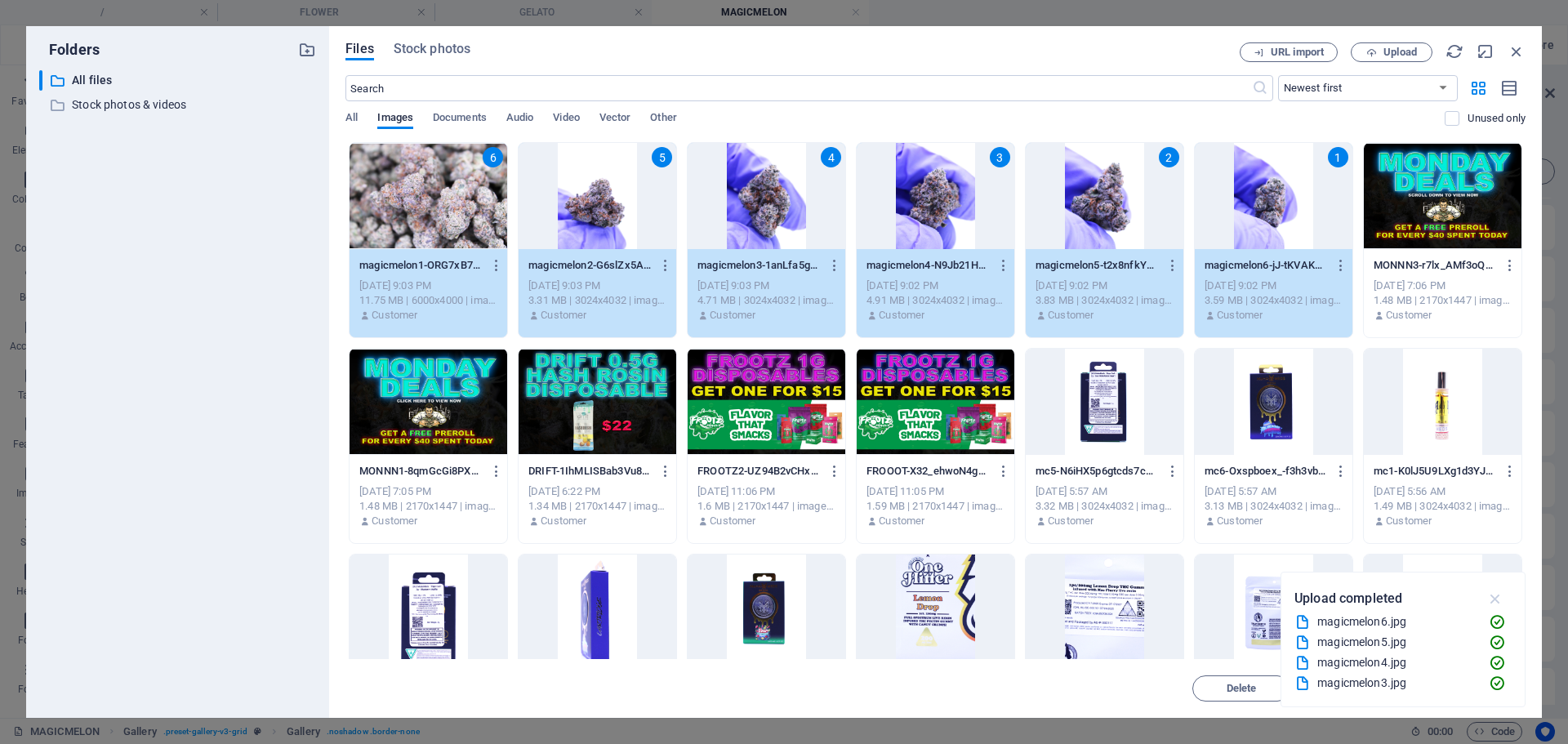
click at [1491, 594] on icon "button" at bounding box center [1495, 599] width 19 height 18
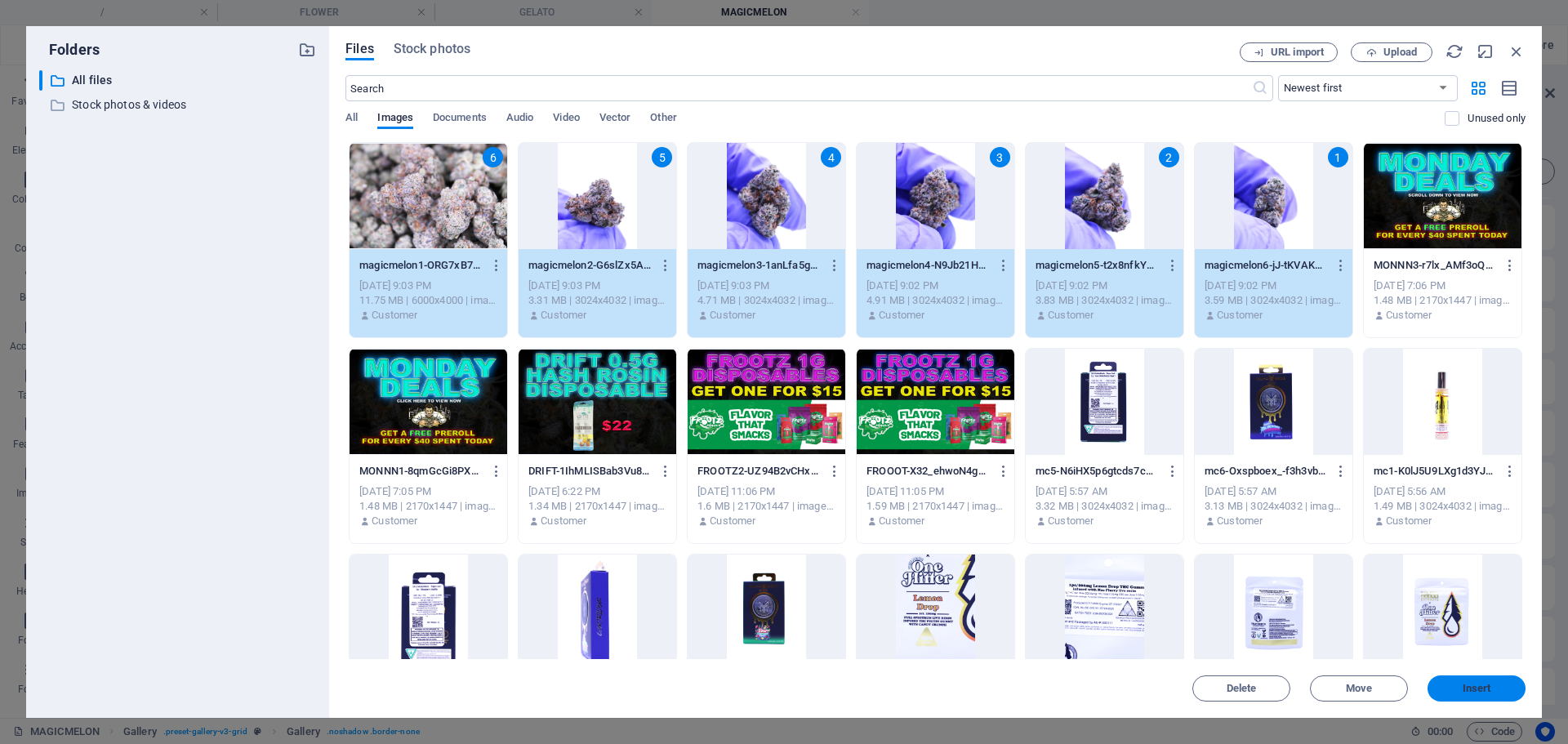
click at [1469, 689] on span "Insert" at bounding box center [1477, 689] width 28 height 10
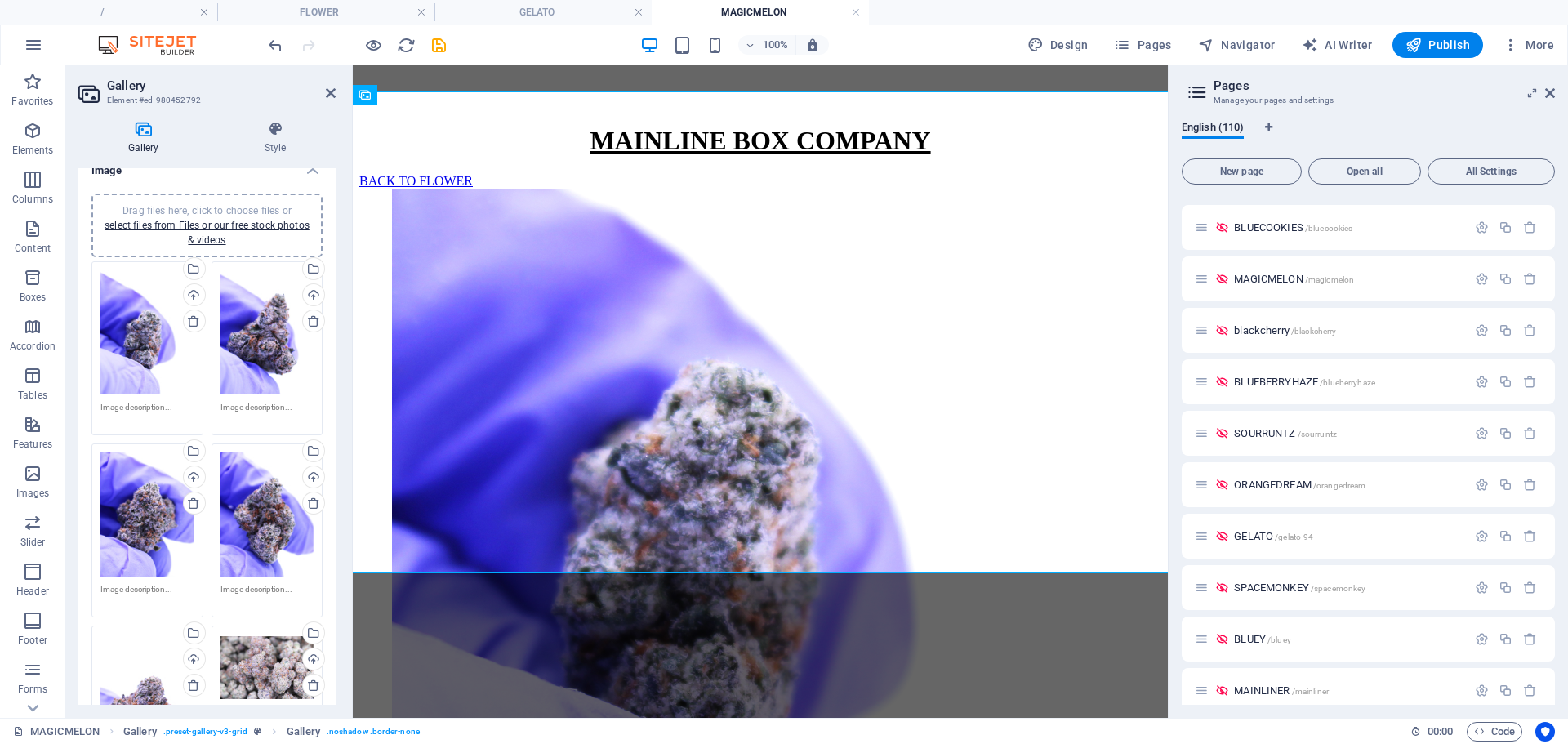
scroll to position [18, 0]
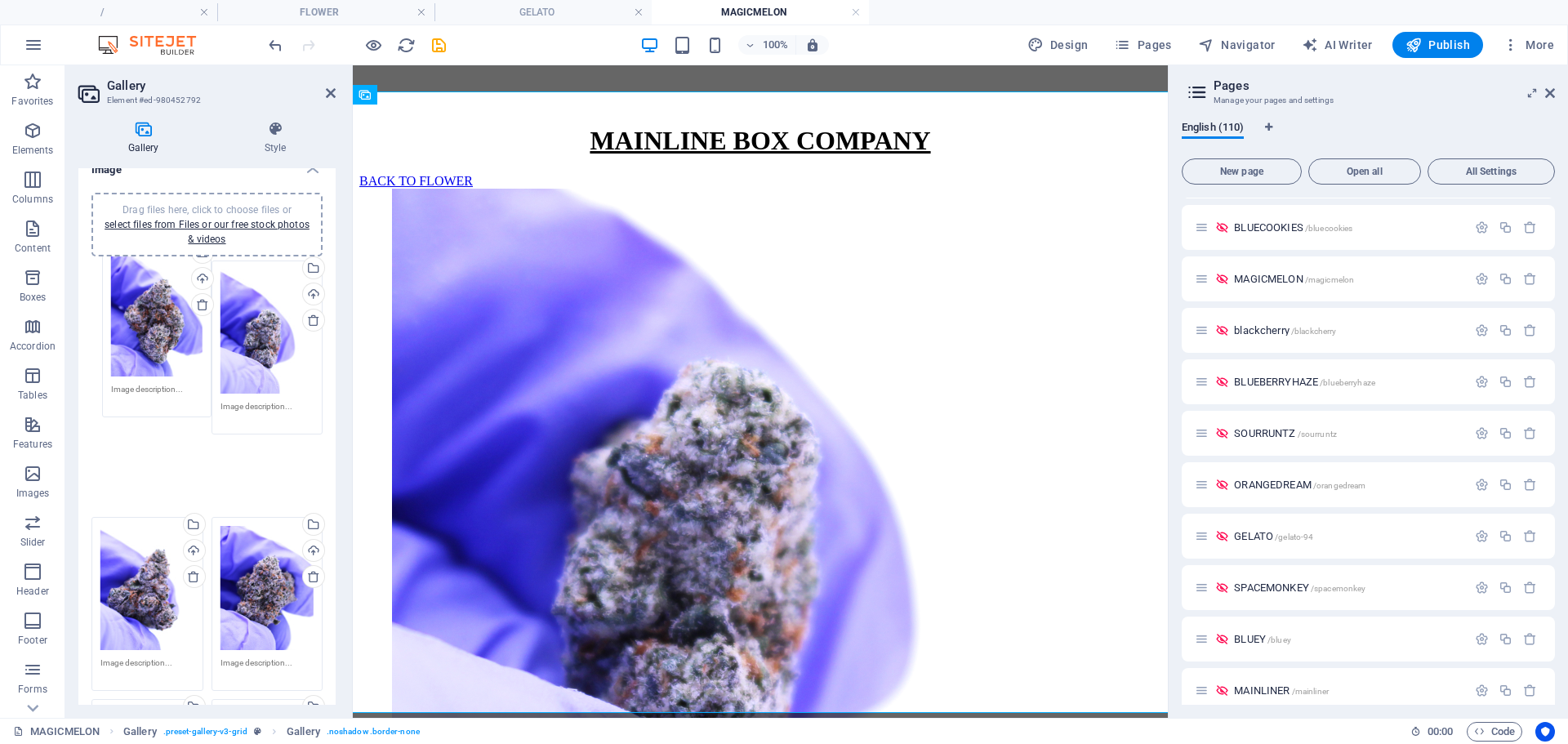
drag, startPoint x: 254, startPoint y: 504, endPoint x: 147, endPoint y: 312, distance: 219.8
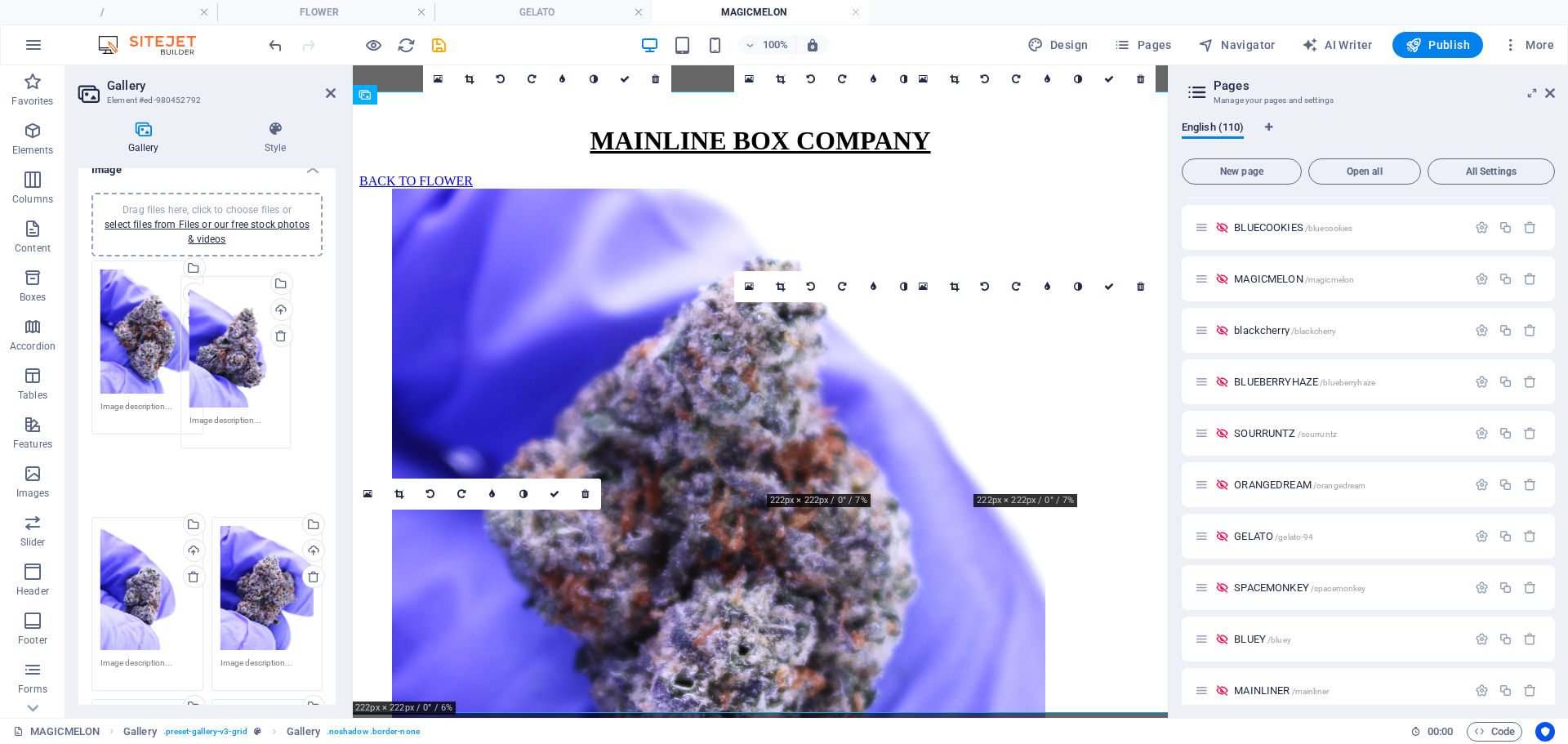
drag, startPoint x: 134, startPoint y: 508, endPoint x: 223, endPoint y: 344, distance: 186.6
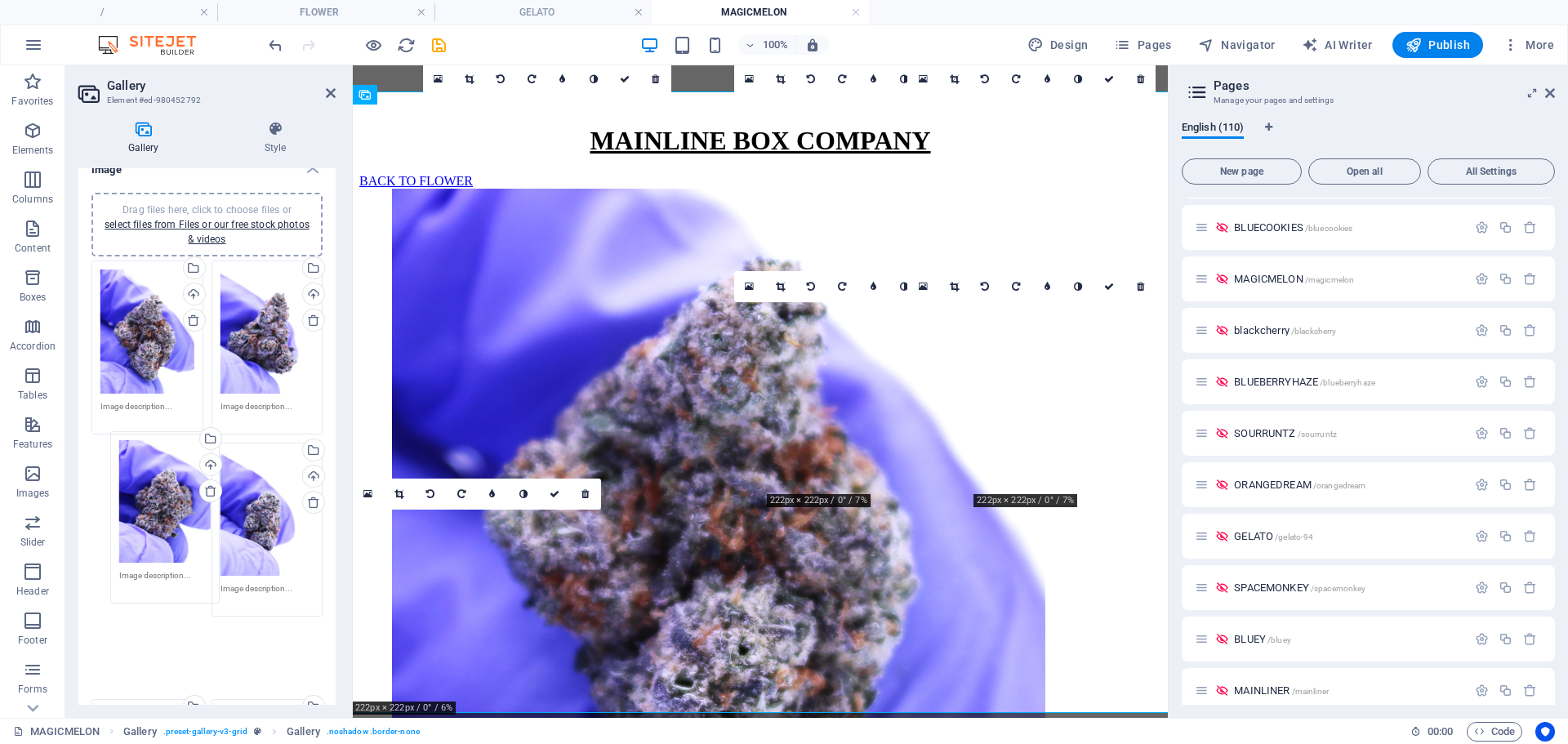
drag, startPoint x: 239, startPoint y: 497, endPoint x: 128, endPoint y: 492, distance: 111.1
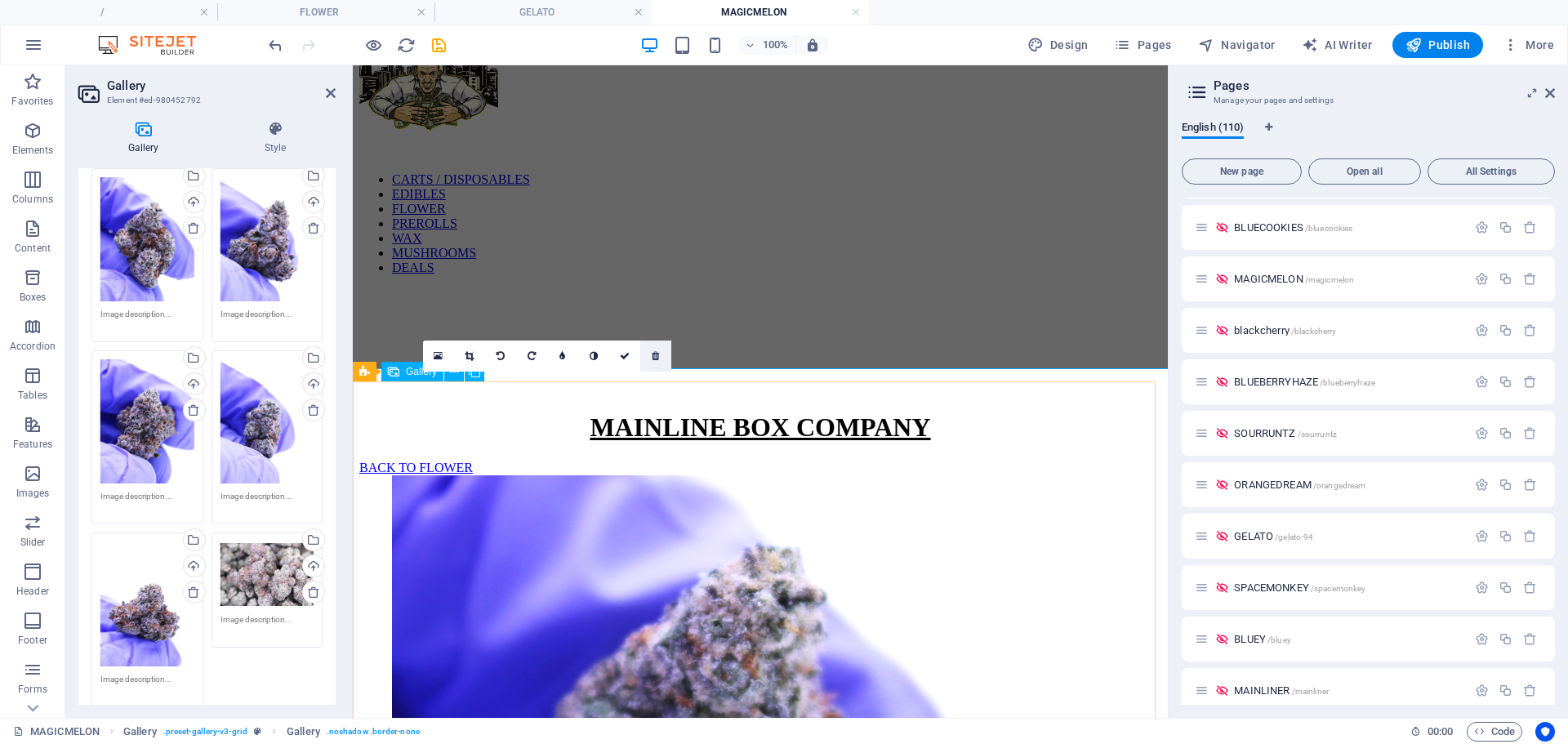
scroll to position [53, 0]
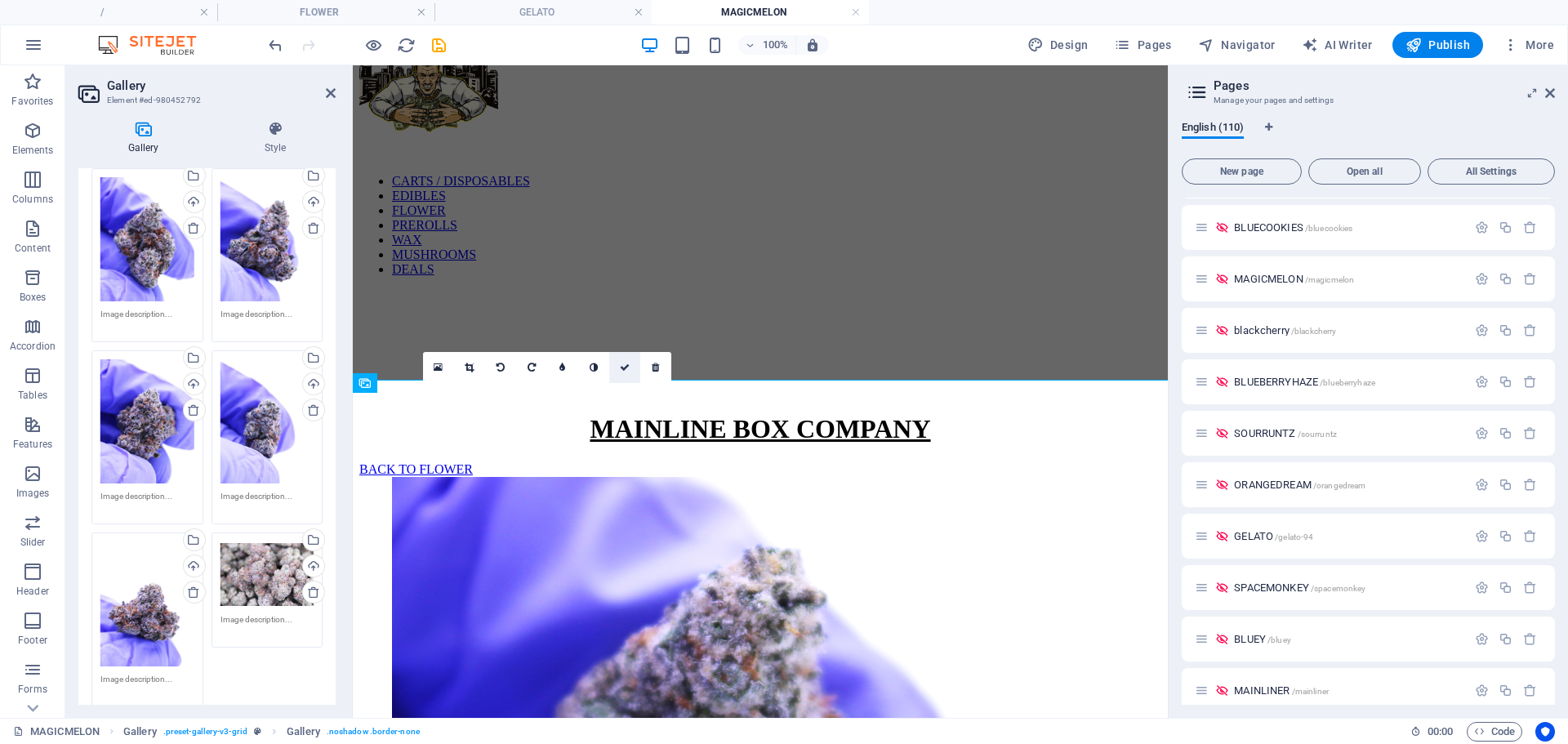
click at [626, 369] on icon at bounding box center [625, 368] width 10 height 10
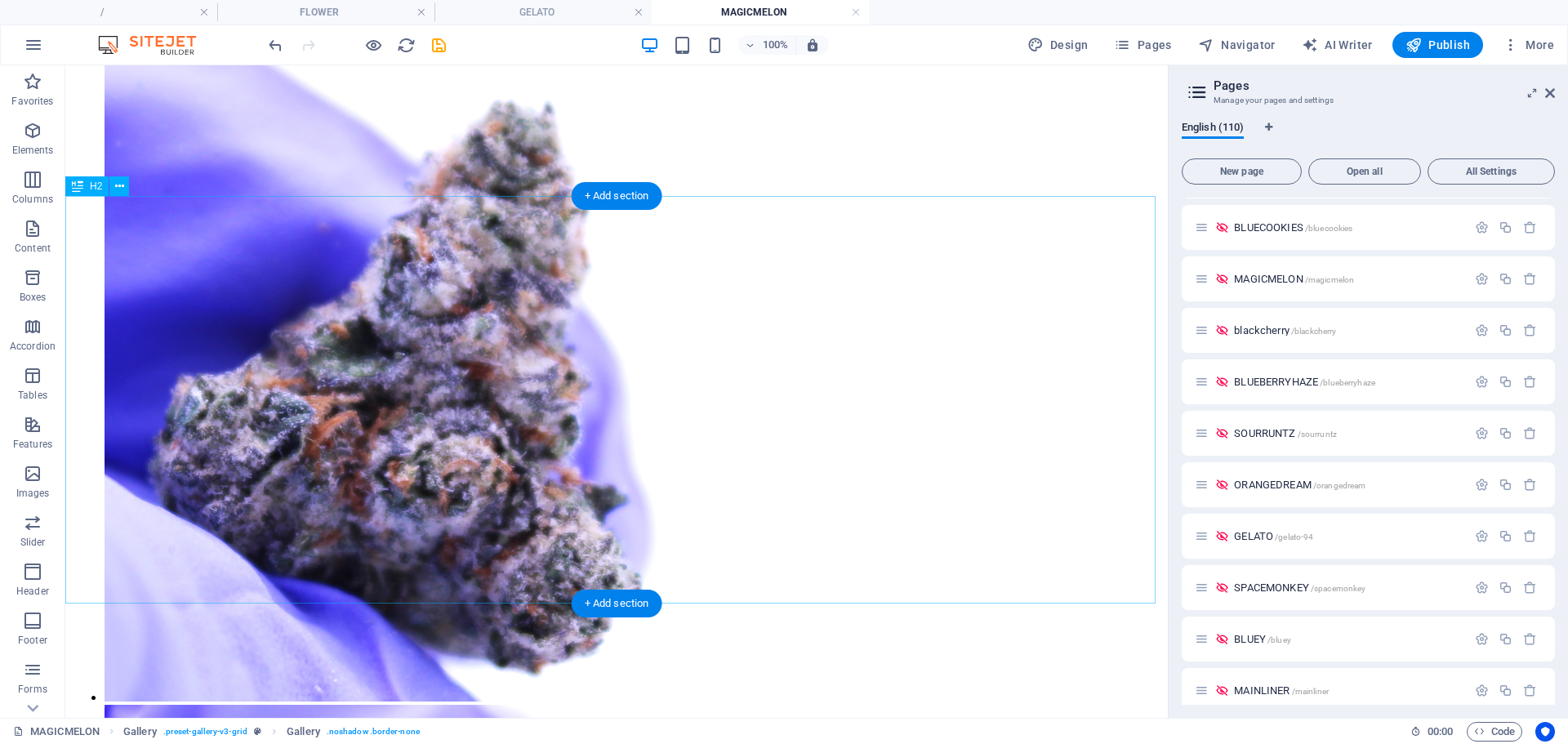
scroll to position [1272, 0]
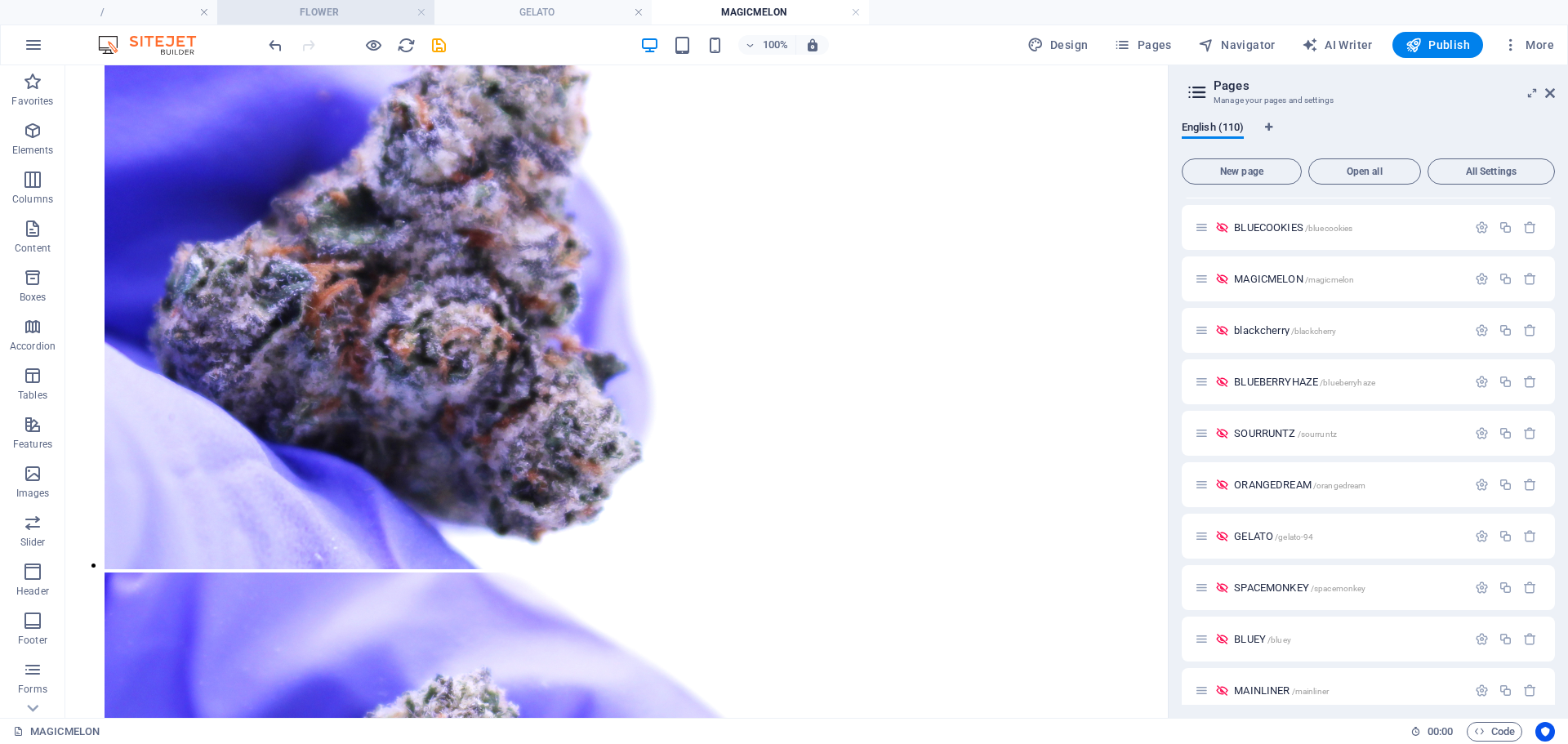
click at [380, 20] on h4 "FLOWER" at bounding box center [325, 12] width 217 height 18
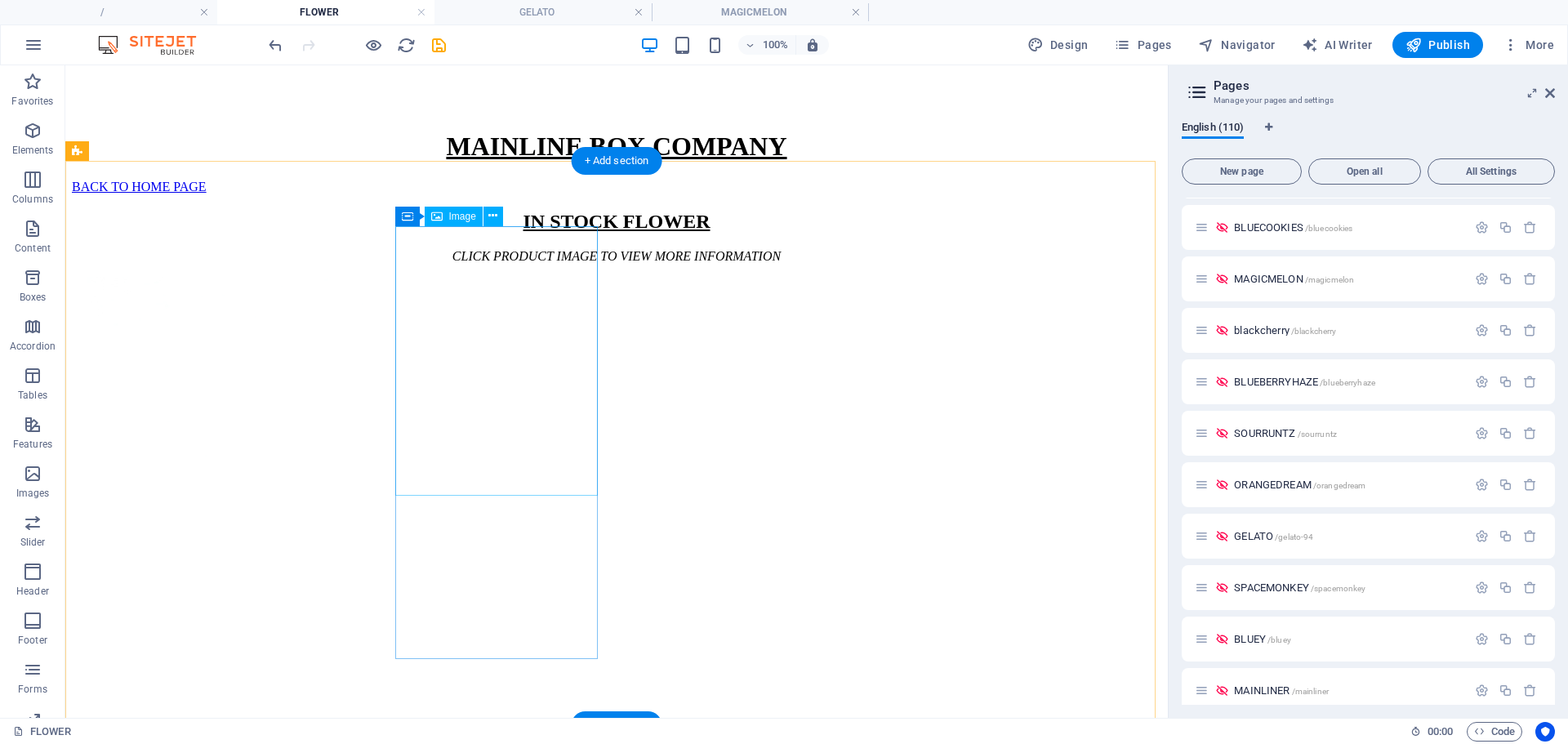
scroll to position [335, 0]
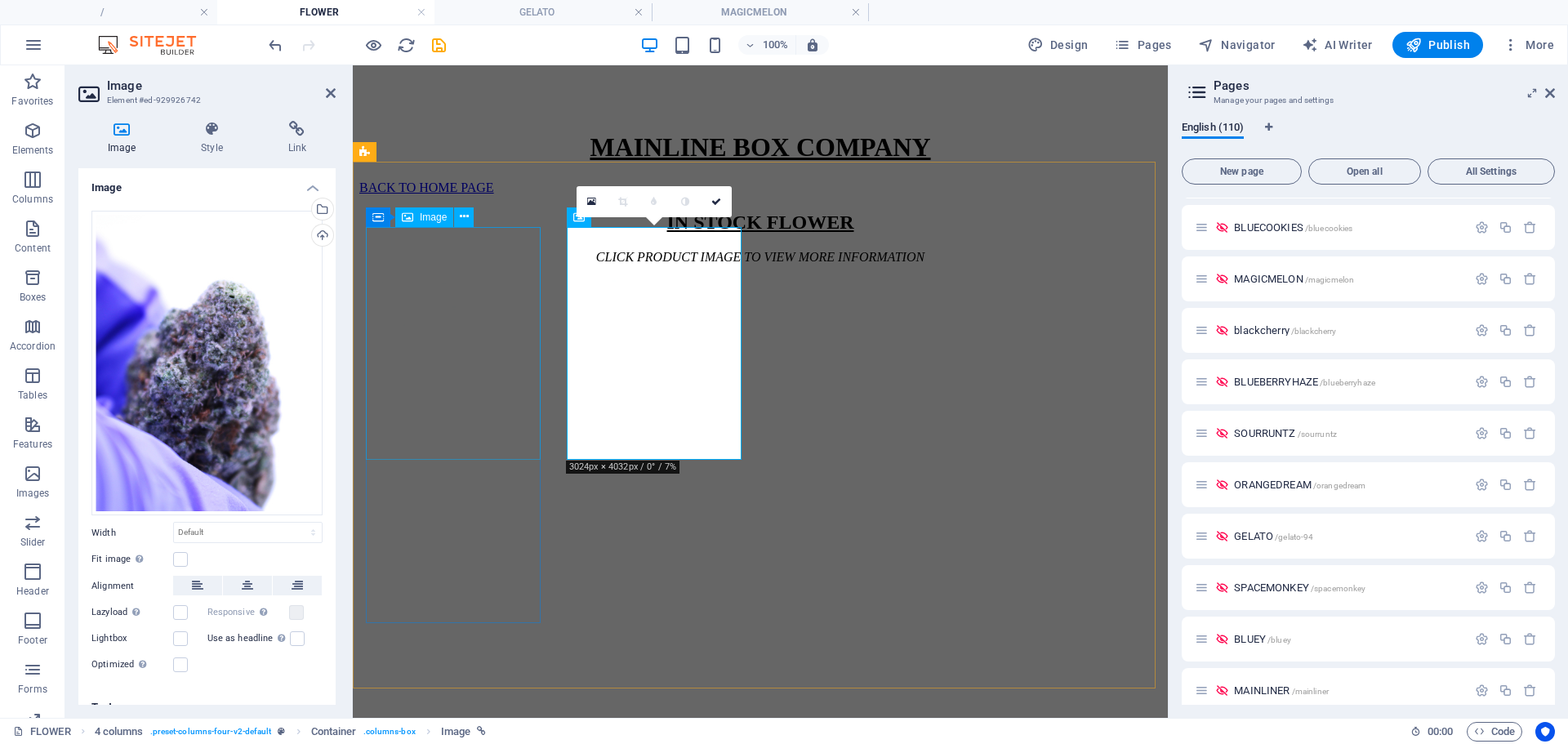
scroll to position [376, 0]
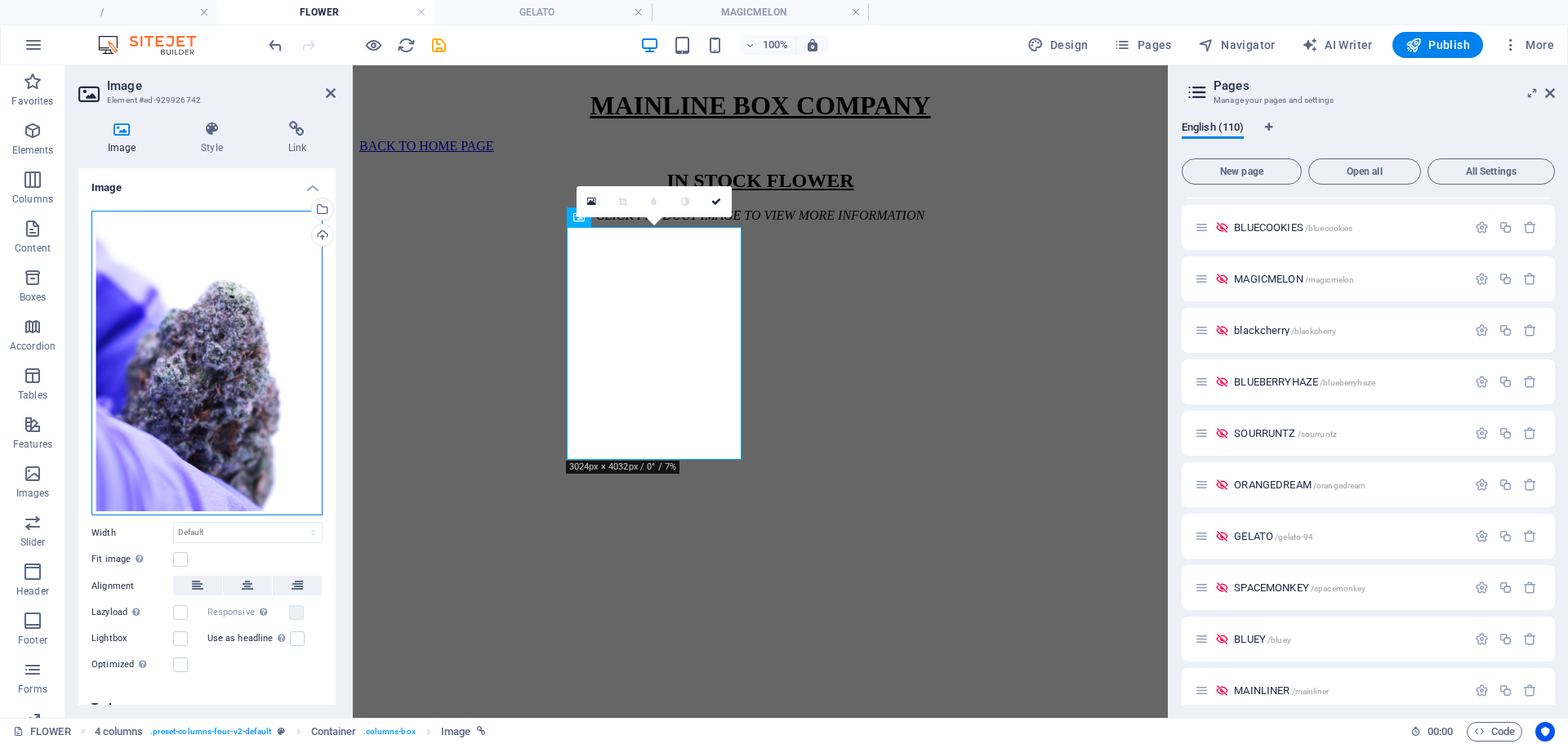
click at [251, 309] on div "Drag files here, click to choose files or select files from Files or our free s…" at bounding box center [206, 364] width 231 height 306
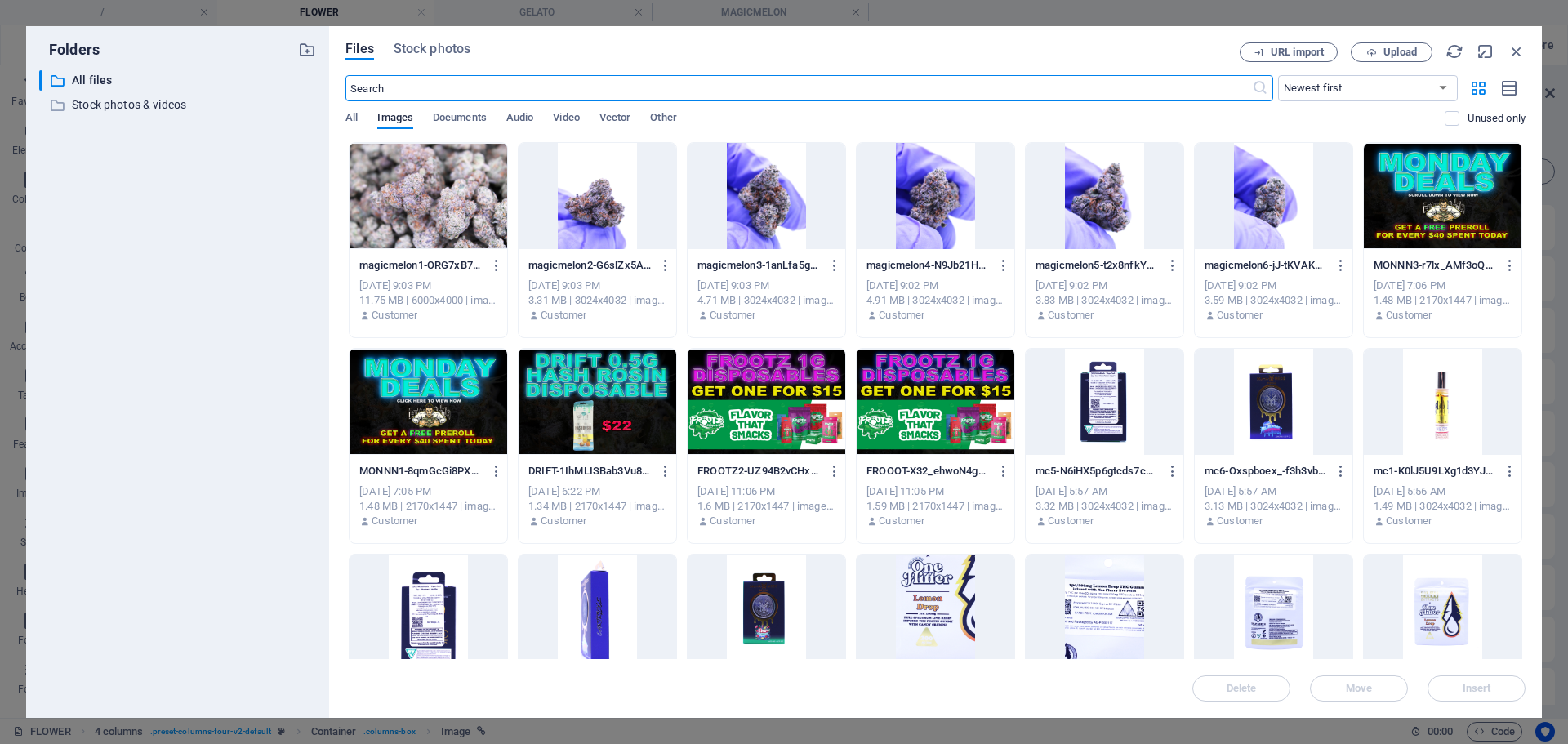
scroll to position [1108, 0]
click at [1088, 177] on div at bounding box center [1104, 197] width 157 height 106
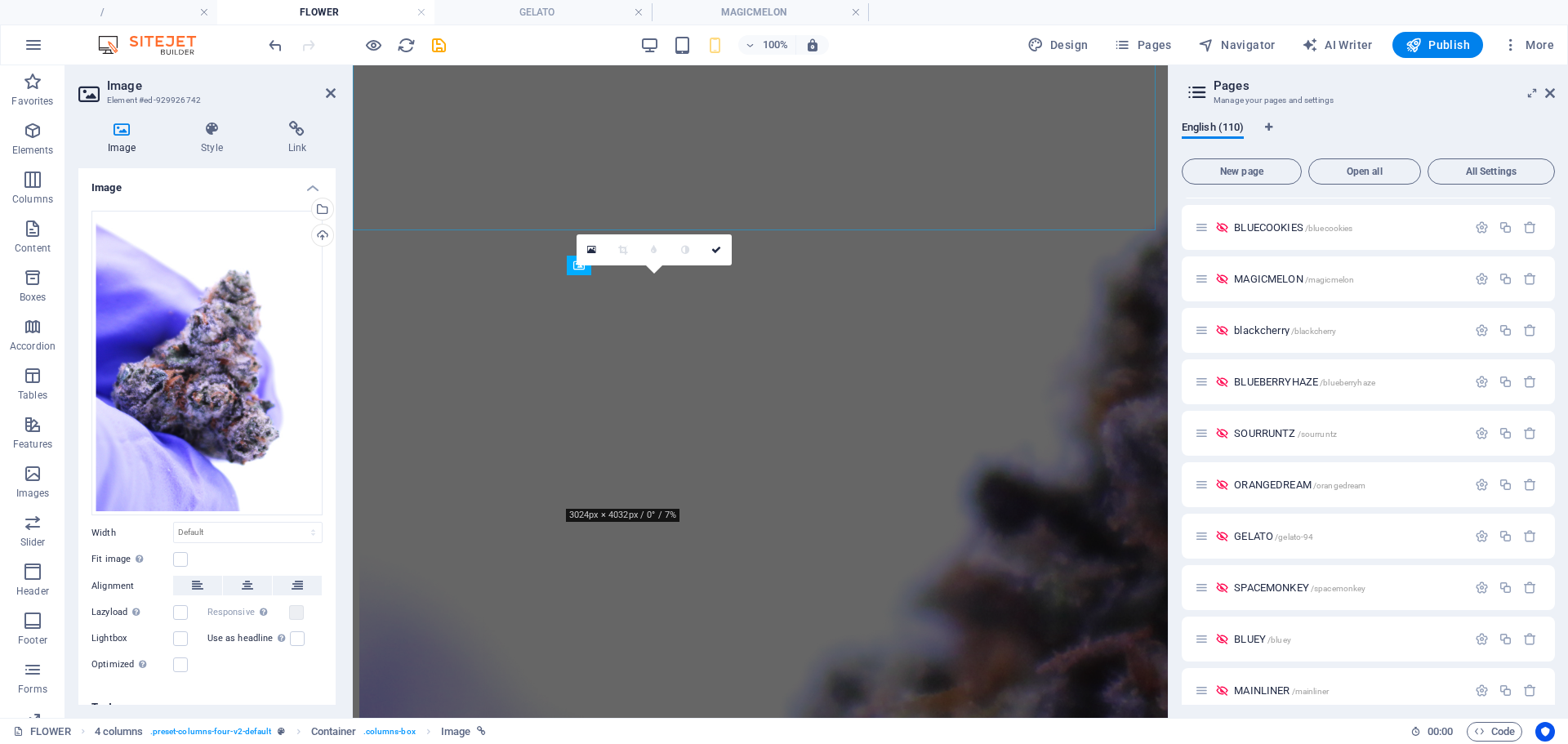
scroll to position [328, 0]
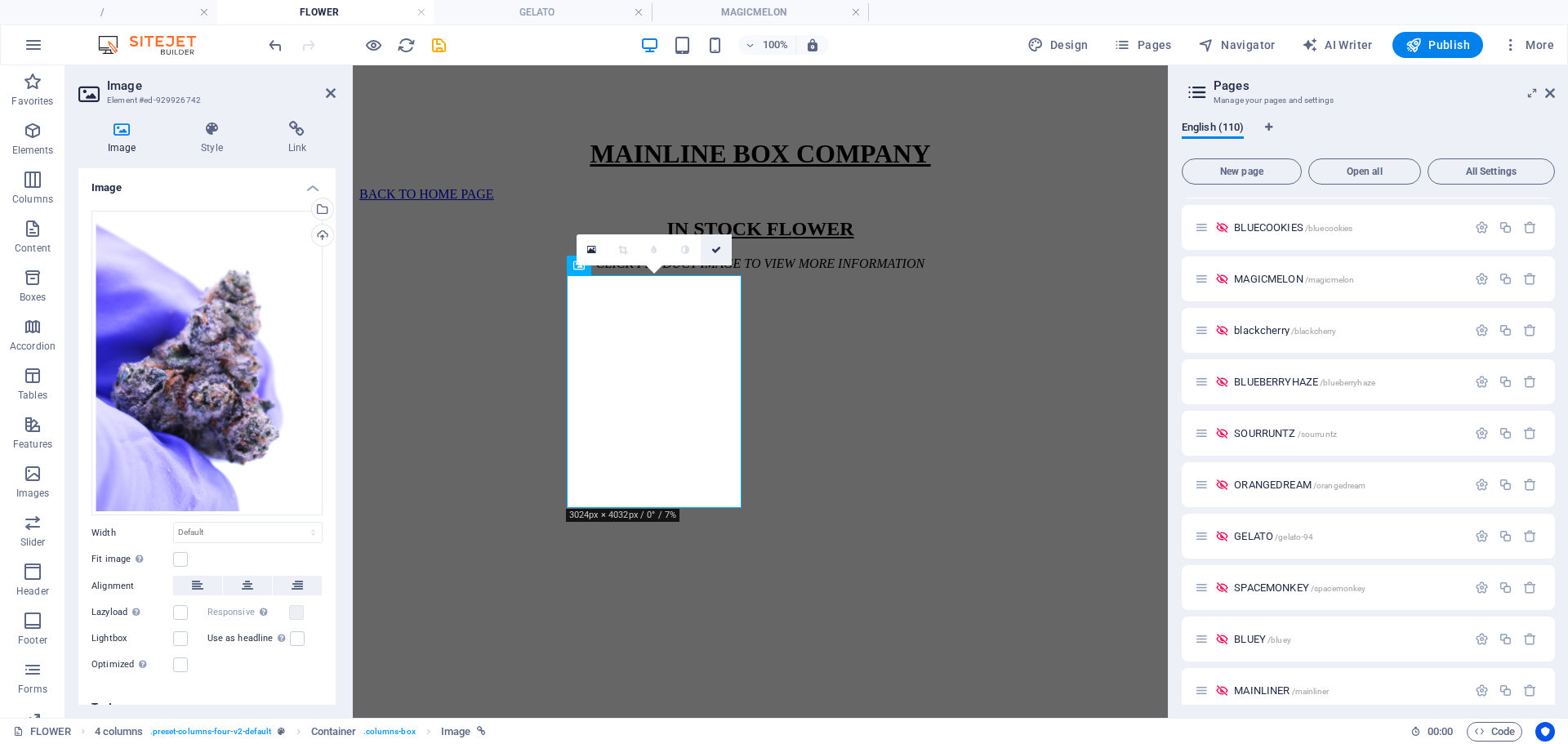
click at [718, 248] on icon at bounding box center [716, 250] width 10 height 10
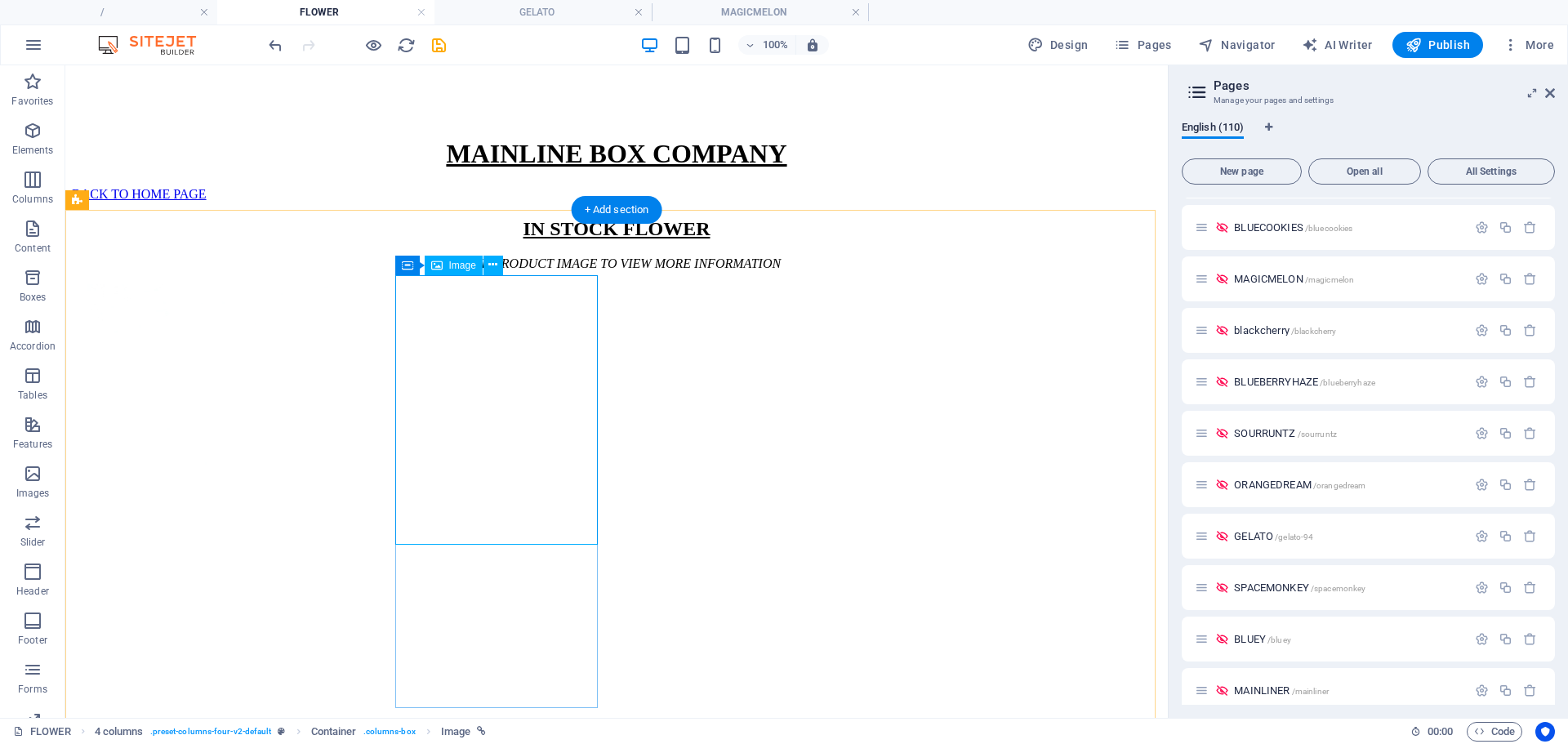
select select "81"
select select
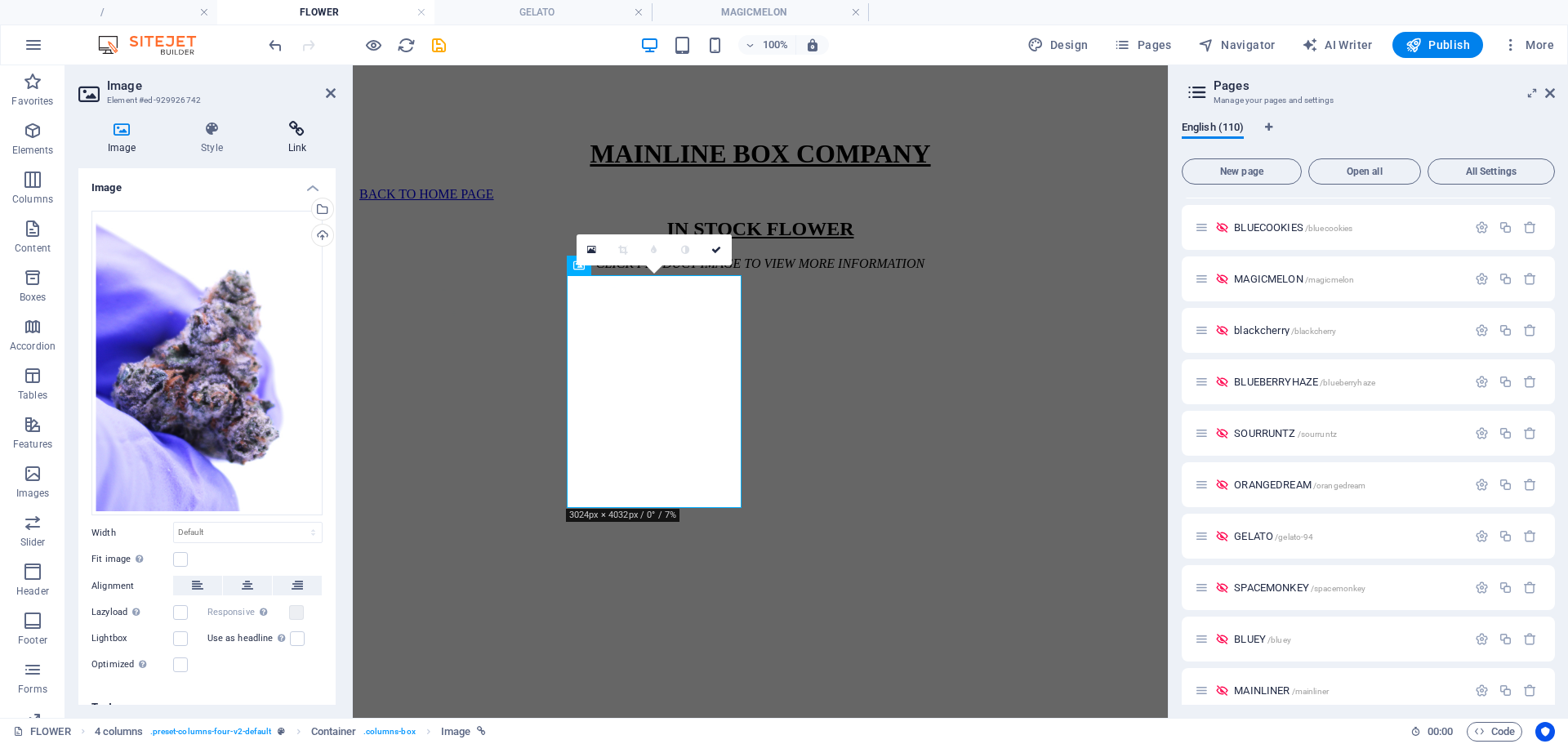
click at [300, 137] on icon at bounding box center [298, 129] width 77 height 17
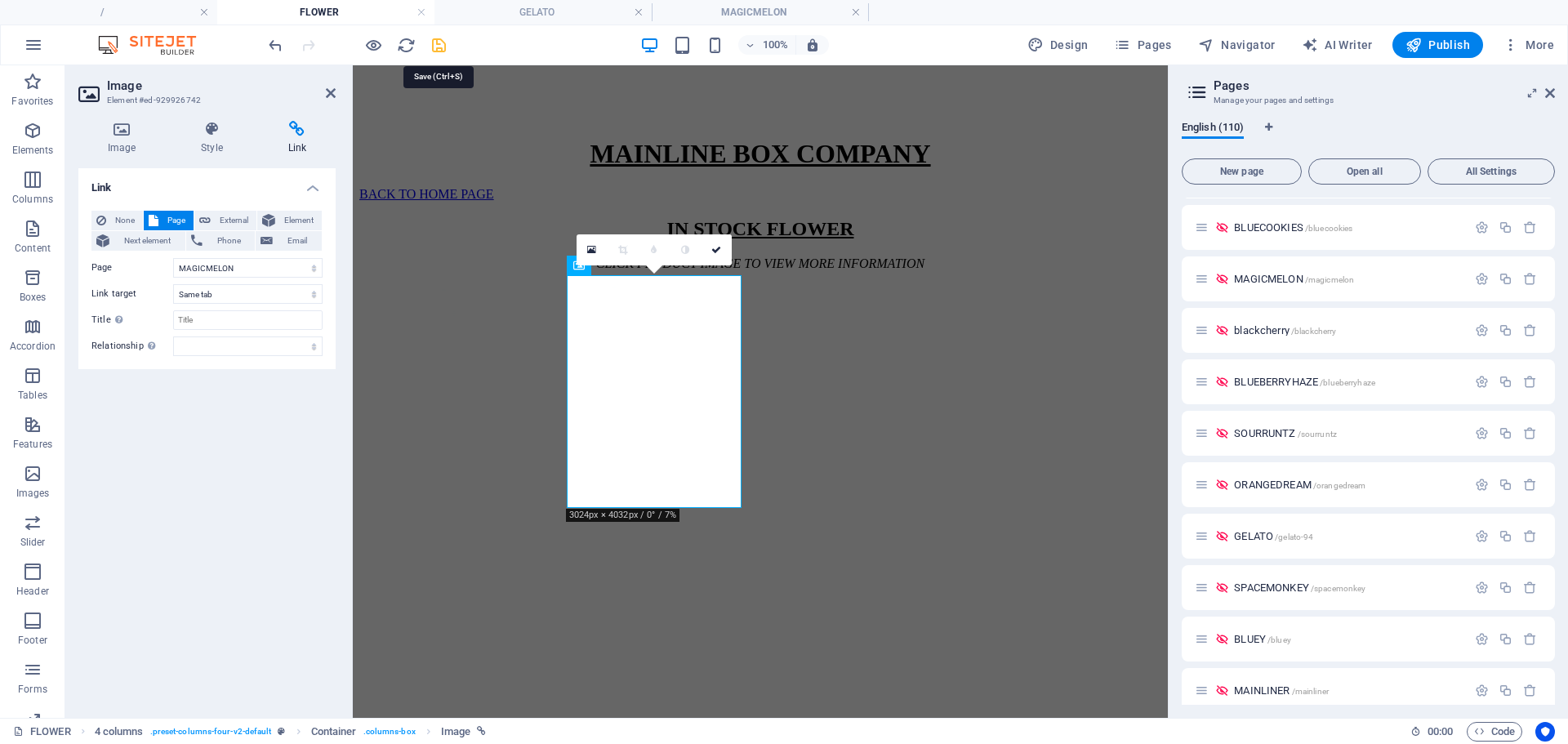
click at [437, 44] on icon "save" at bounding box center [438, 45] width 19 height 19
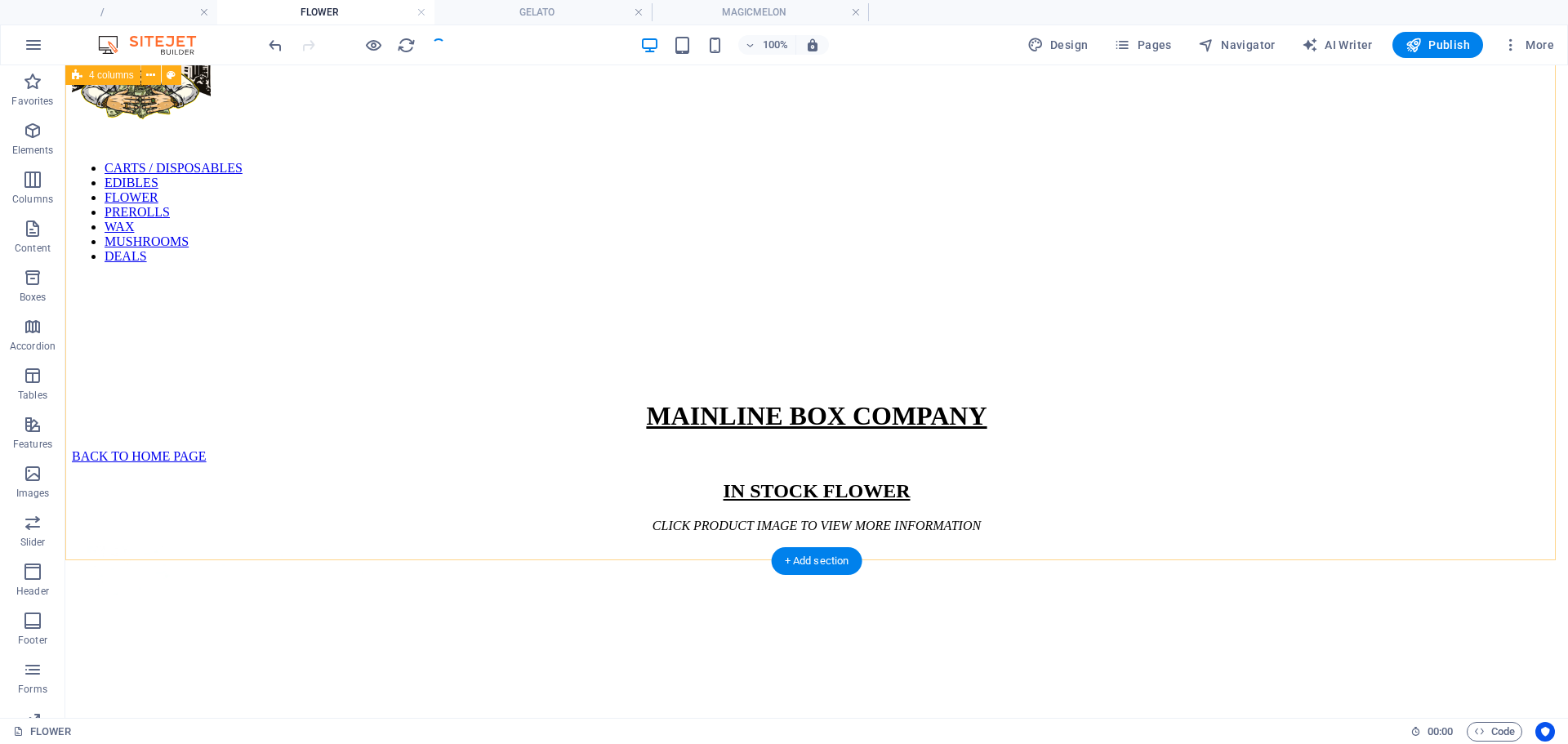
scroll to position [0, 0]
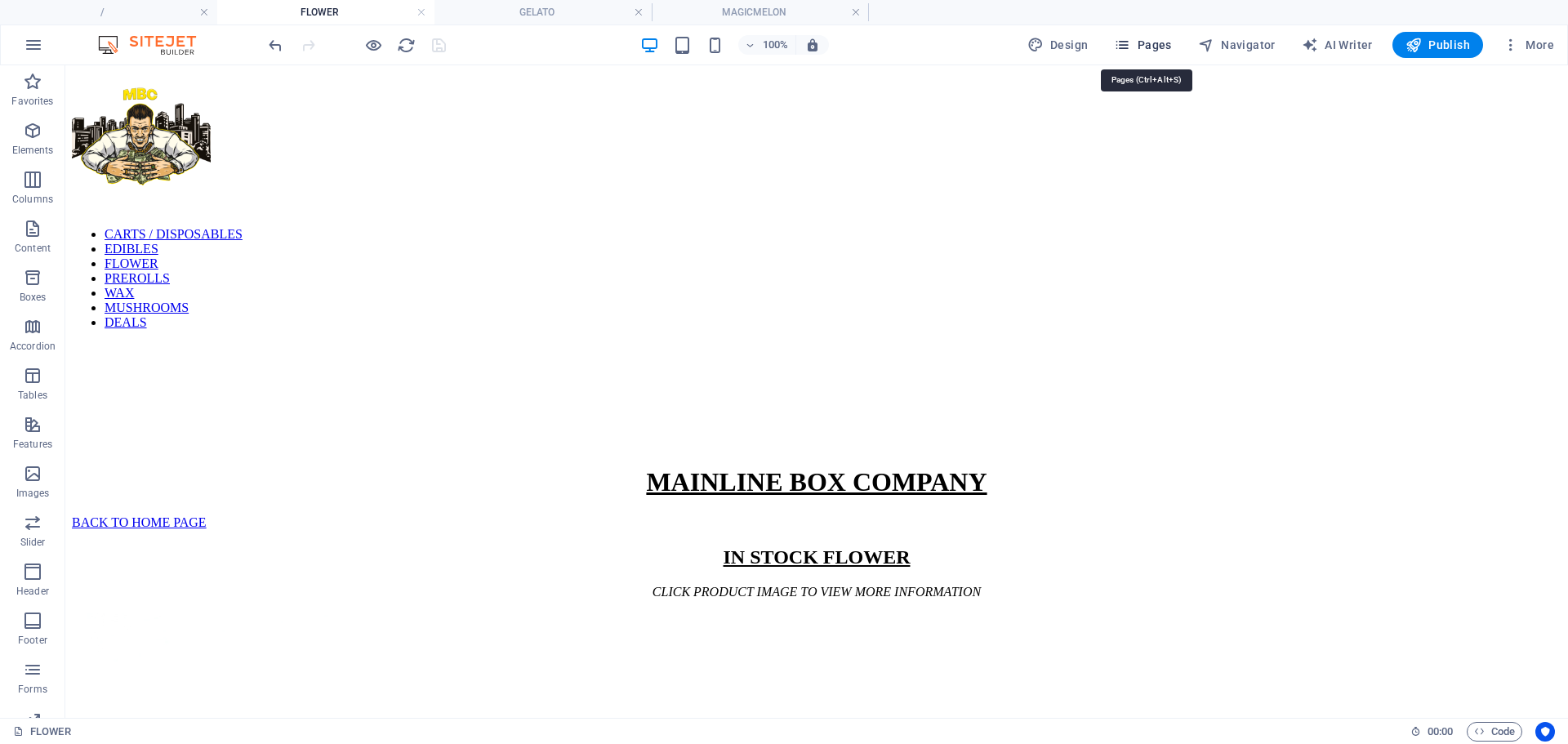
click at [1133, 53] on button "Pages" at bounding box center [1143, 44] width 71 height 27
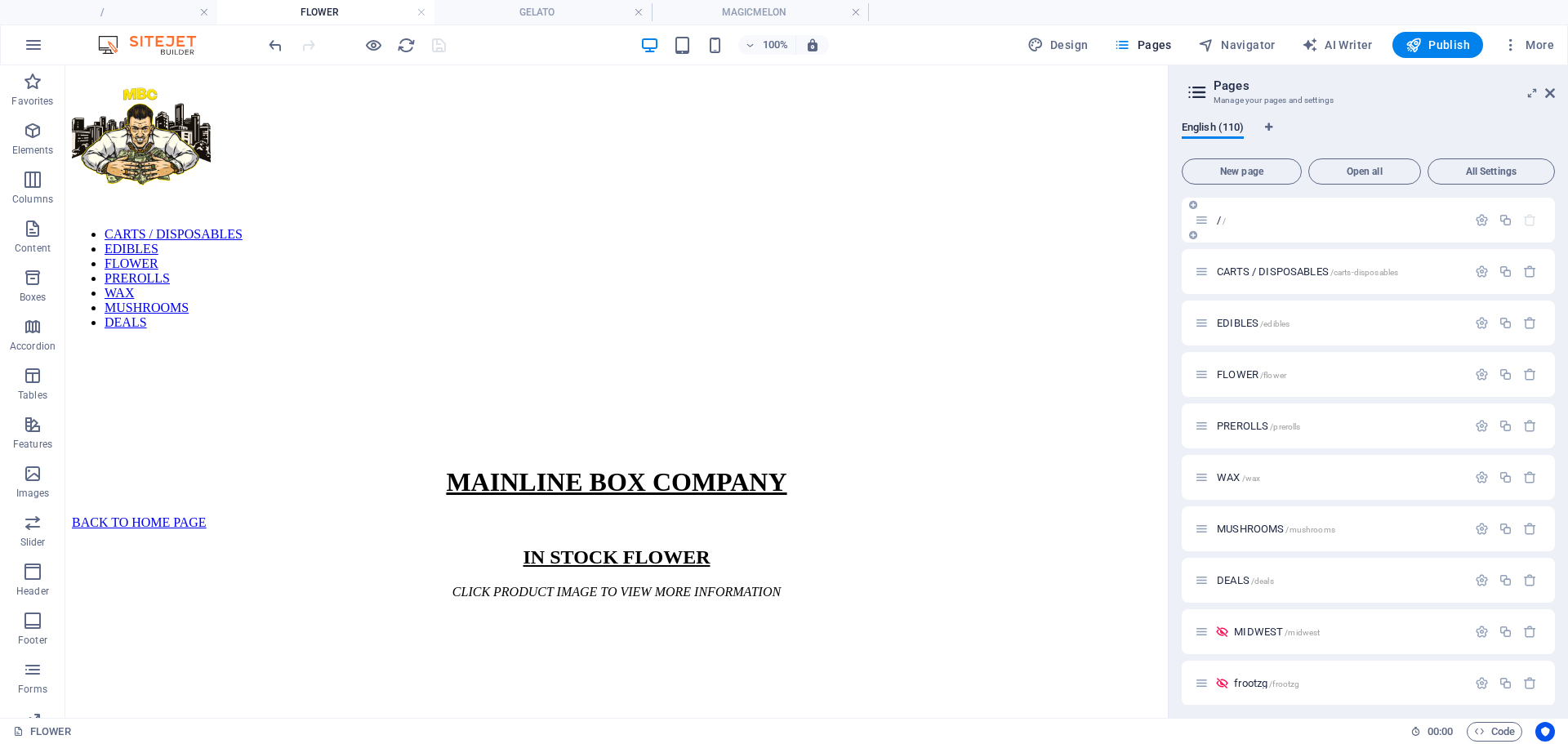
click at [1220, 216] on span "/ /" at bounding box center [1221, 220] width 9 height 12
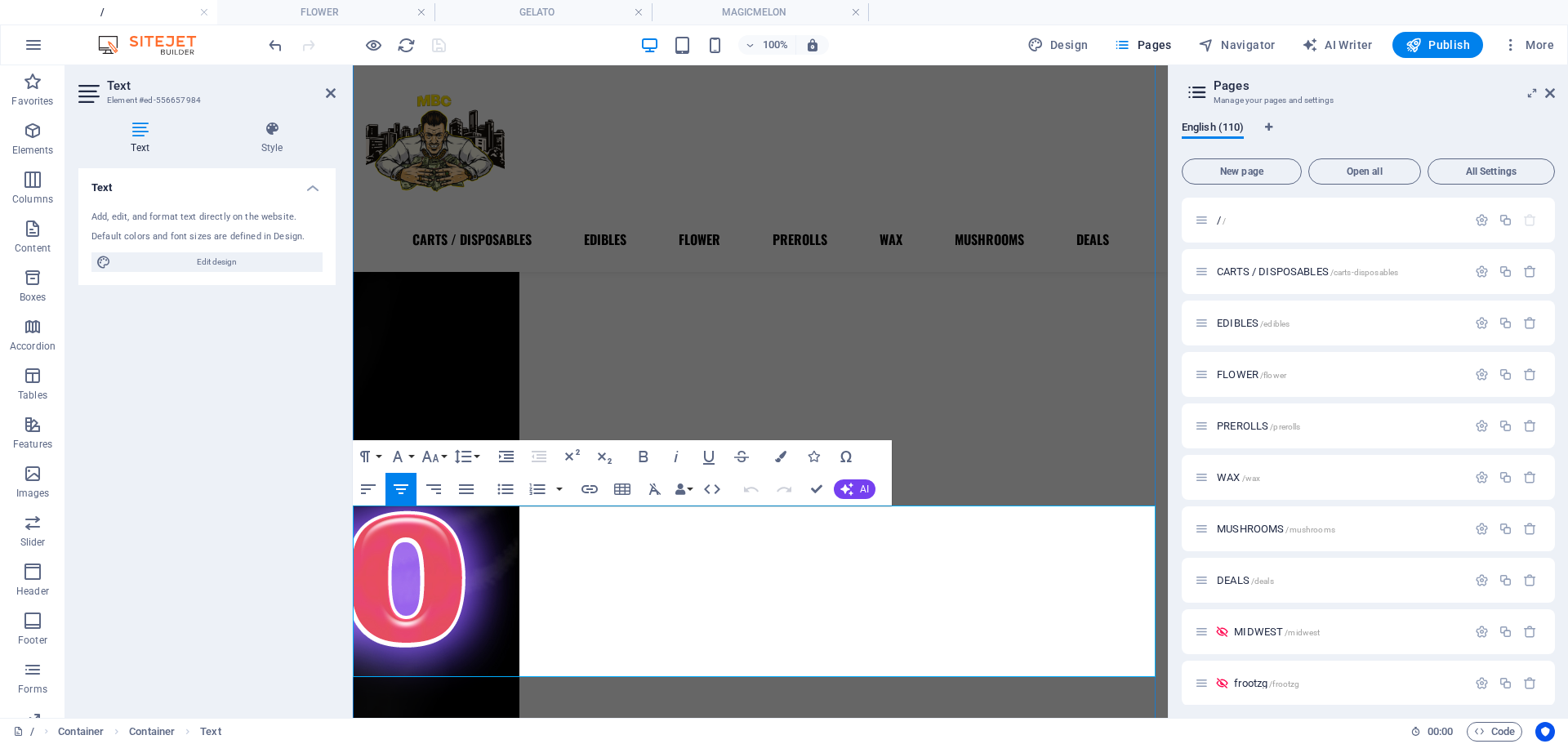
scroll to position [628, 0]
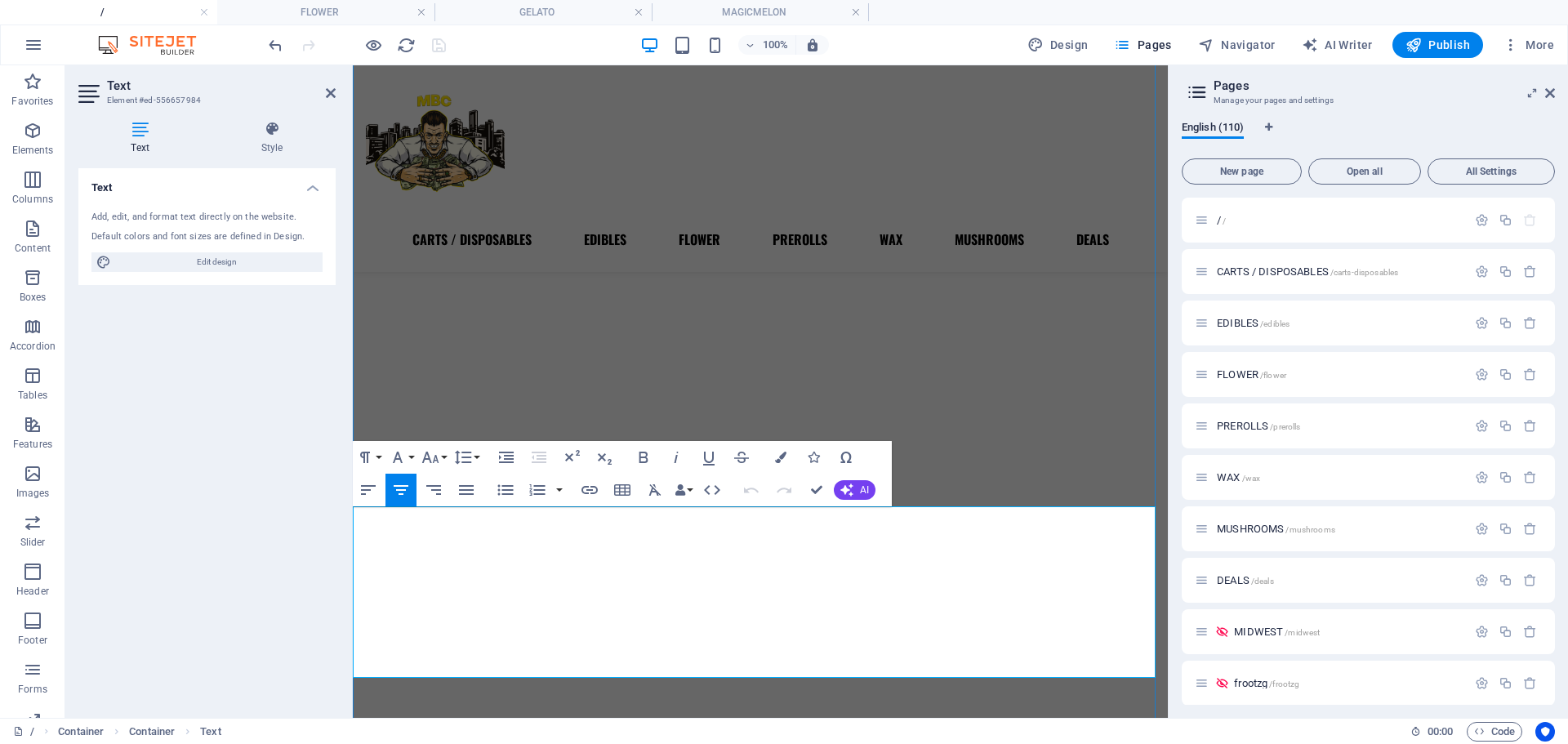
drag, startPoint x: 867, startPoint y: 526, endPoint x: 632, endPoint y: 518, distance: 235.1
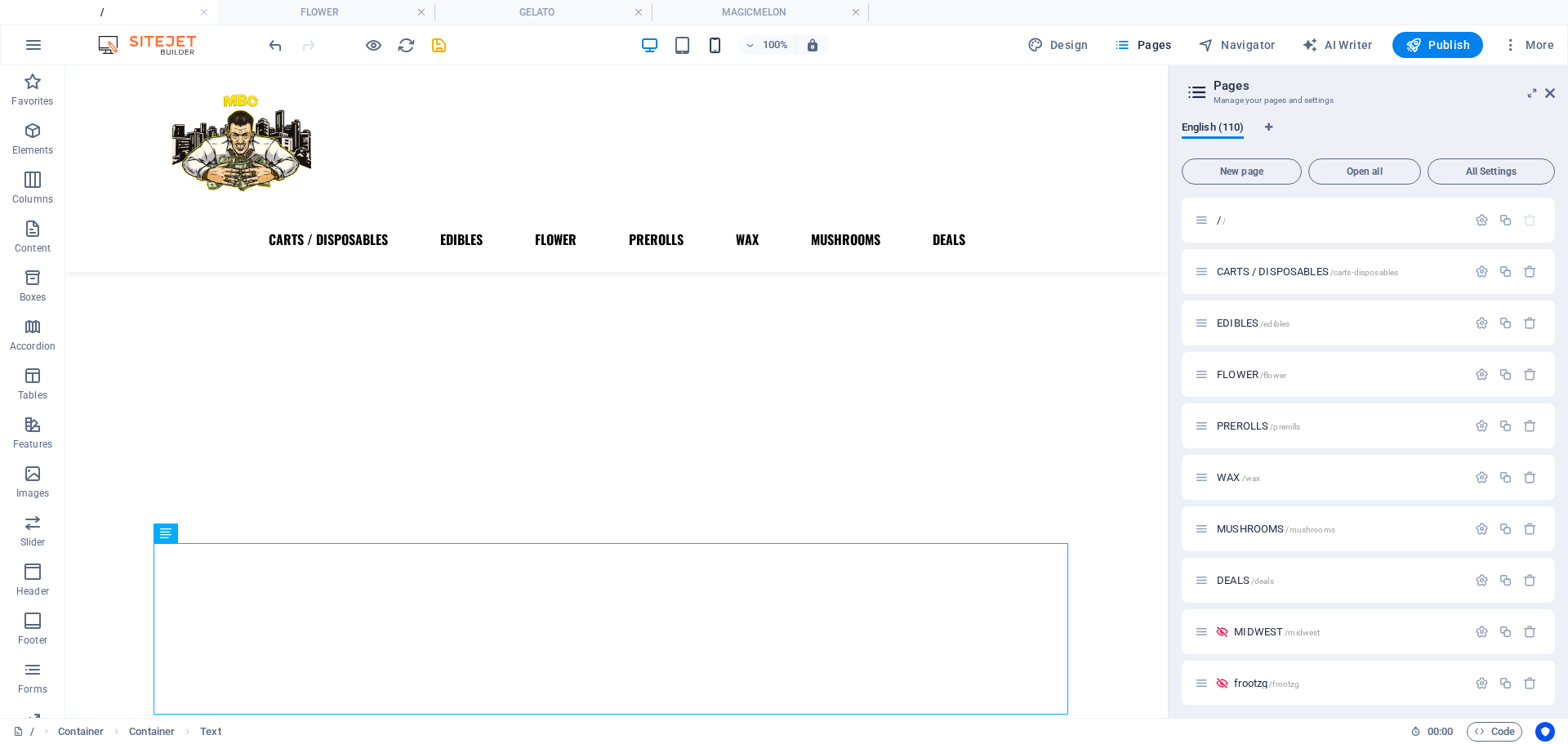
click at [718, 54] on icon "button" at bounding box center [714, 45] width 19 height 19
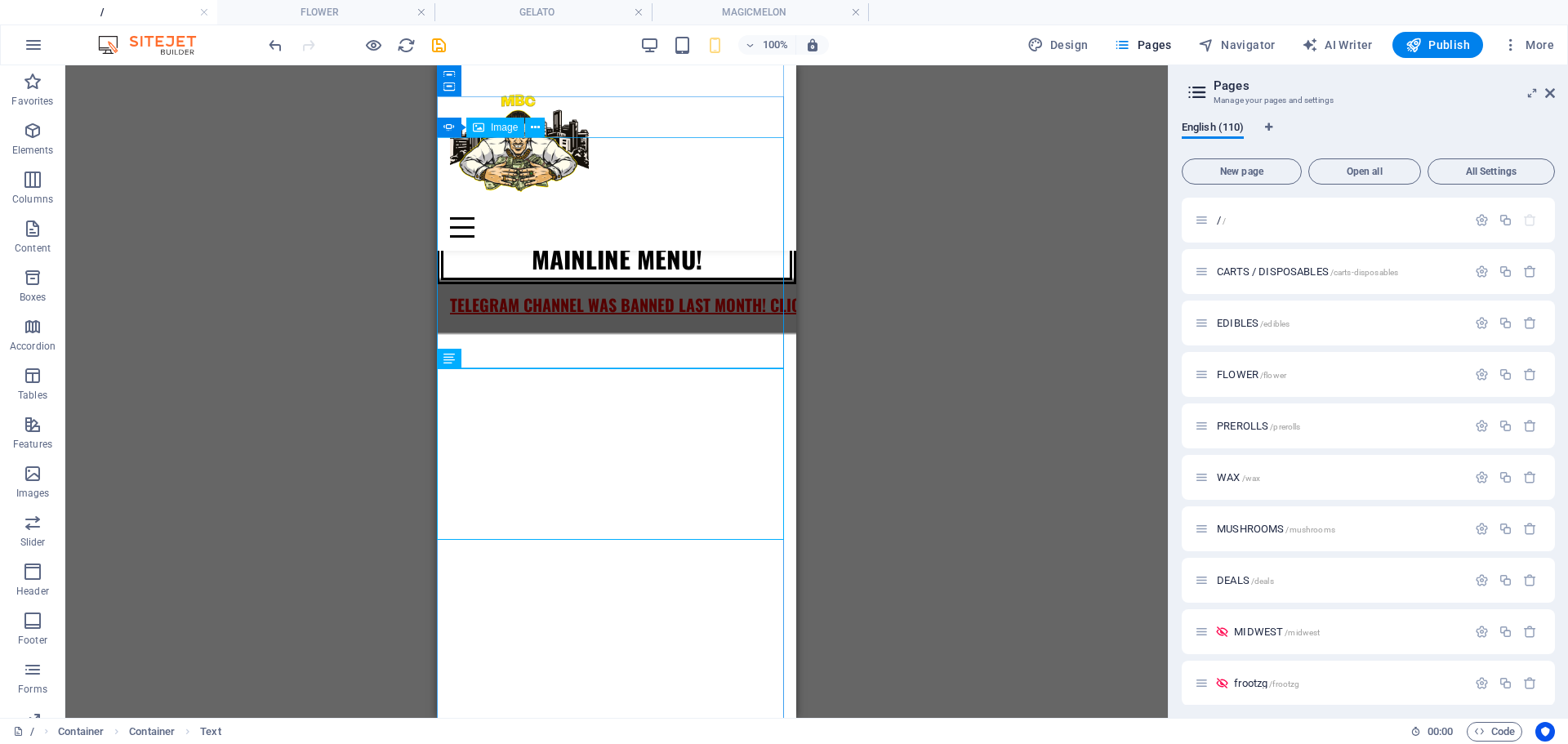
scroll to position [435, 0]
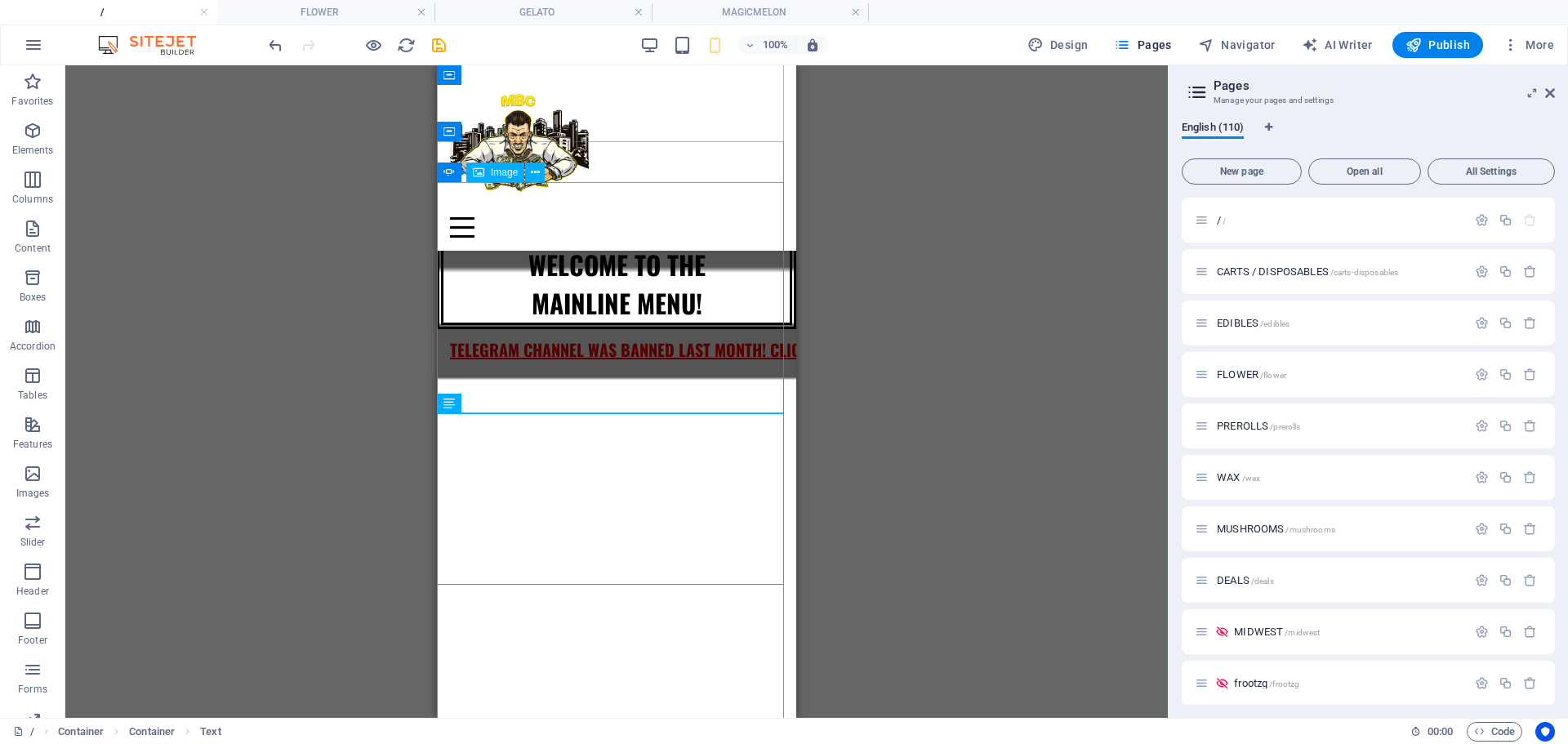
scroll to position [390, 0]
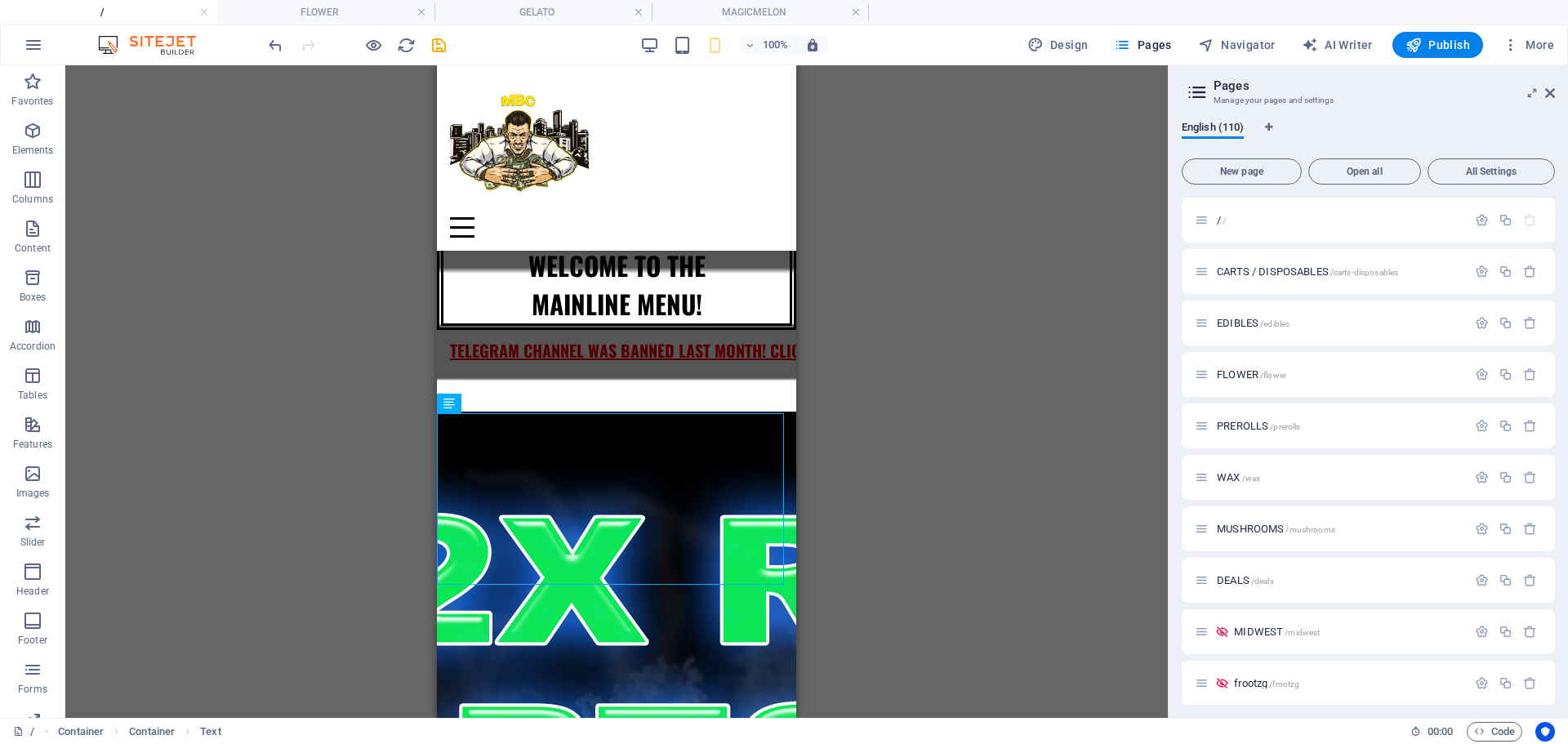
click at [449, 39] on div "100% Design Pages Navigator AI Writer Publish More" at bounding box center [913, 44] width 1296 height 27
click at [443, 40] on icon "save" at bounding box center [438, 45] width 19 height 19
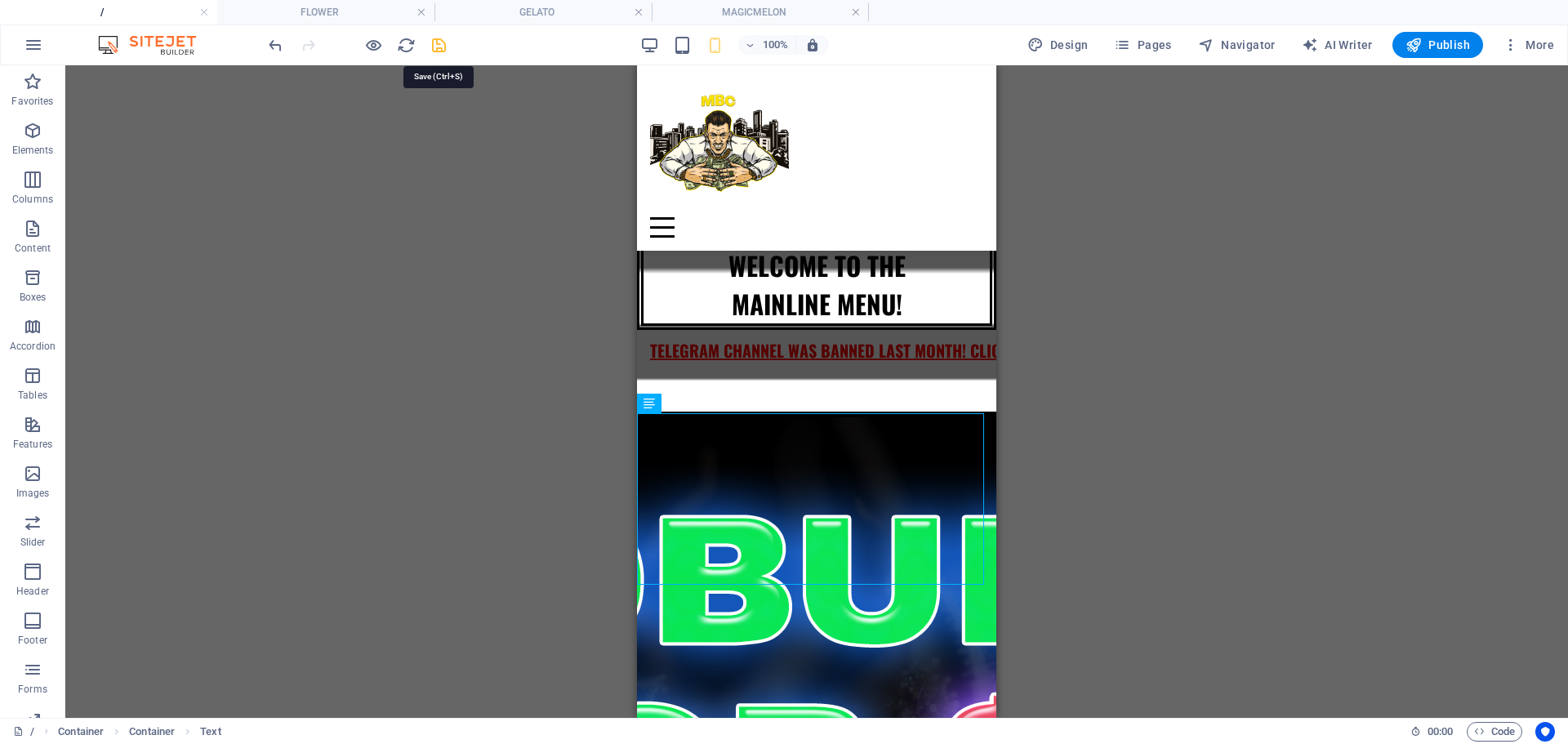
click at [445, 44] on icon "save" at bounding box center [438, 45] width 19 height 19
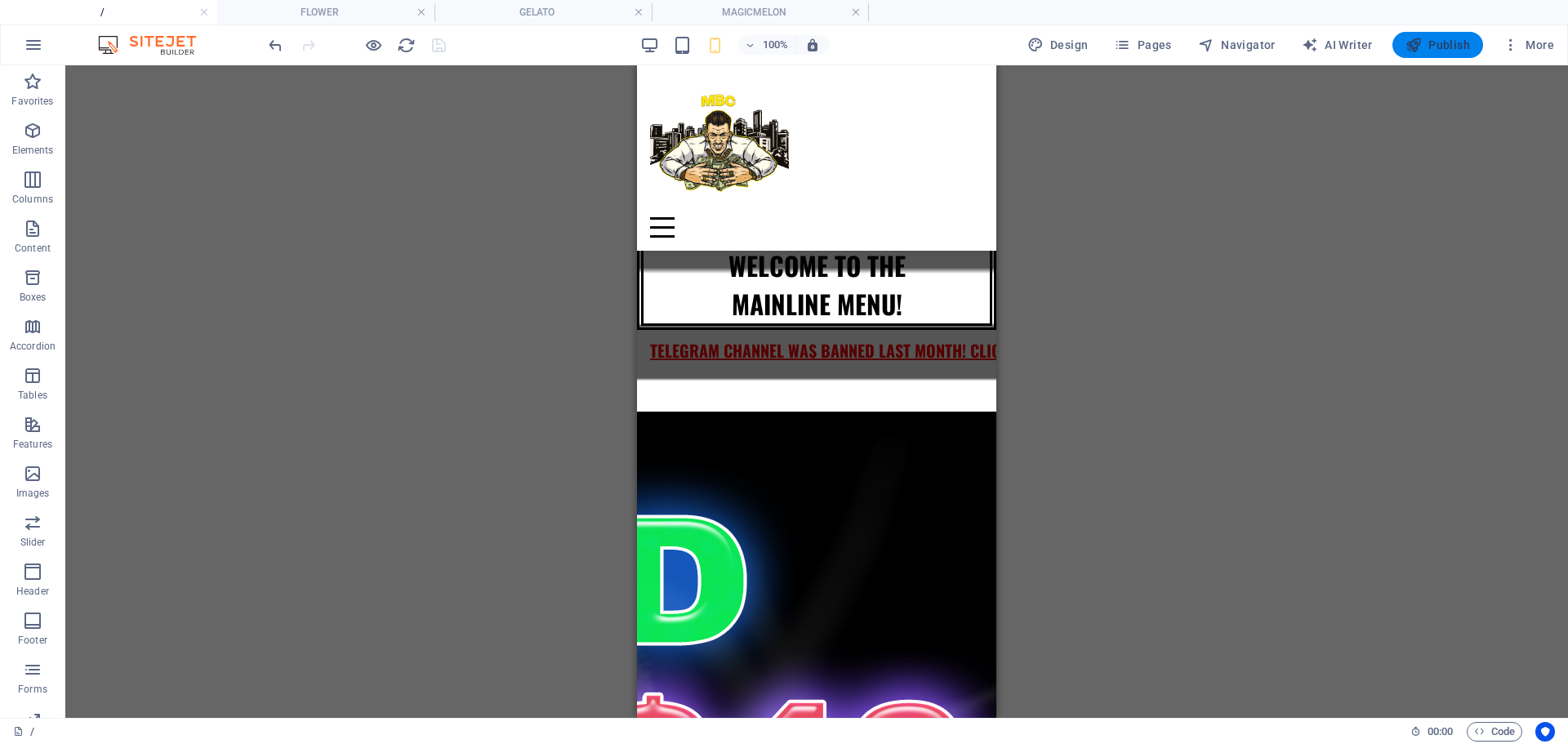
click at [1434, 34] on button "Publish" at bounding box center [1438, 44] width 90 height 27
